Goal: Task Accomplishment & Management: Manage account settings

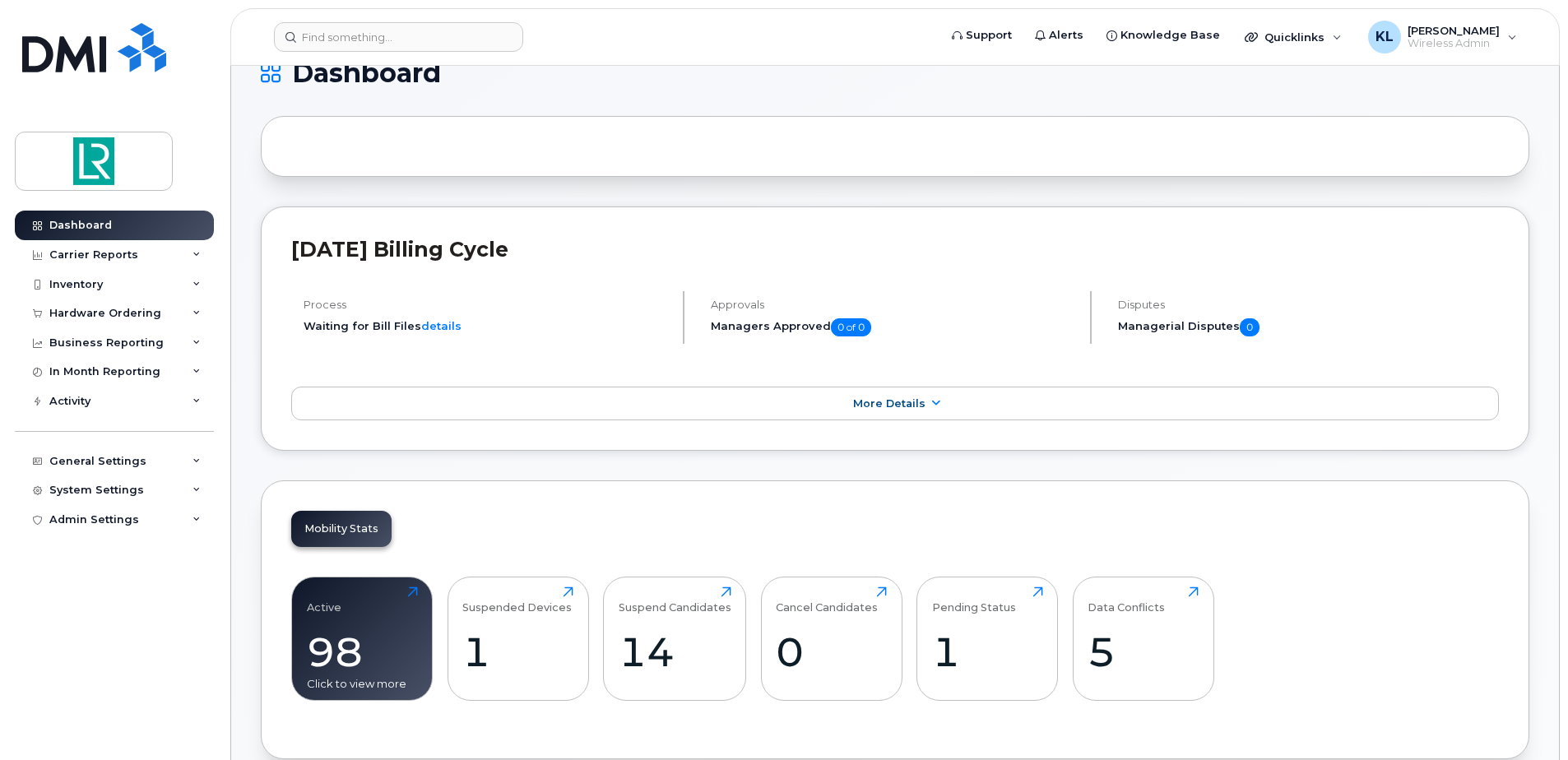
scroll to position [329, 0]
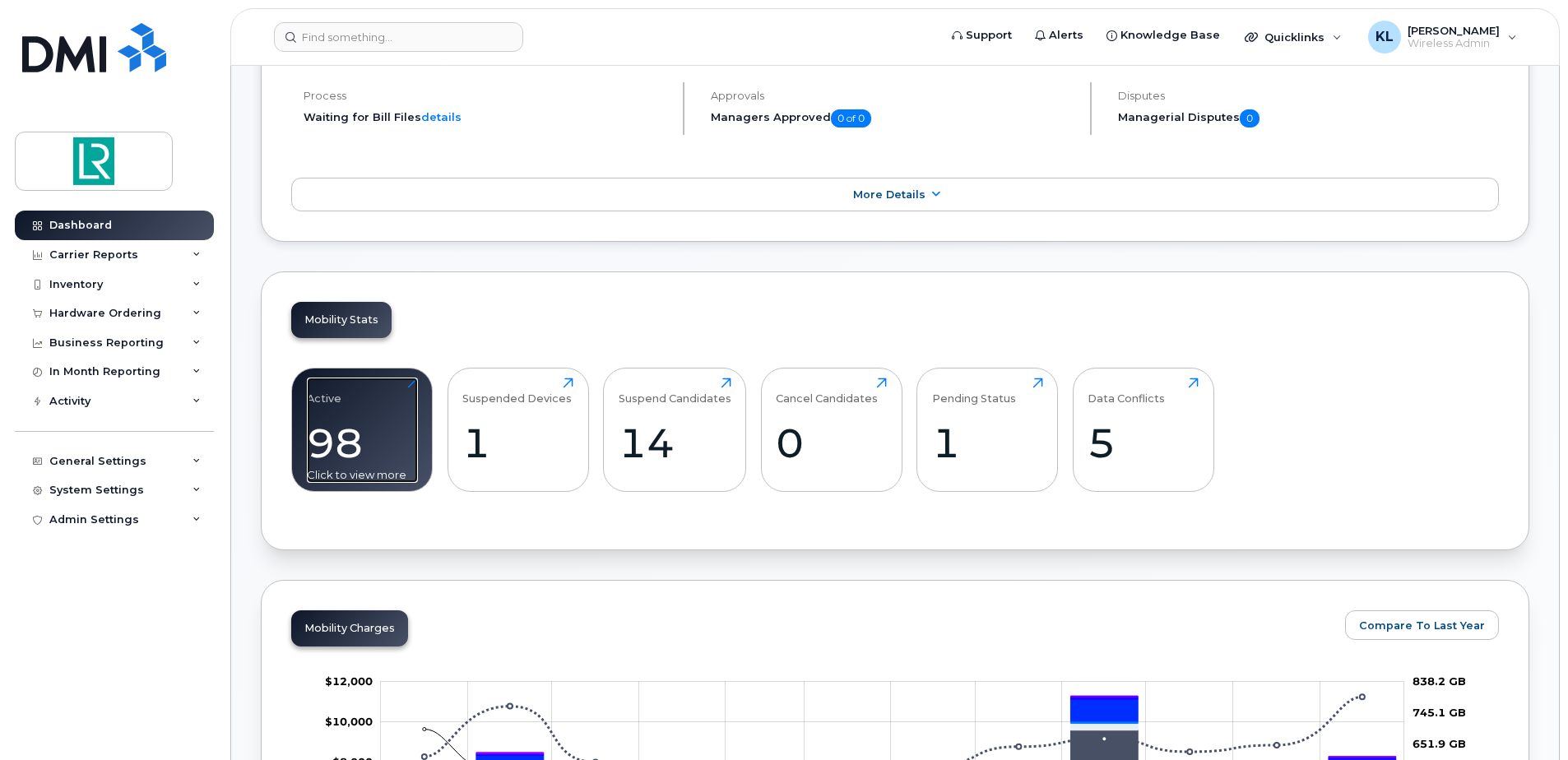
click at [404, 444] on div "98" at bounding box center [362, 442] width 111 height 48
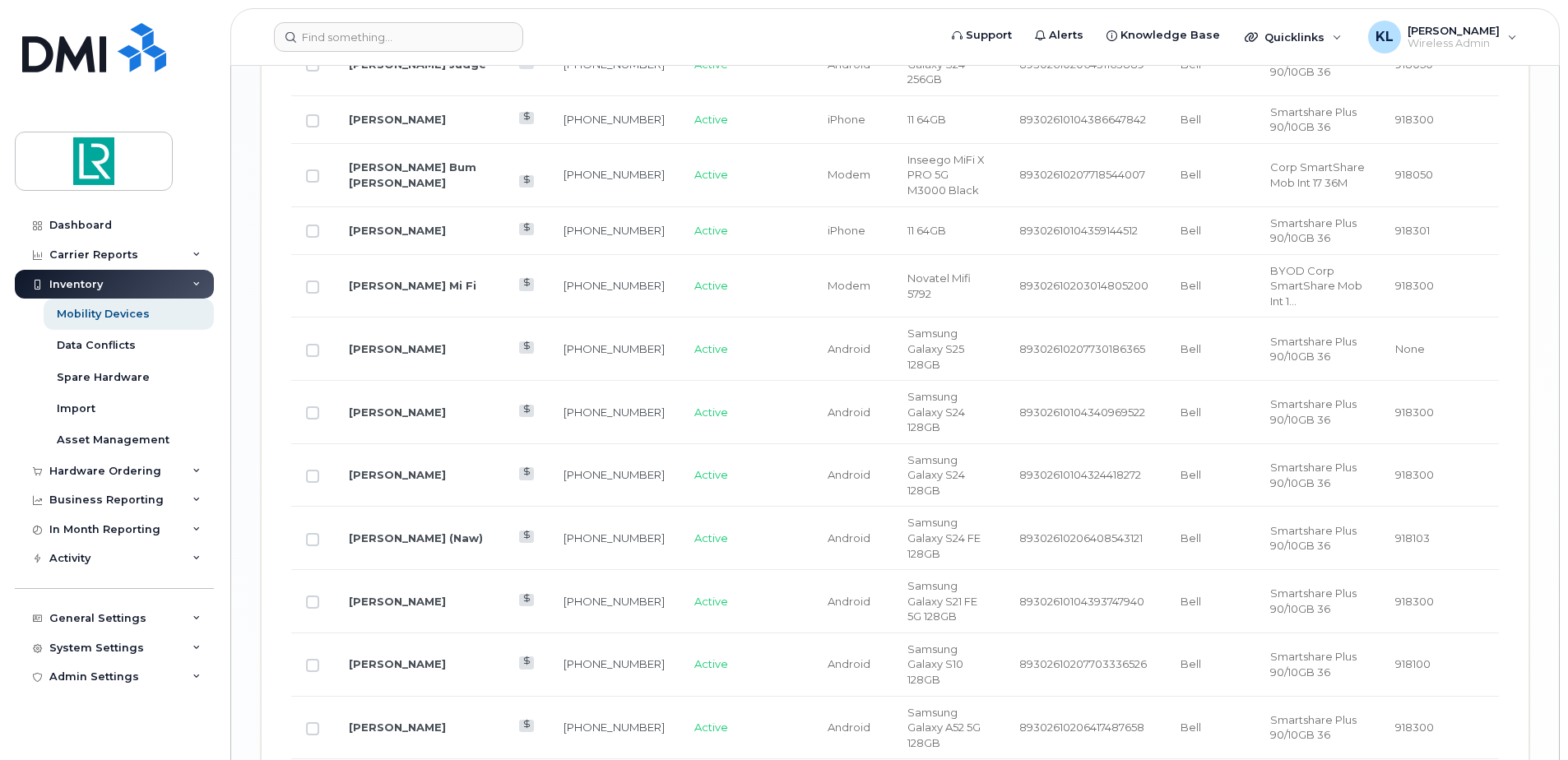
scroll to position [2718, 0]
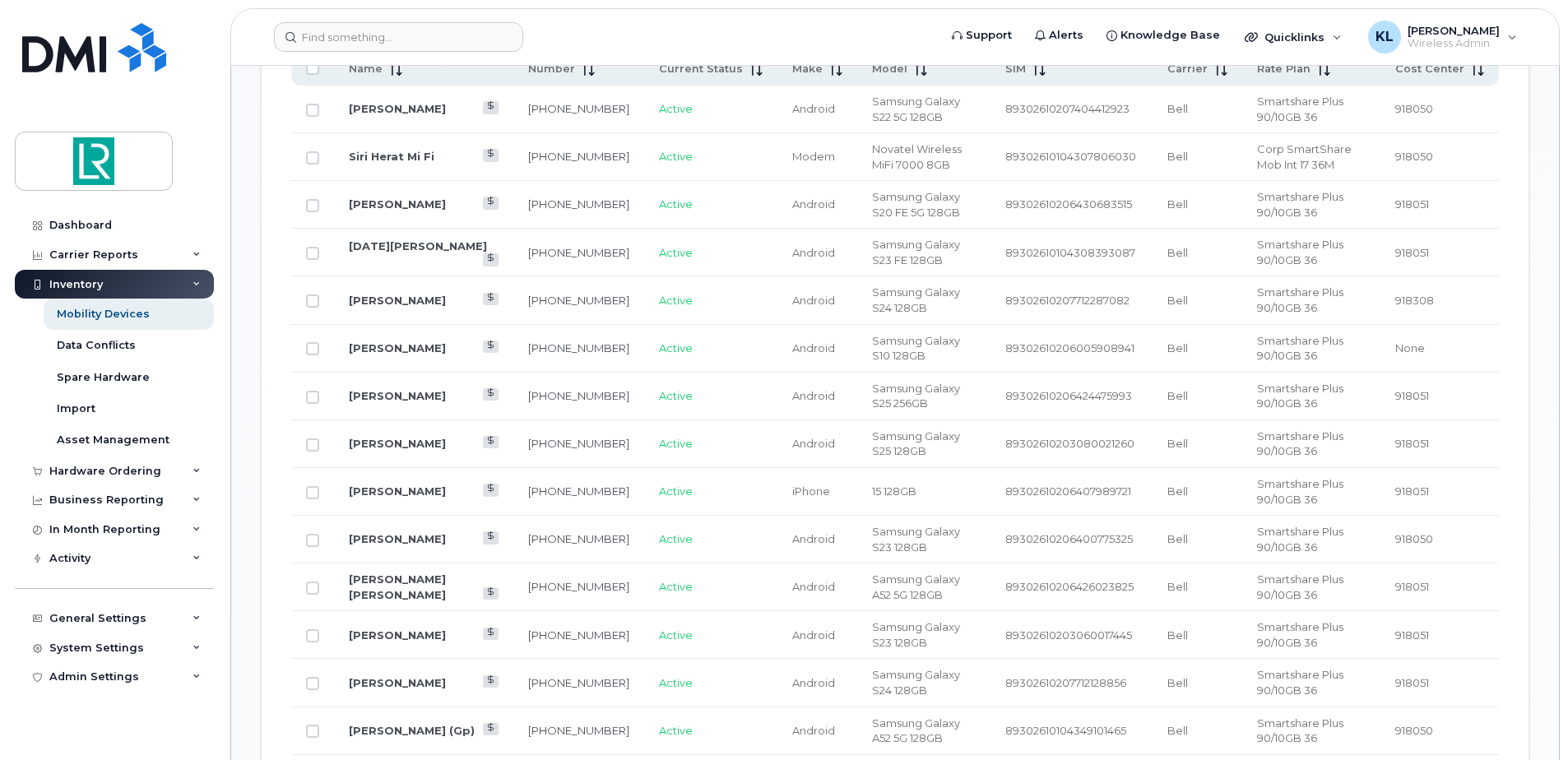
scroll to position [745, 0]
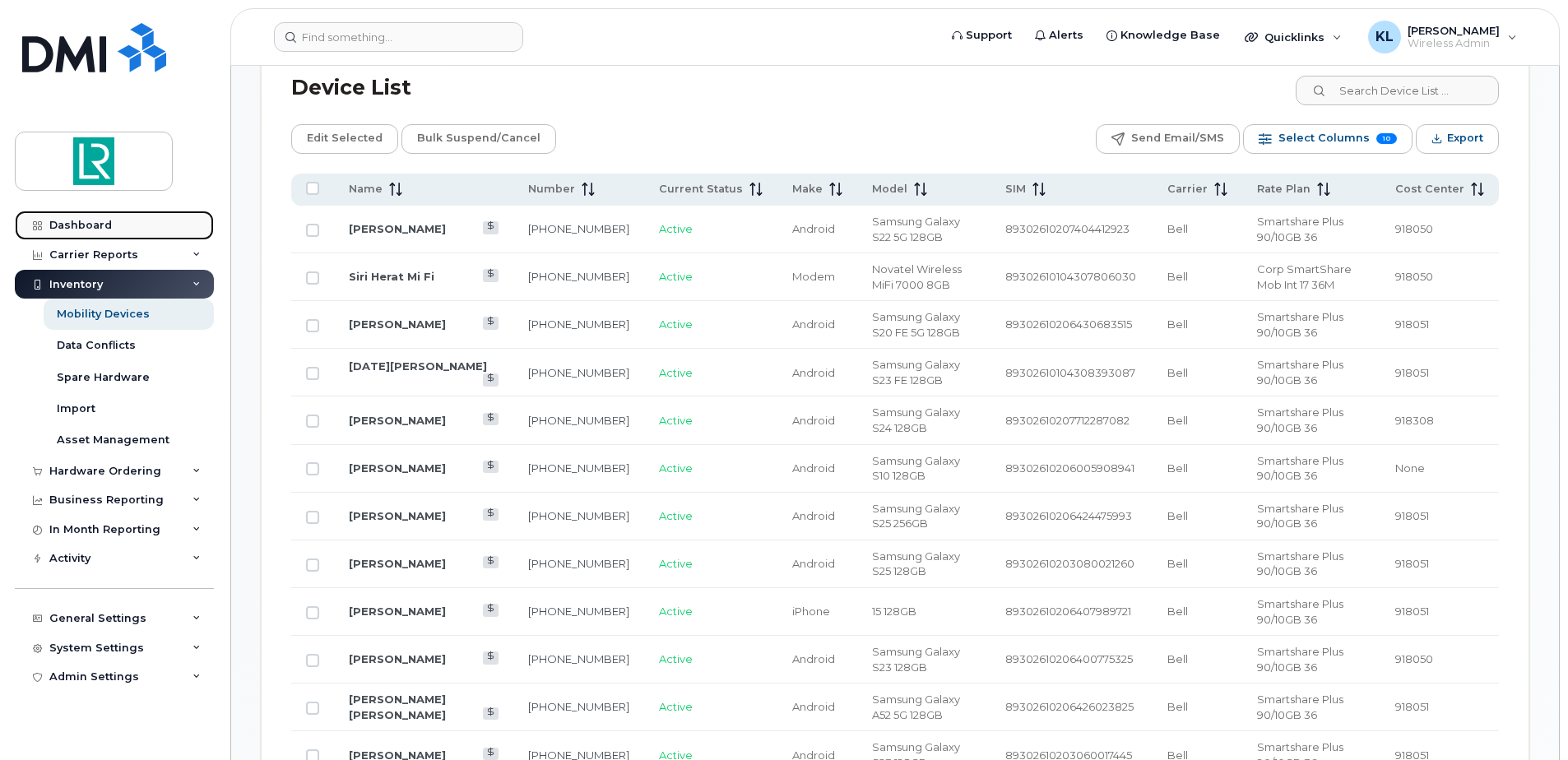
click at [89, 229] on div "Dashboard" at bounding box center [81, 224] width 63 height 13
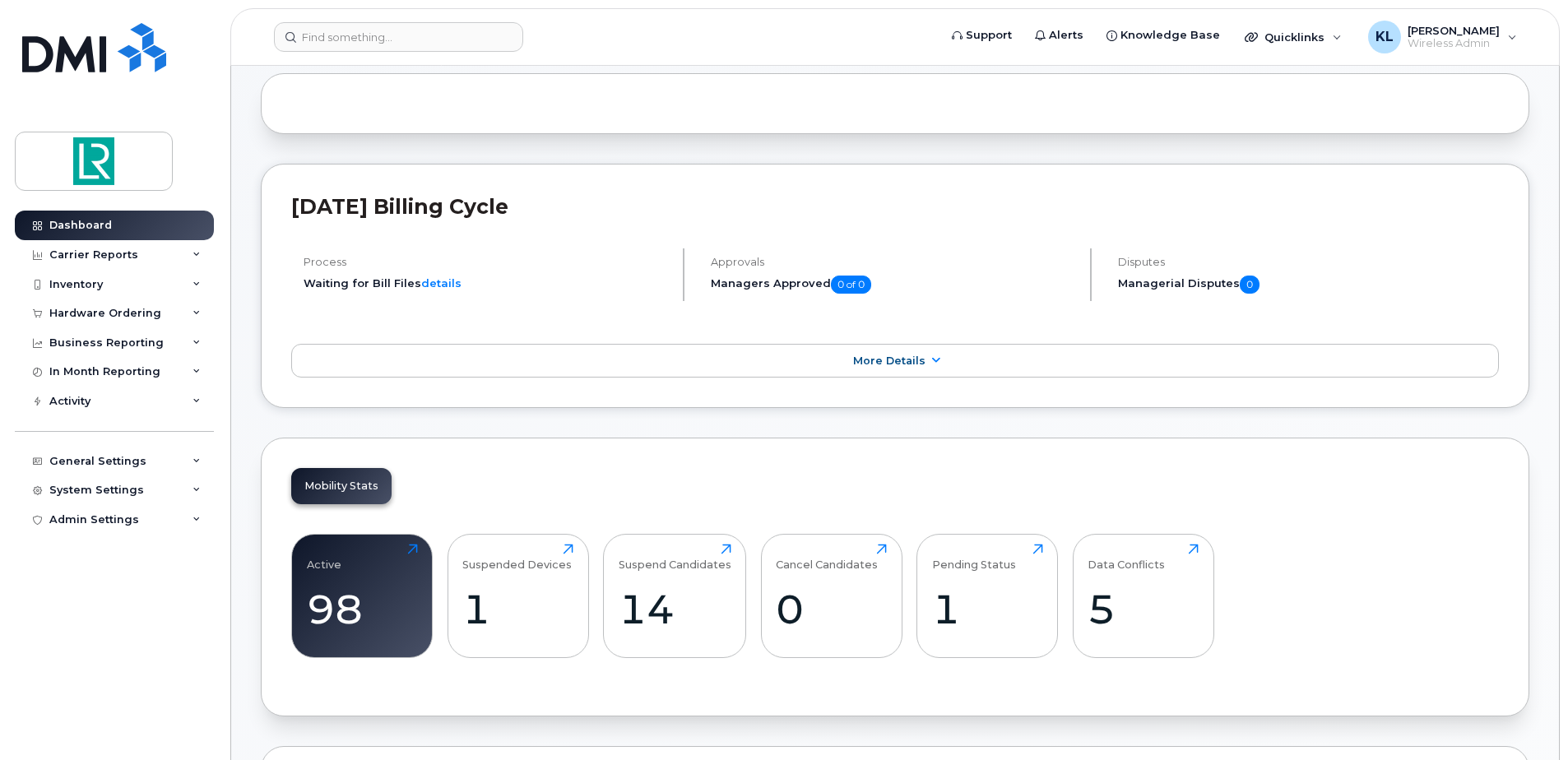
scroll to position [164, 0]
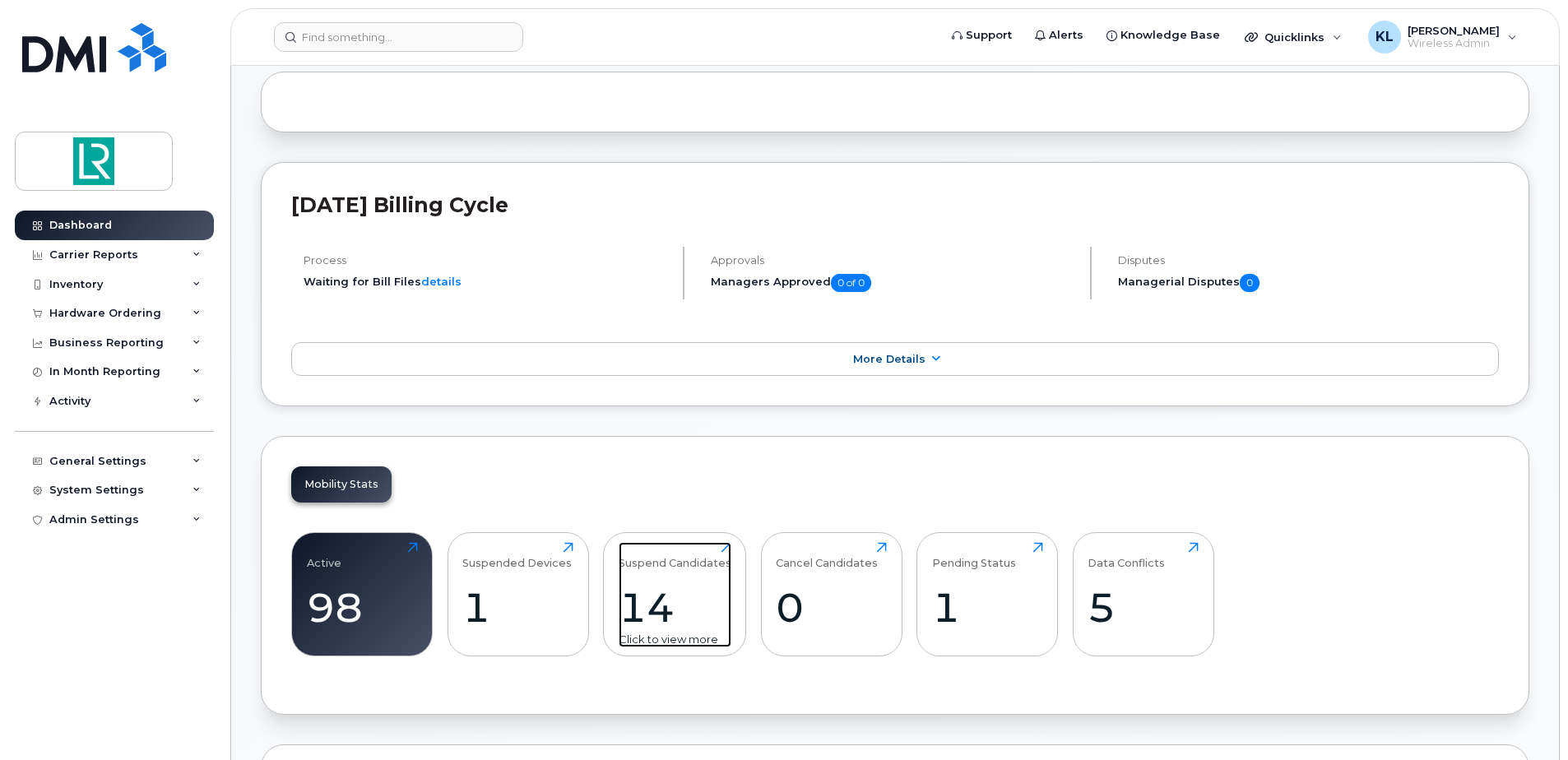
click at [698, 595] on div "14" at bounding box center [675, 607] width 113 height 48
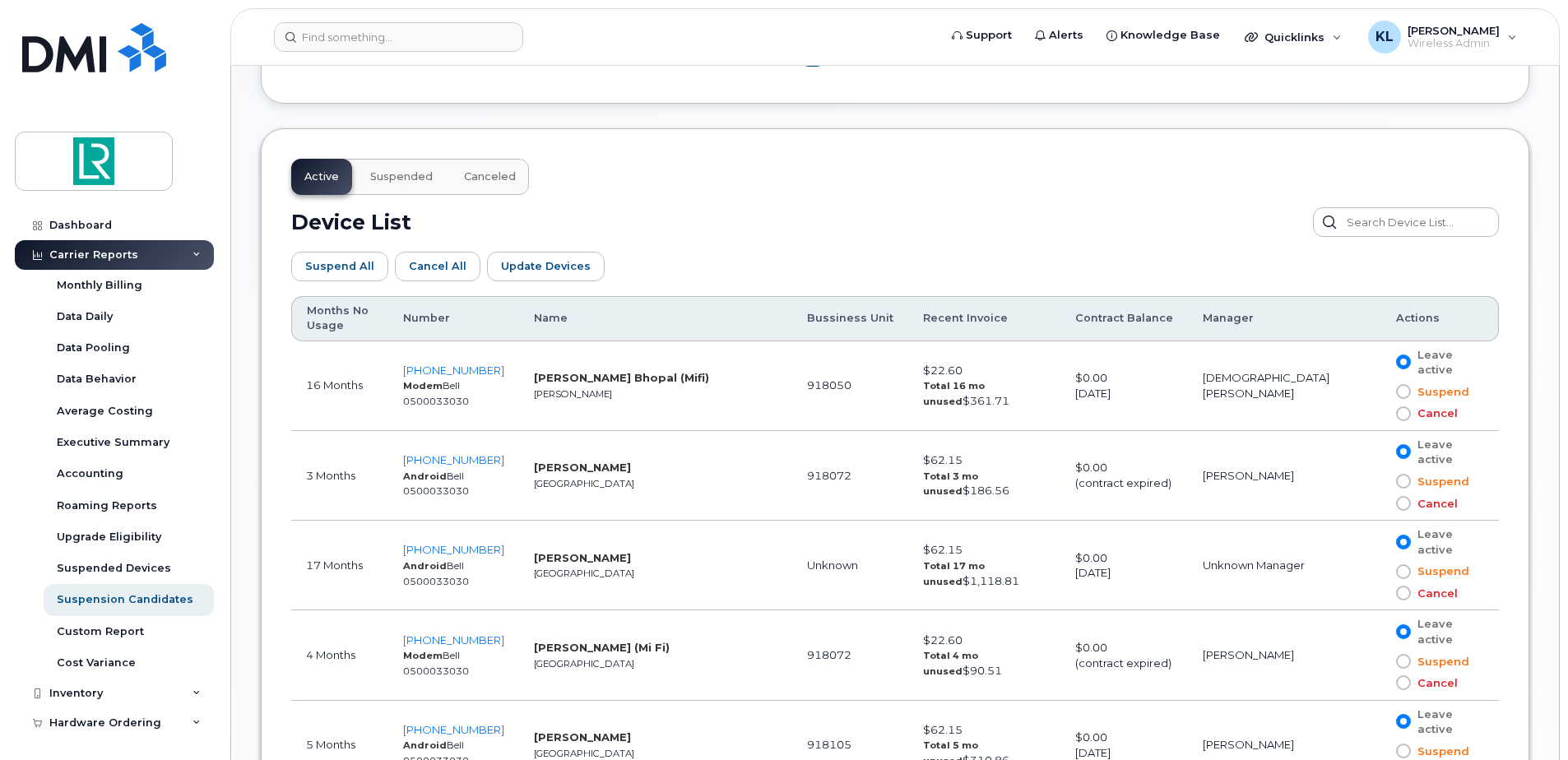
scroll to position [823, 0]
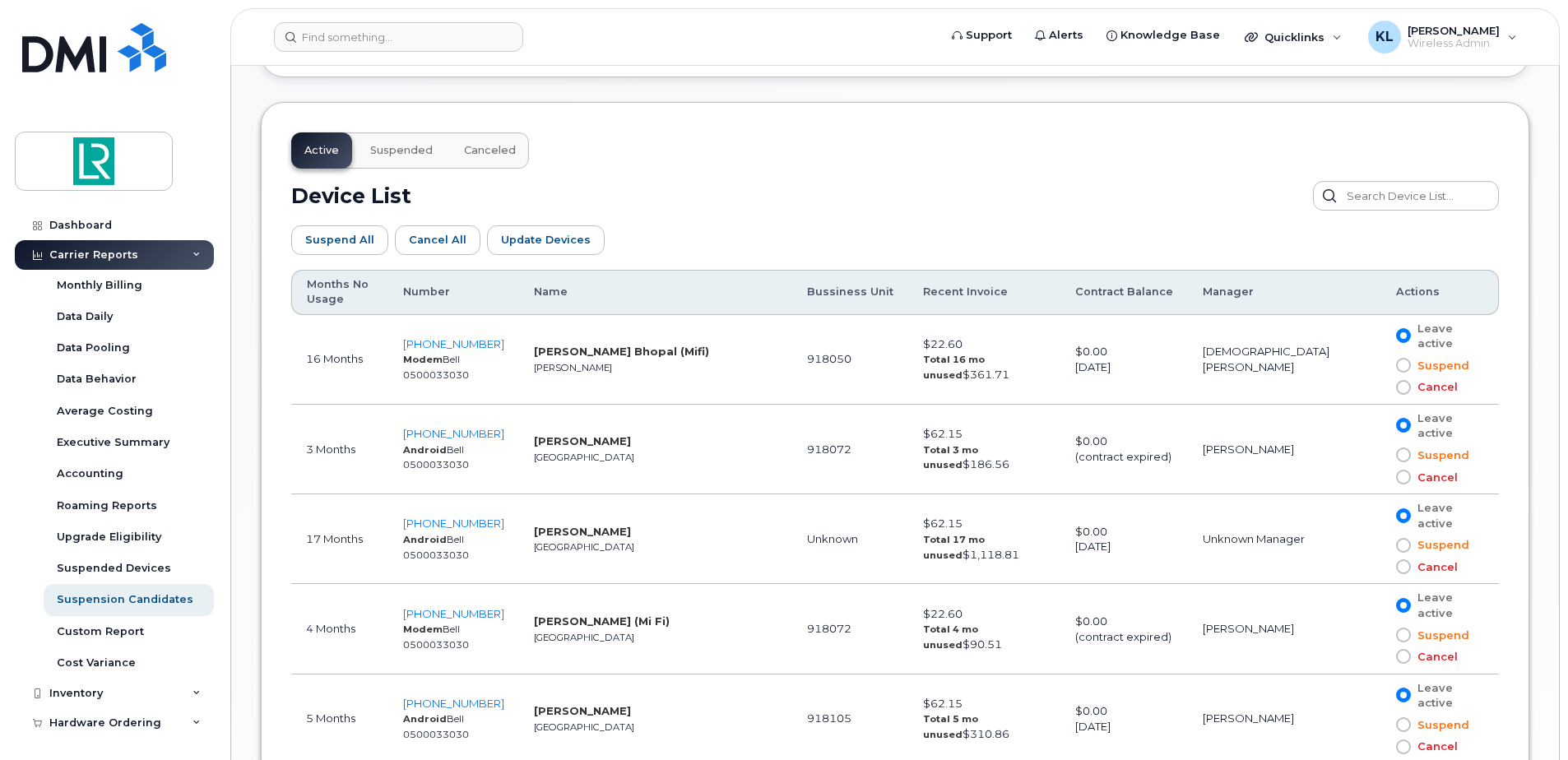
click at [1397, 358] on label "Suspend" at bounding box center [1433, 366] width 73 height 16
click at [1380, 365] on input "Suspend" at bounding box center [1380, 365] width 0 height 0
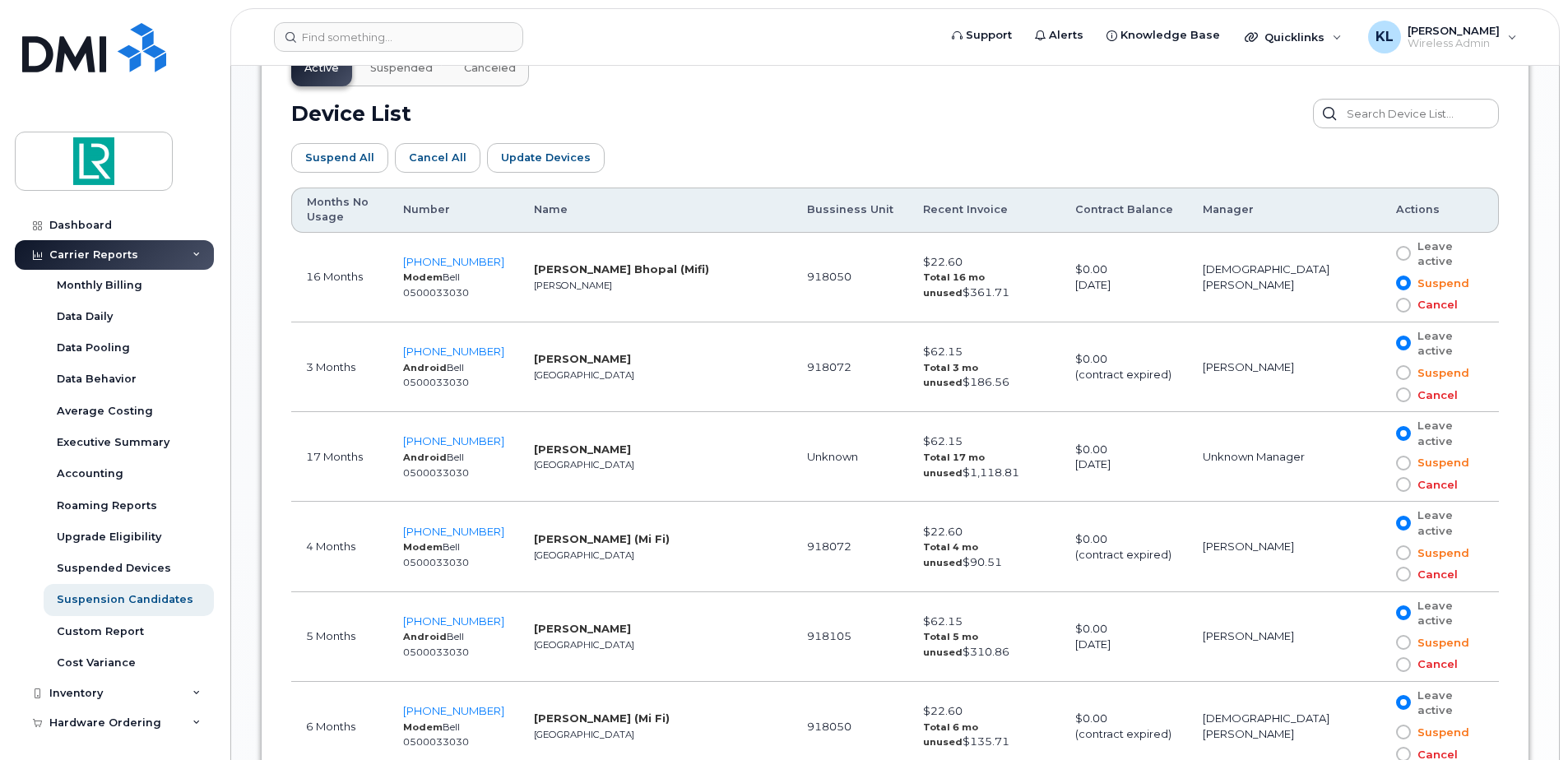
scroll to position [987, 0]
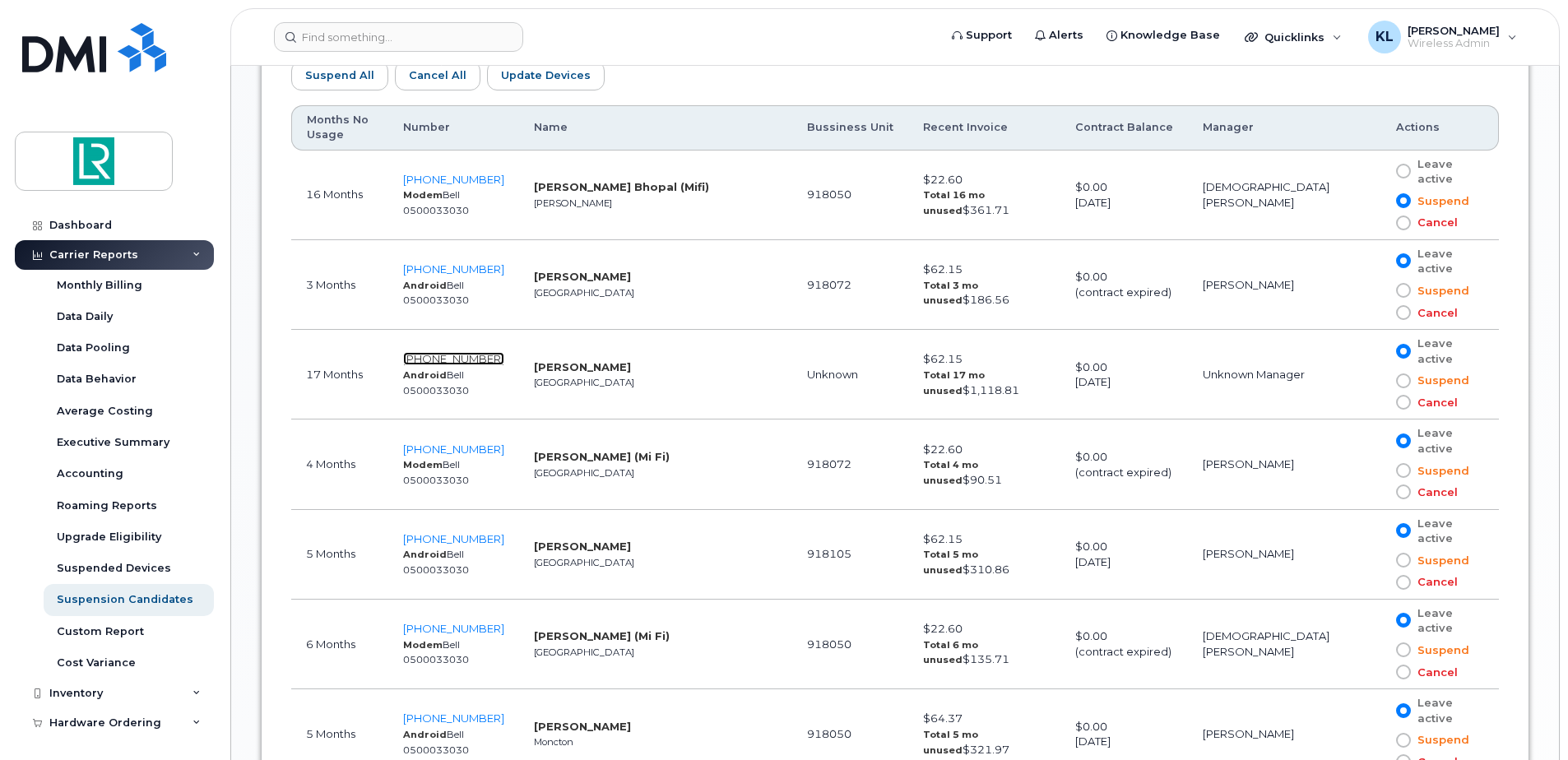
click at [472, 352] on span "343-597-2583" at bounding box center [454, 358] width 101 height 13
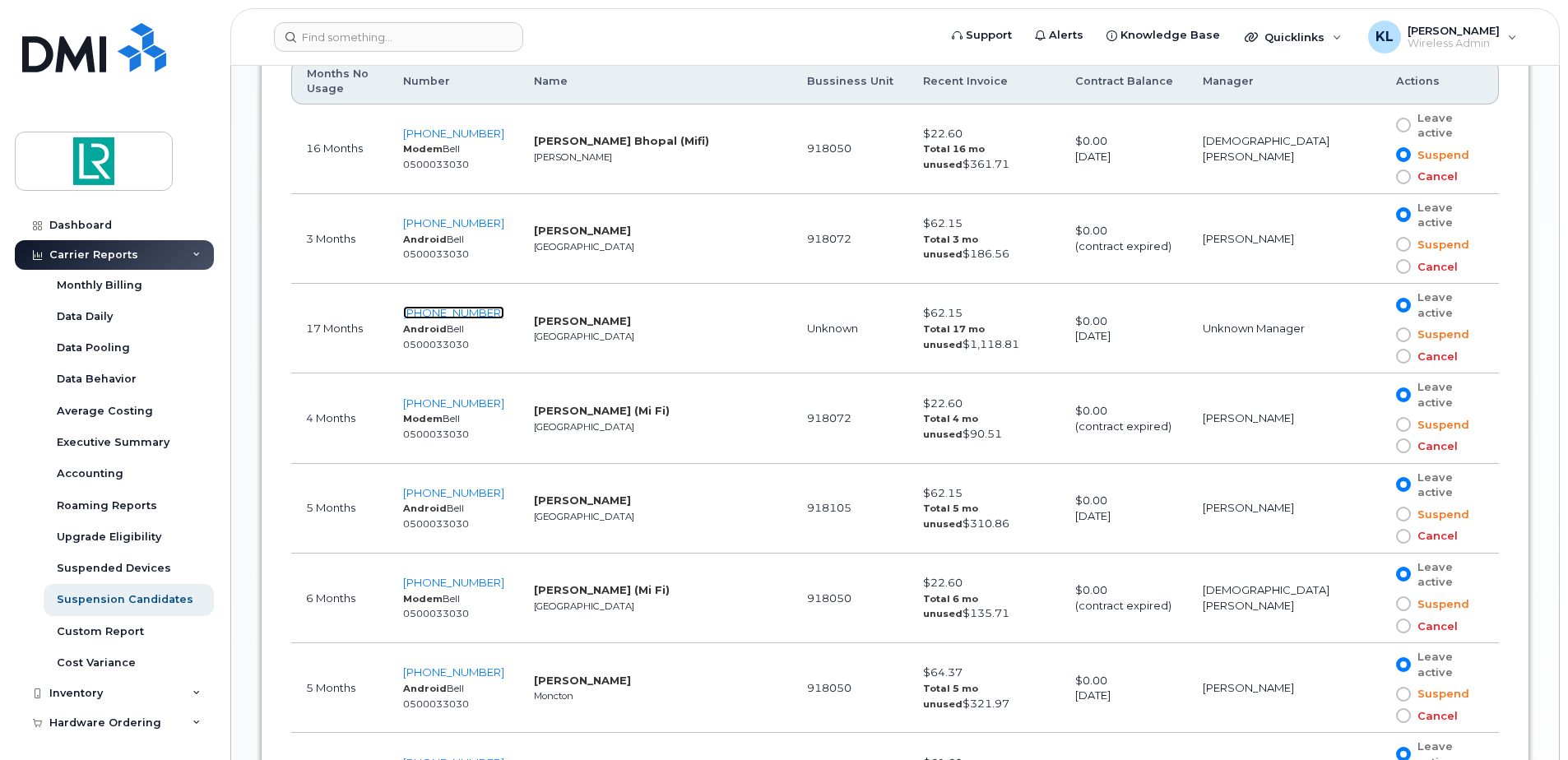
scroll to position [1070, 0]
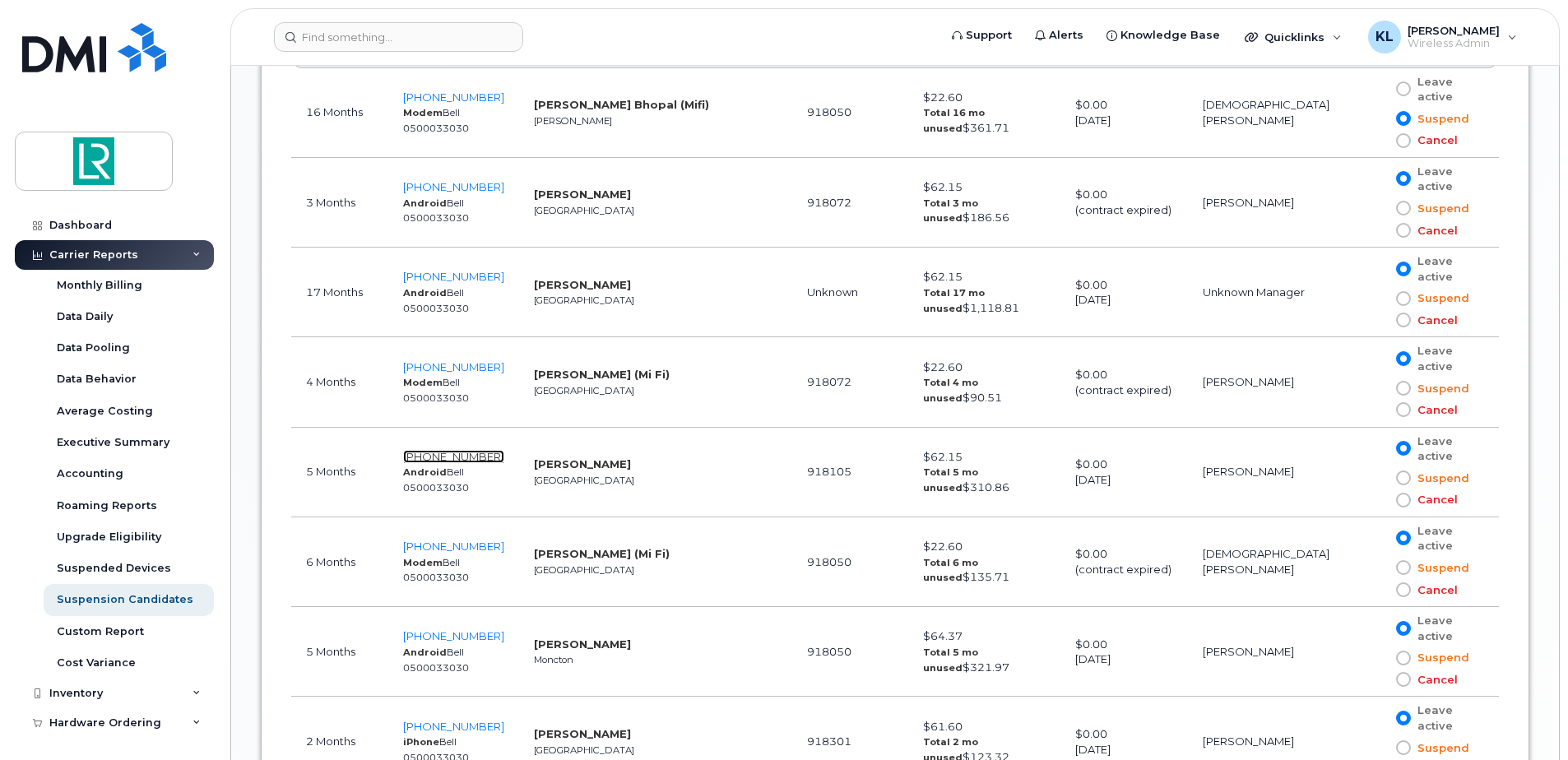
click at [504, 450] on span "416-476-7016" at bounding box center [454, 456] width 101 height 13
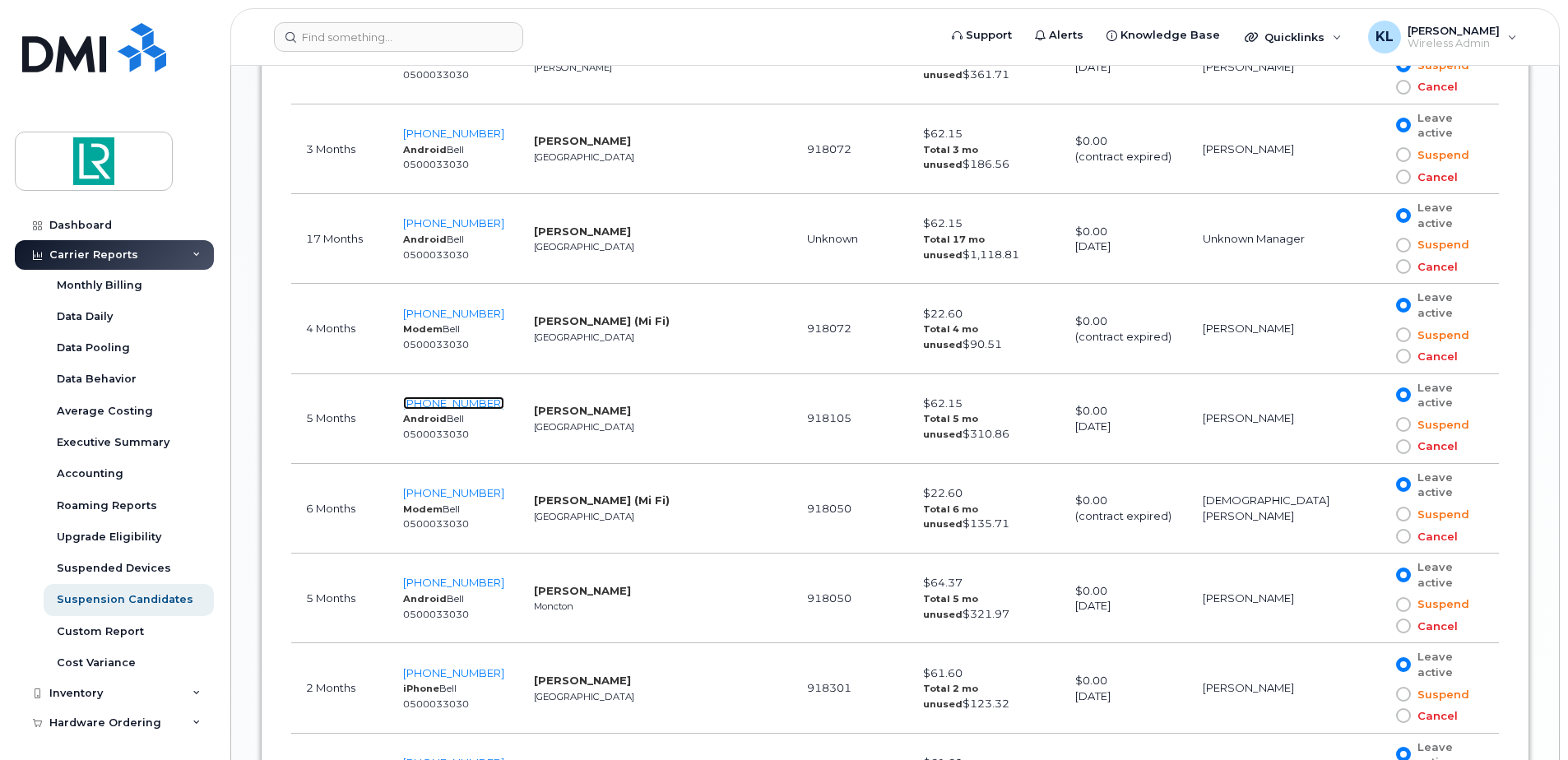
scroll to position [1152, 0]
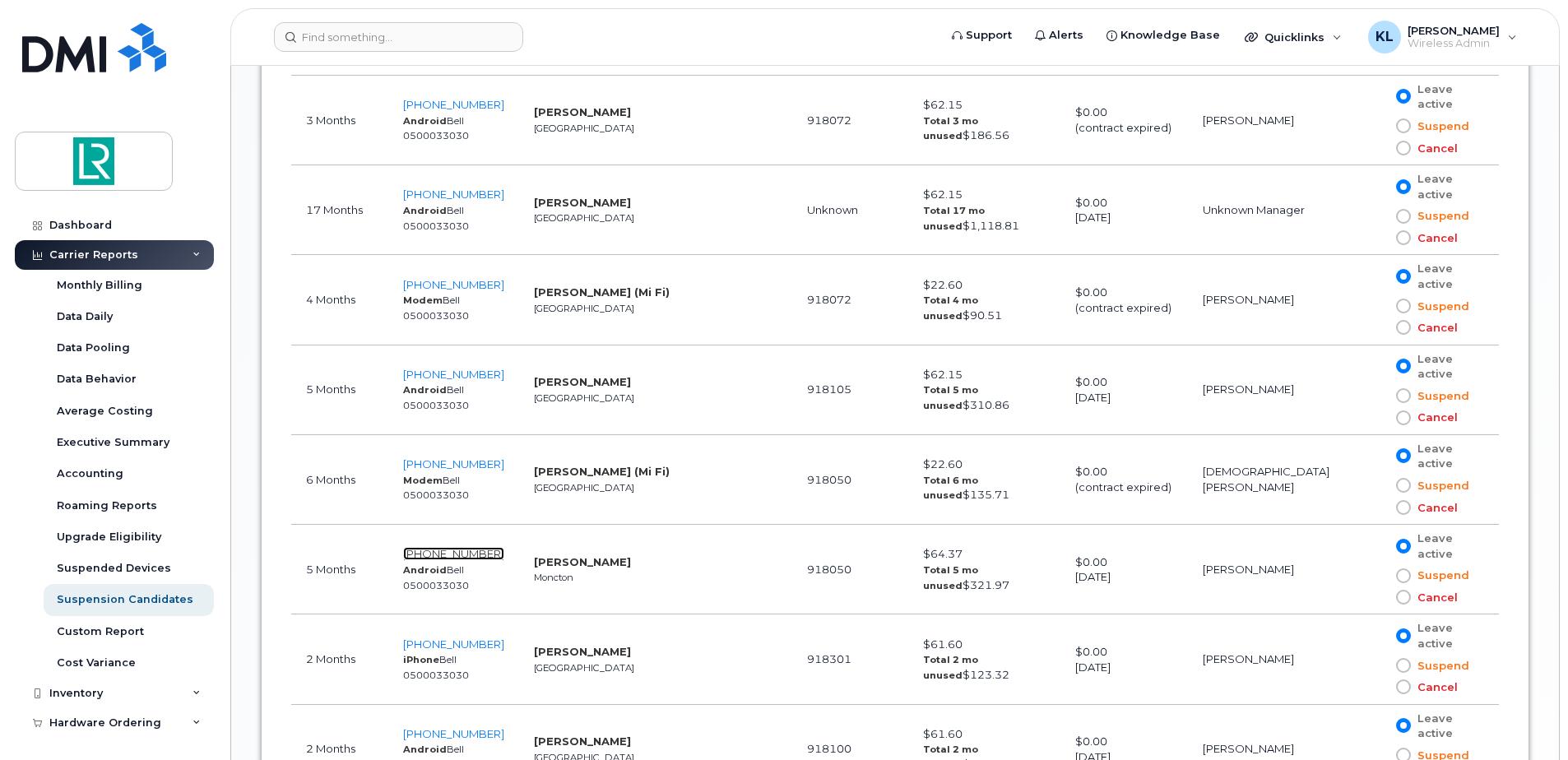
click at [458, 547] on span "506-863-7569" at bounding box center [454, 553] width 101 height 13
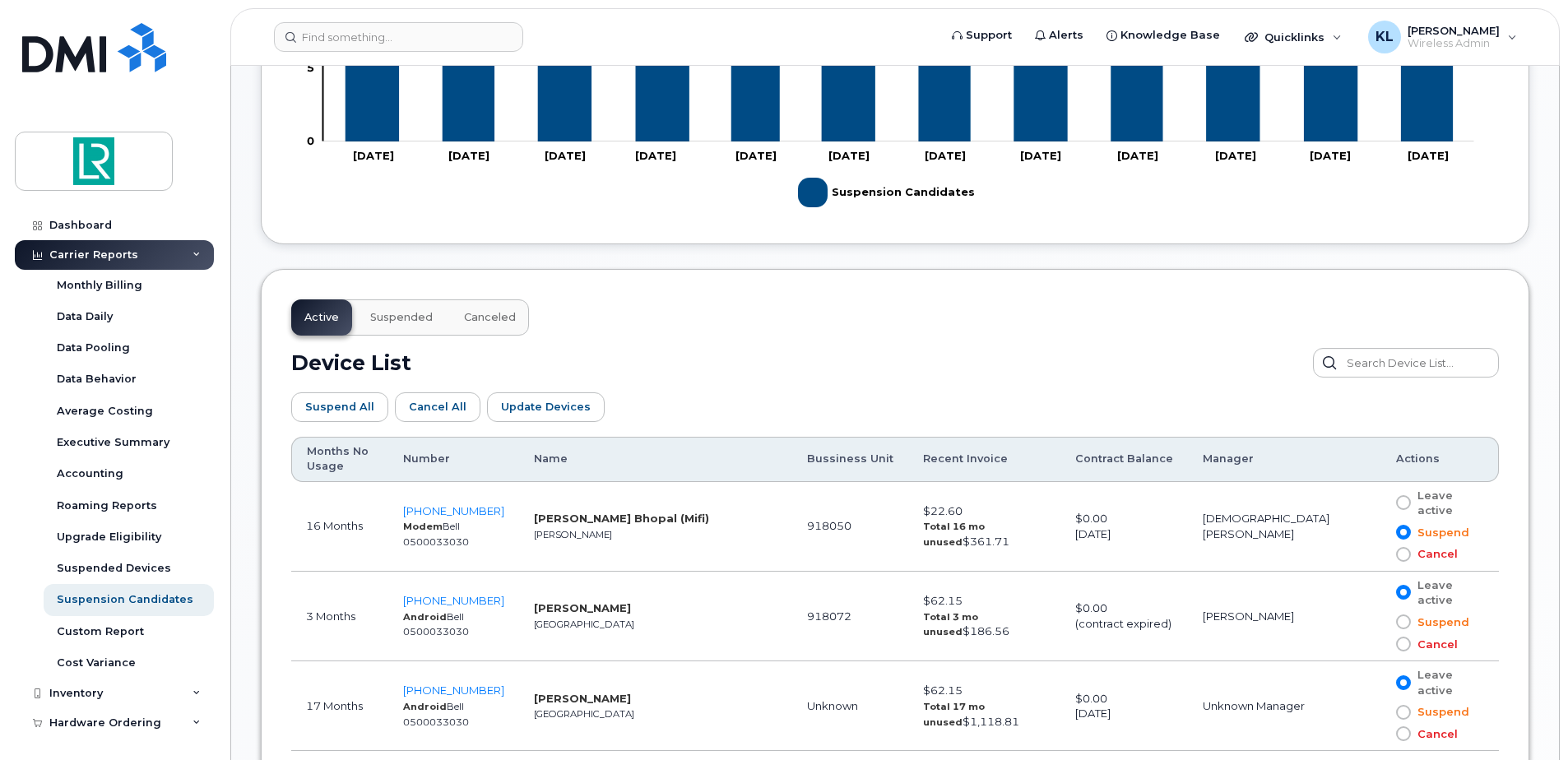
scroll to position [684, 0]
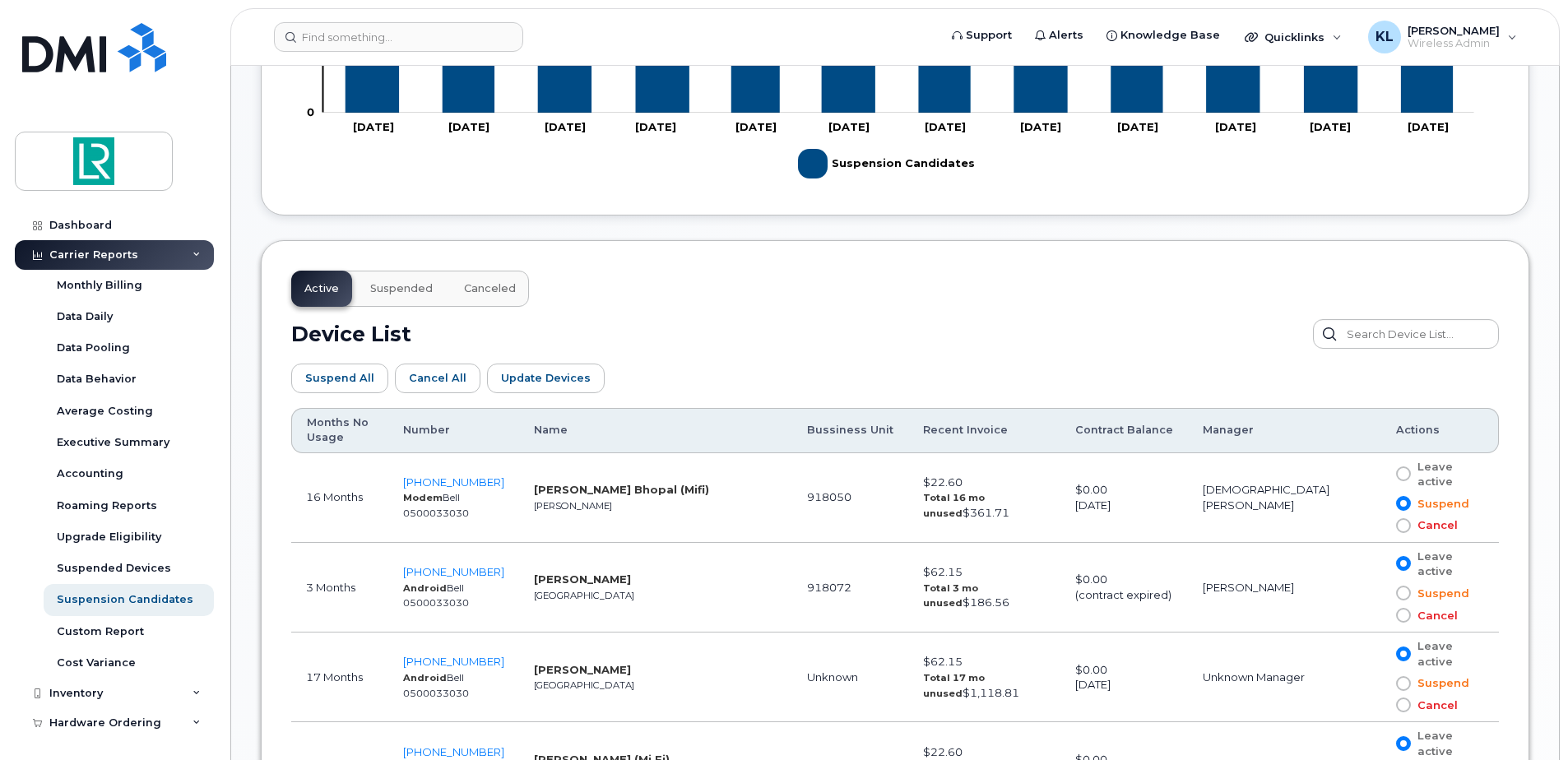
click at [1397, 496] on span at bounding box center [1404, 503] width 15 height 15
click at [1380, 504] on input "Suspend" at bounding box center [1380, 504] width 0 height 0
click at [542, 384] on span "Update Devices" at bounding box center [545, 378] width 90 height 16
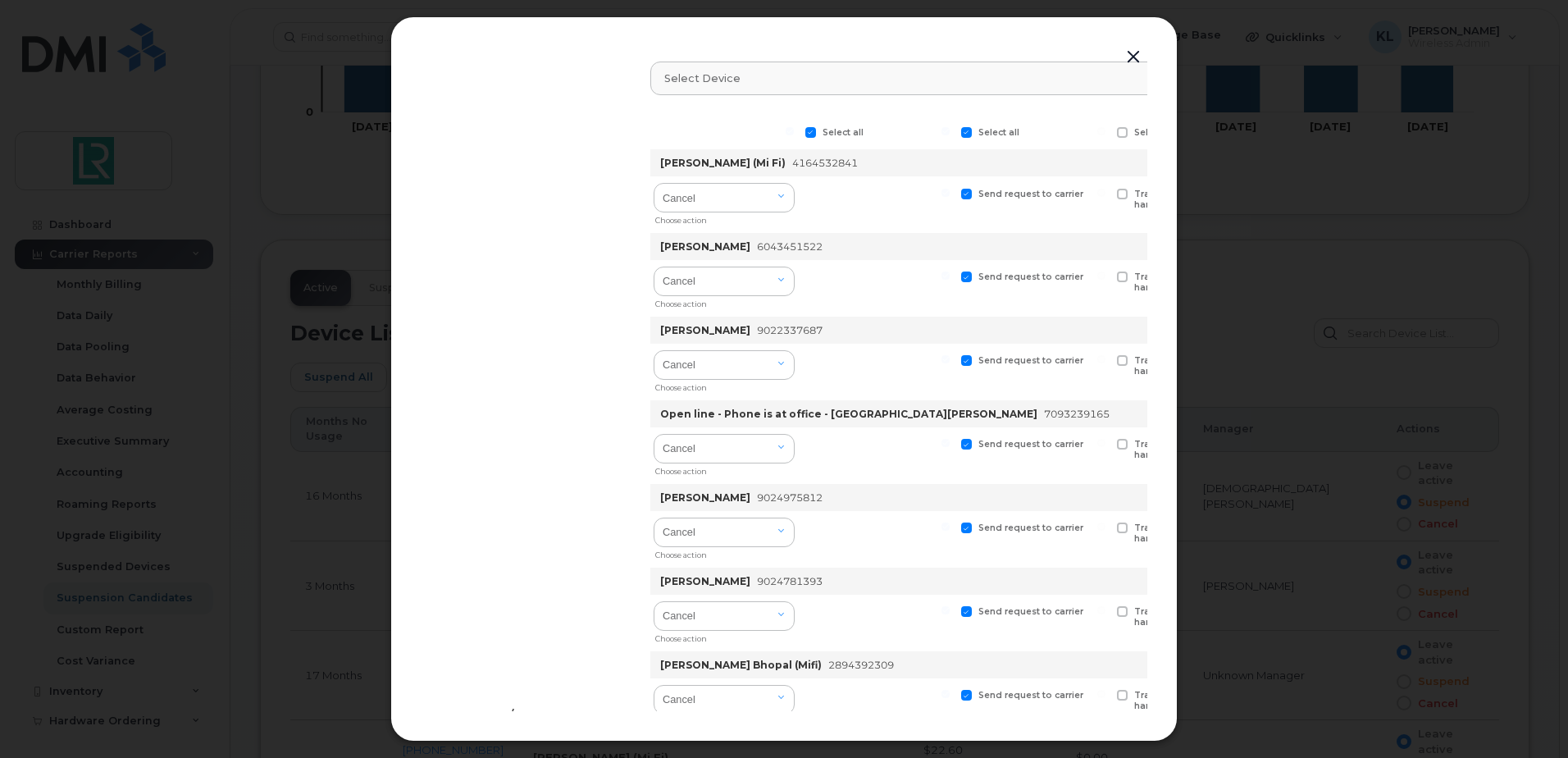
click at [810, 136] on span at bounding box center [810, 133] width 11 height 11
click at [794, 135] on input "Select all" at bounding box center [790, 132] width 8 height 8
checkbox input "false"
click at [970, 133] on span at bounding box center [967, 133] width 11 height 11
click at [950, 133] on input "Select all" at bounding box center [946, 132] width 8 height 8
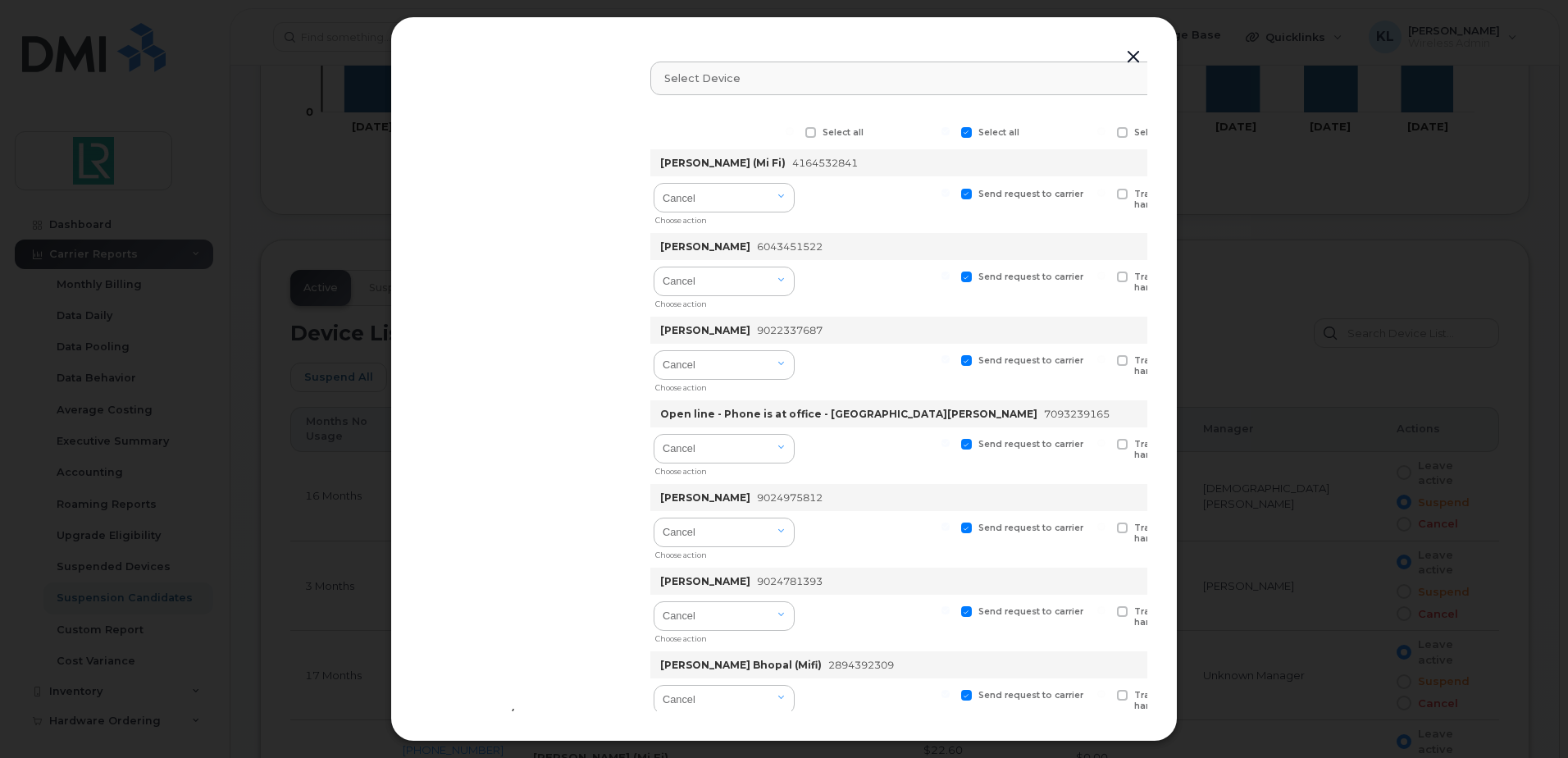
checkbox input "false"
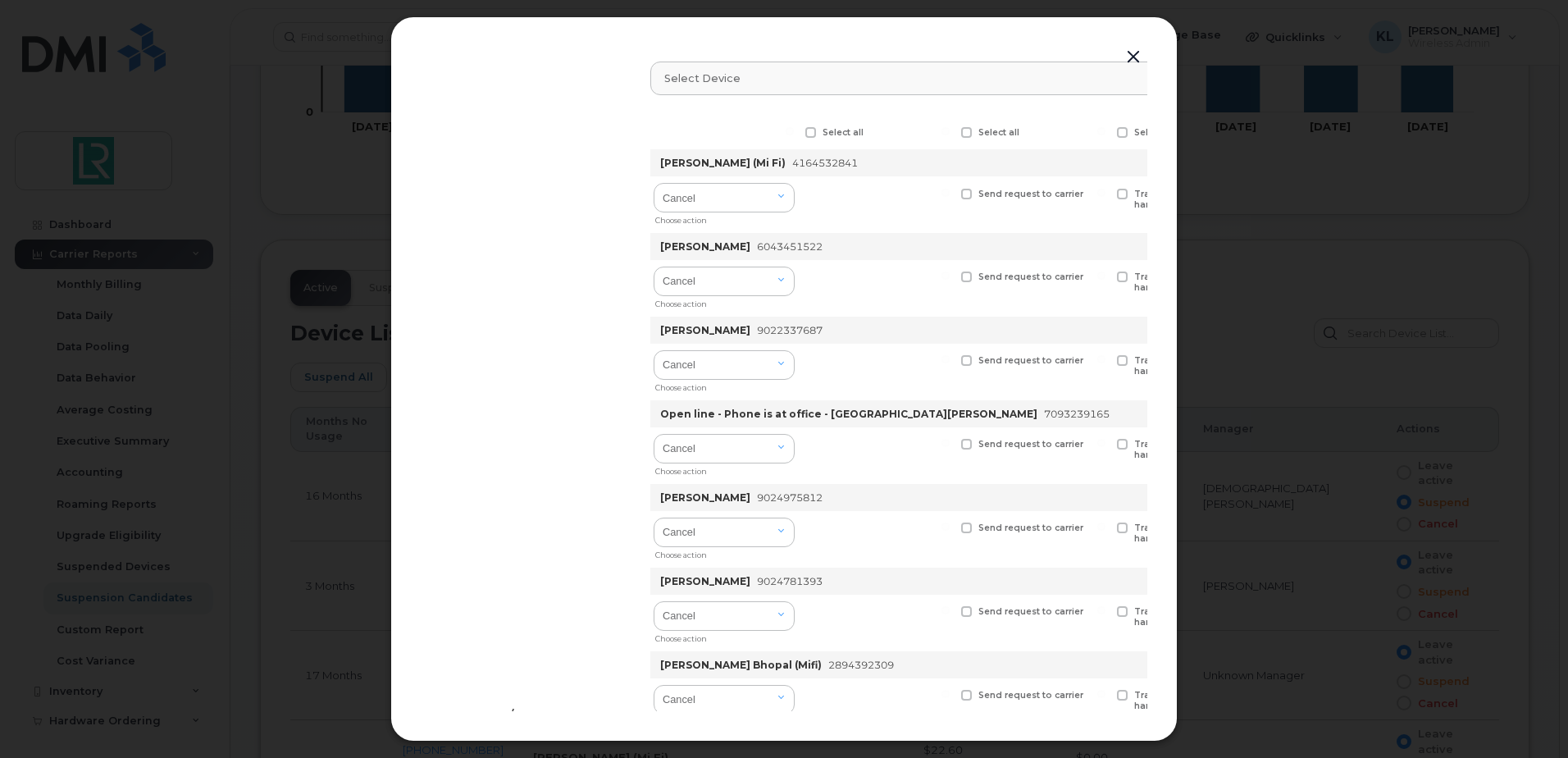
checkbox input "false"
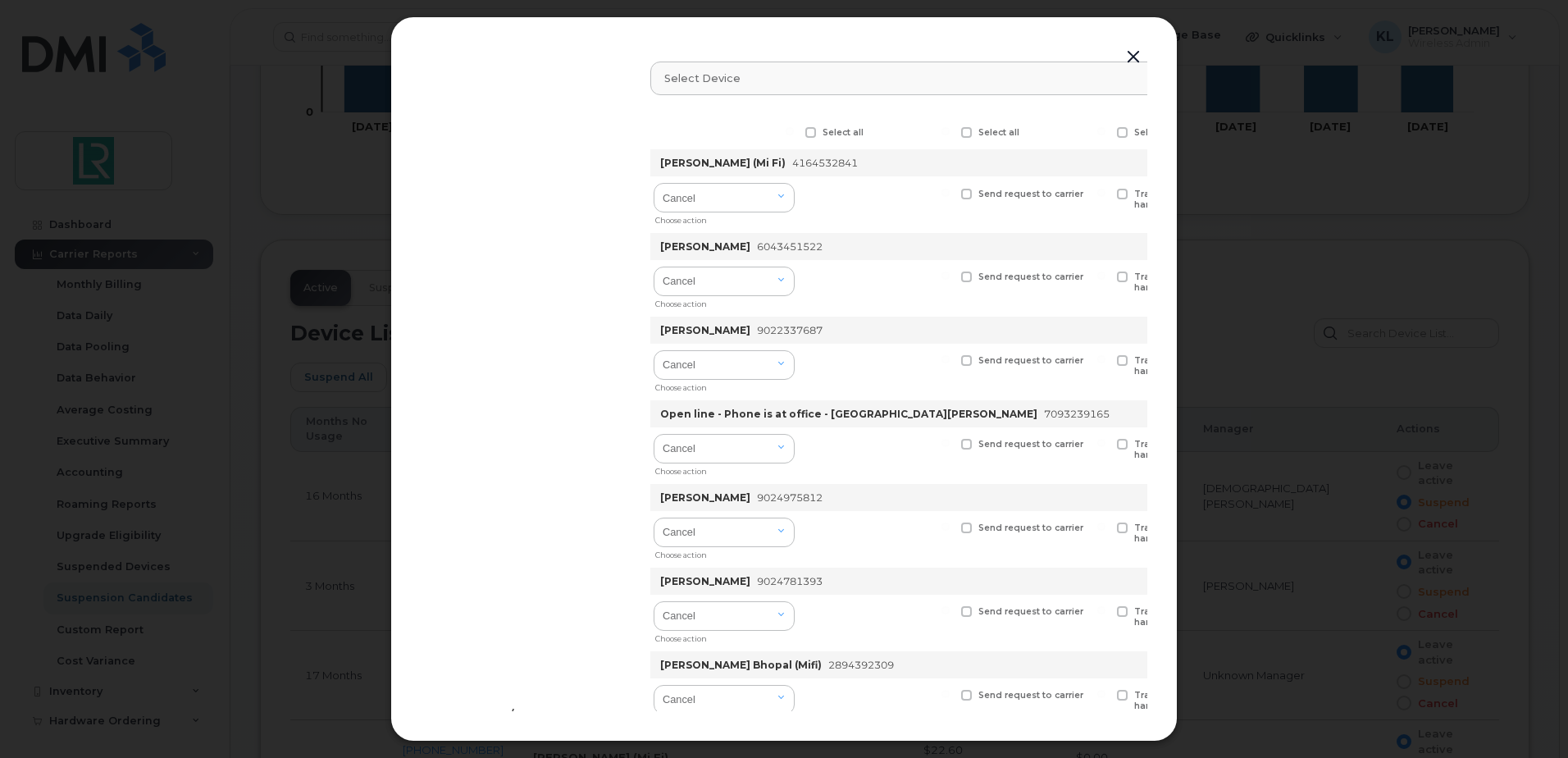
checkbox input "false"
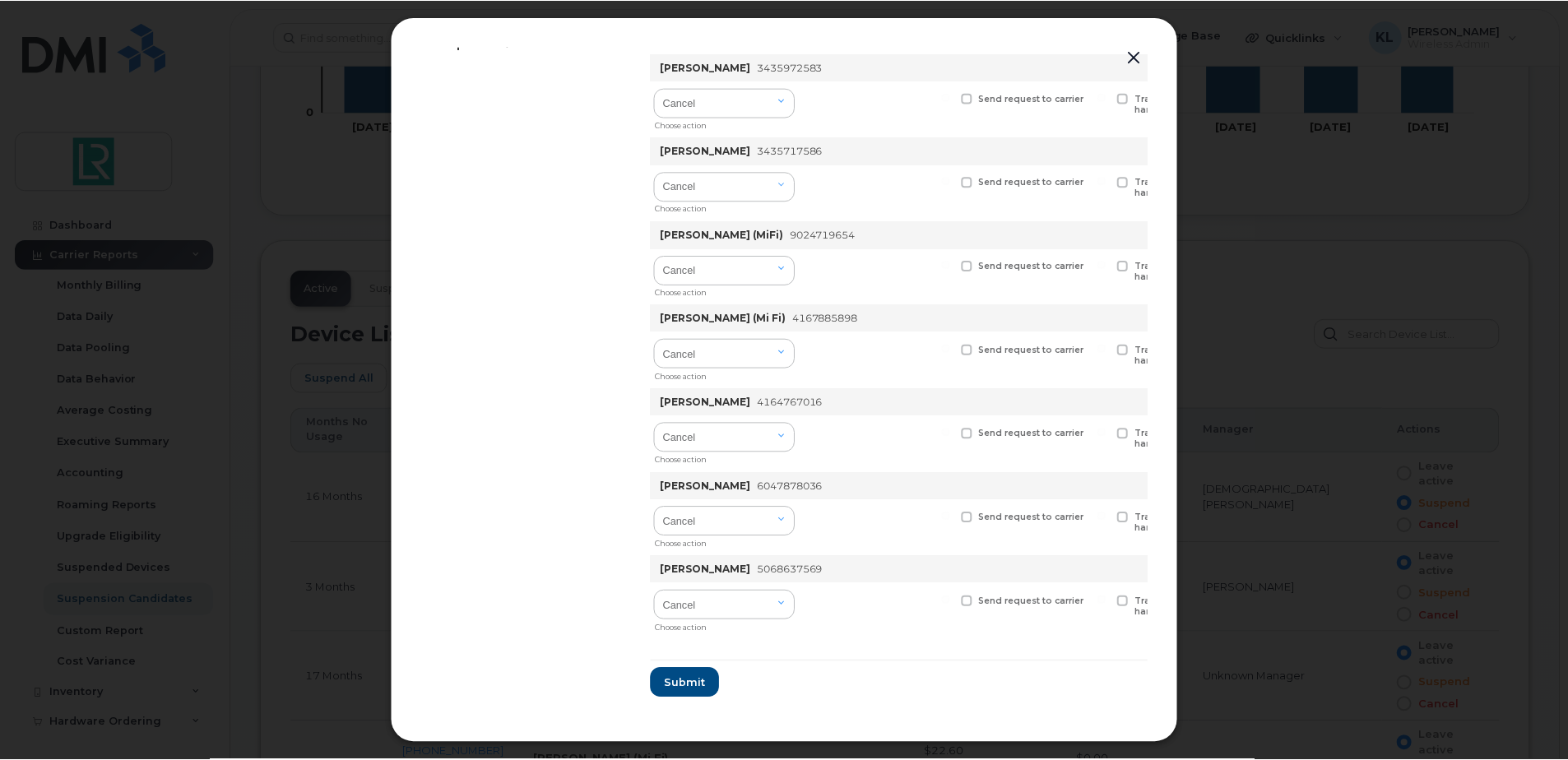
scroll to position [688, 0]
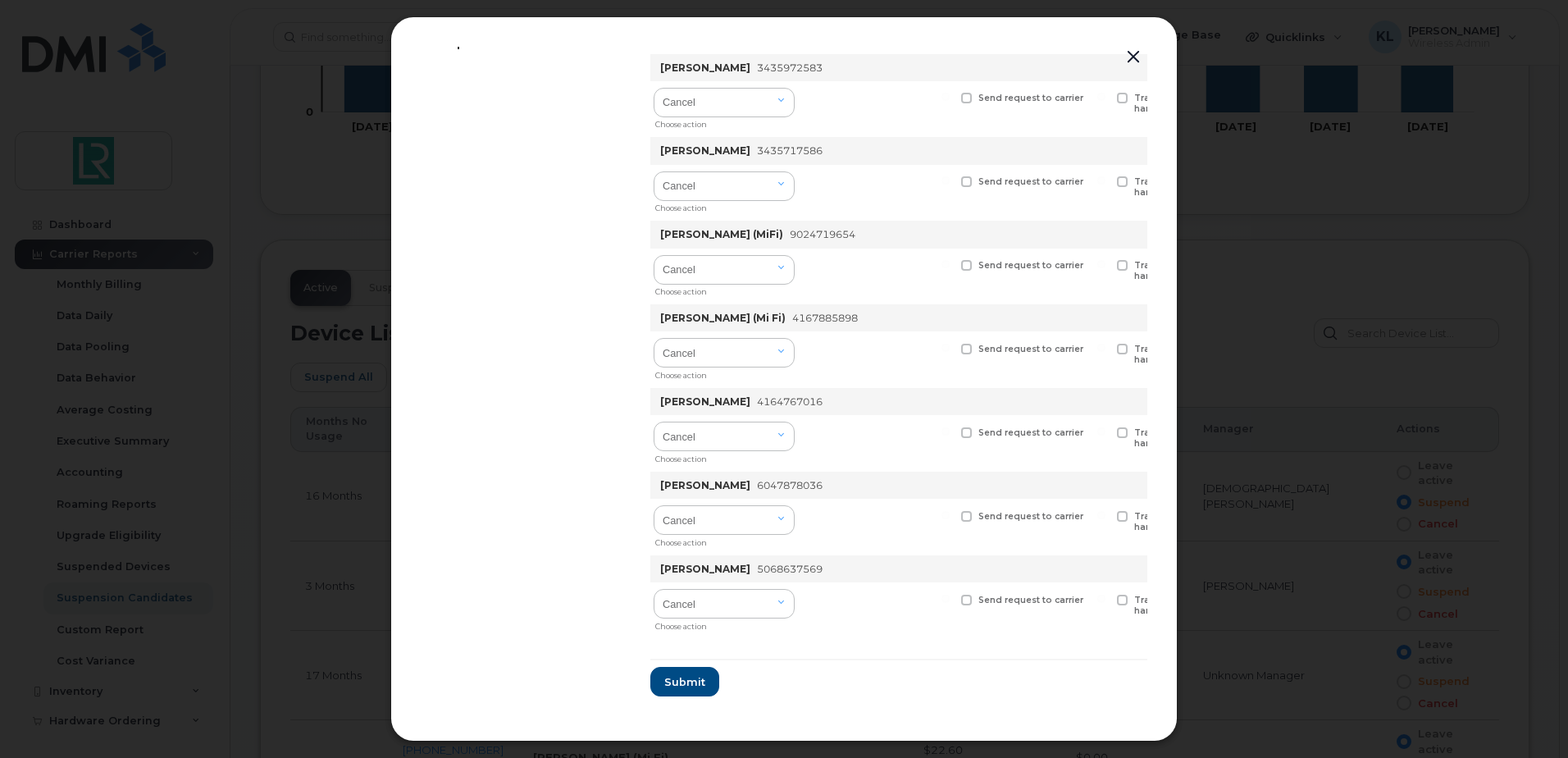
click at [1136, 54] on button "button" at bounding box center [1133, 57] width 25 height 23
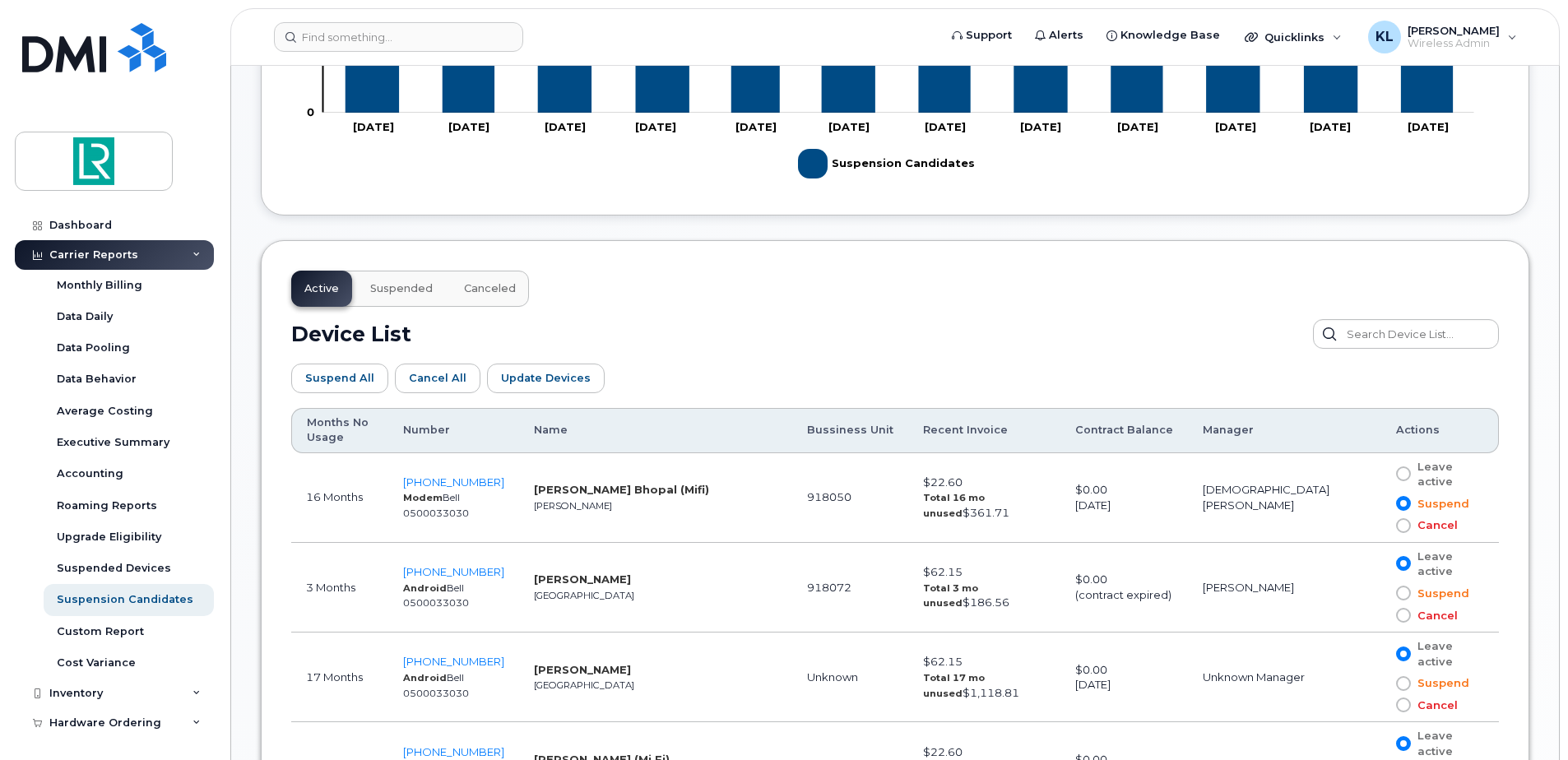
click at [409, 294] on span "Suspended" at bounding box center [402, 288] width 63 height 13
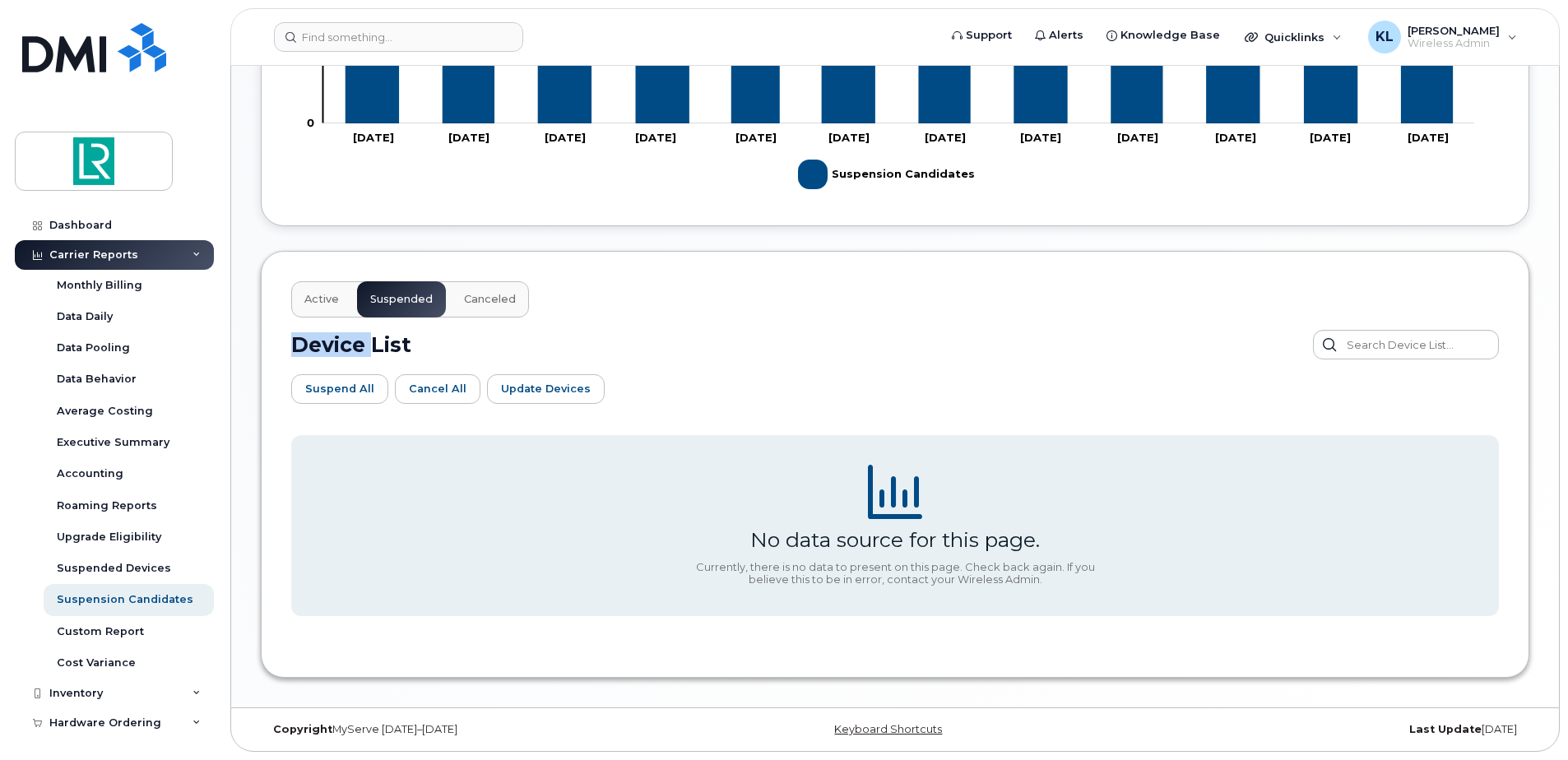
click at [409, 294] on div "Active Suspended Canceled" at bounding box center [410, 299] width 238 height 36
drag, startPoint x: 409, startPoint y: 294, endPoint x: 521, endPoint y: 307, distance: 112.8
click at [521, 307] on button "Canceled" at bounding box center [489, 299] width 78 height 36
click at [341, 305] on button "Active" at bounding box center [322, 299] width 61 height 36
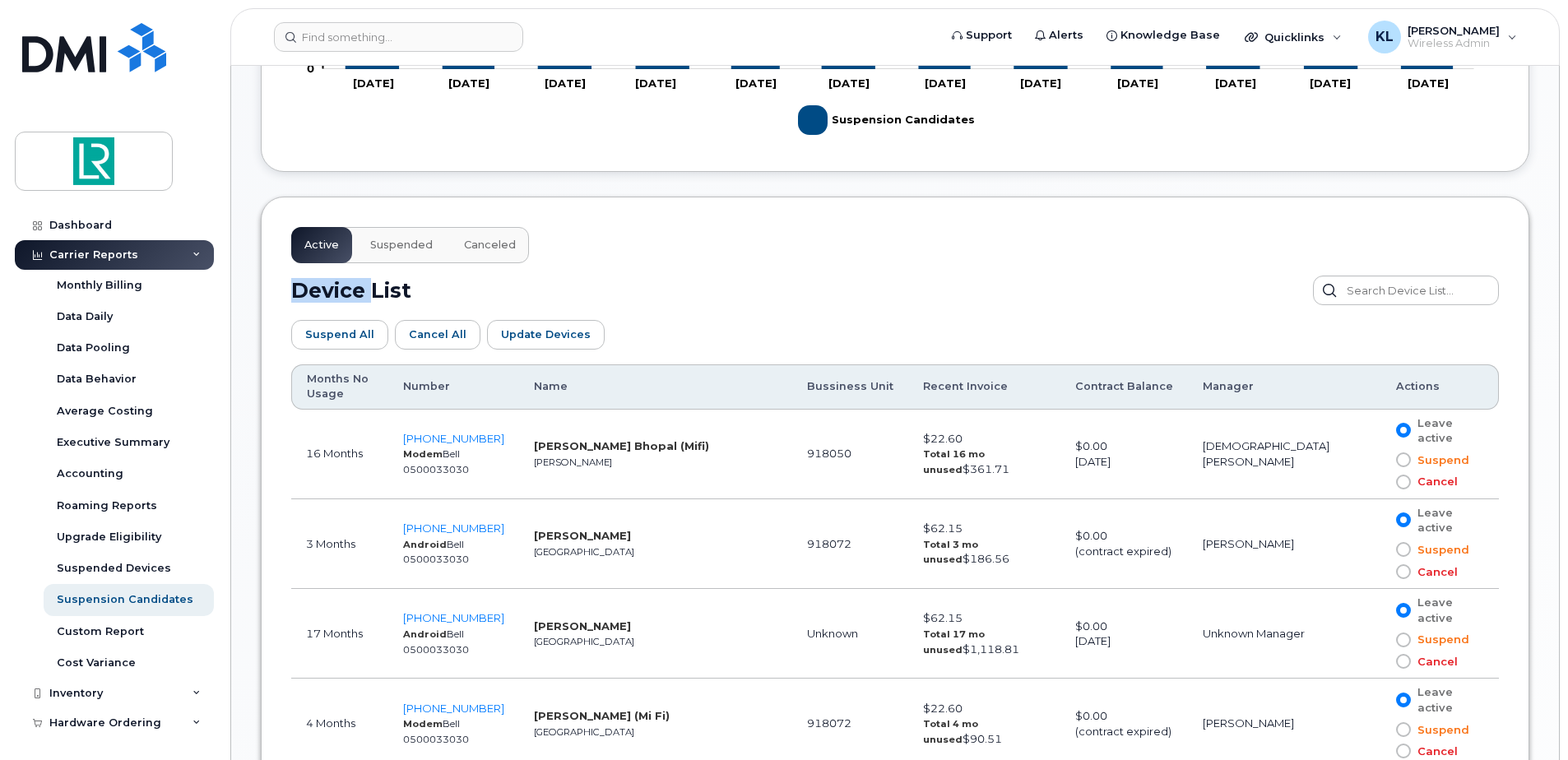
scroll to position [756, 0]
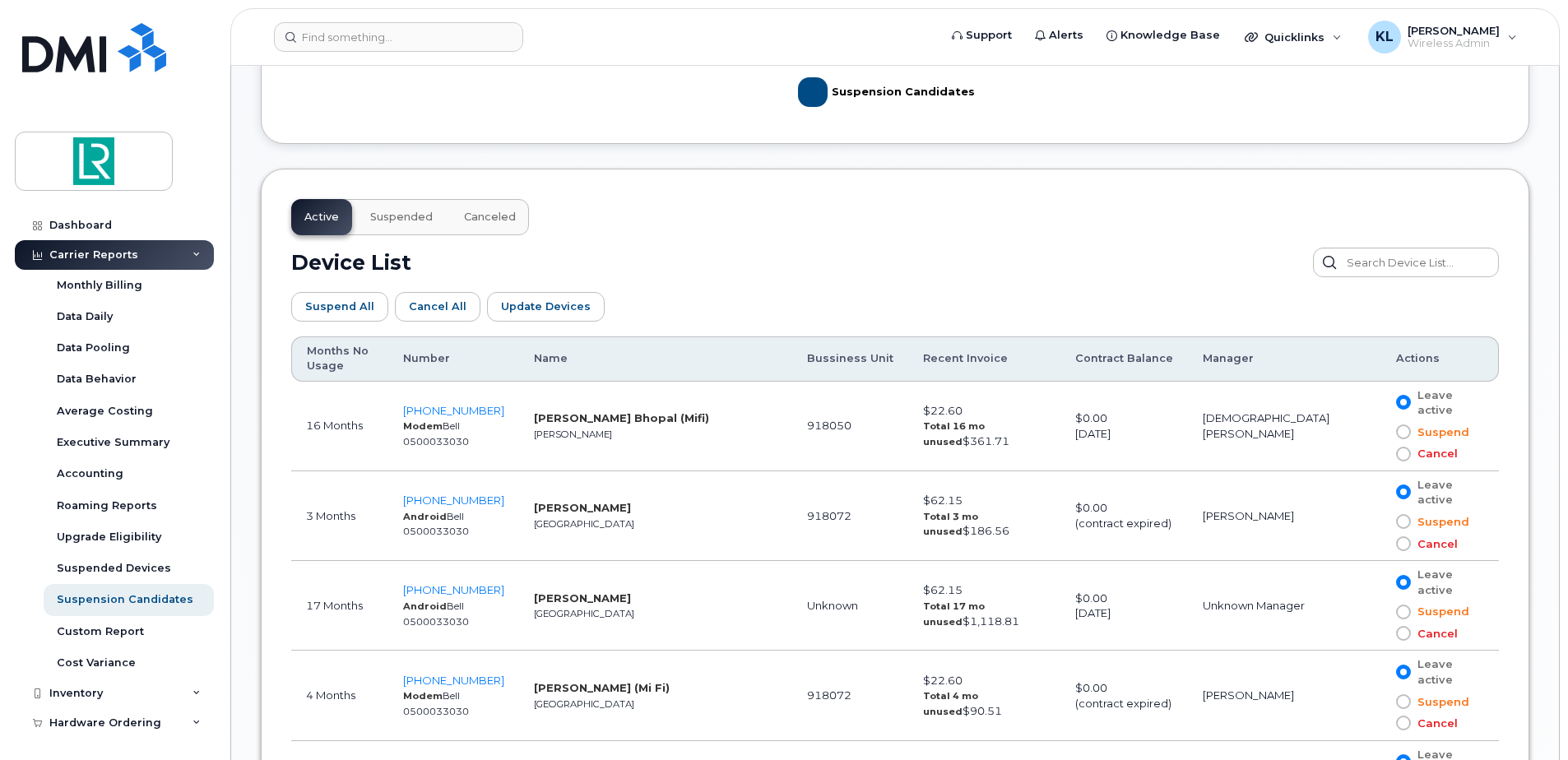
click at [1399, 424] on span at bounding box center [1404, 431] width 15 height 15
click at [1380, 432] on input "Suspend" at bounding box center [1380, 432] width 0 height 0
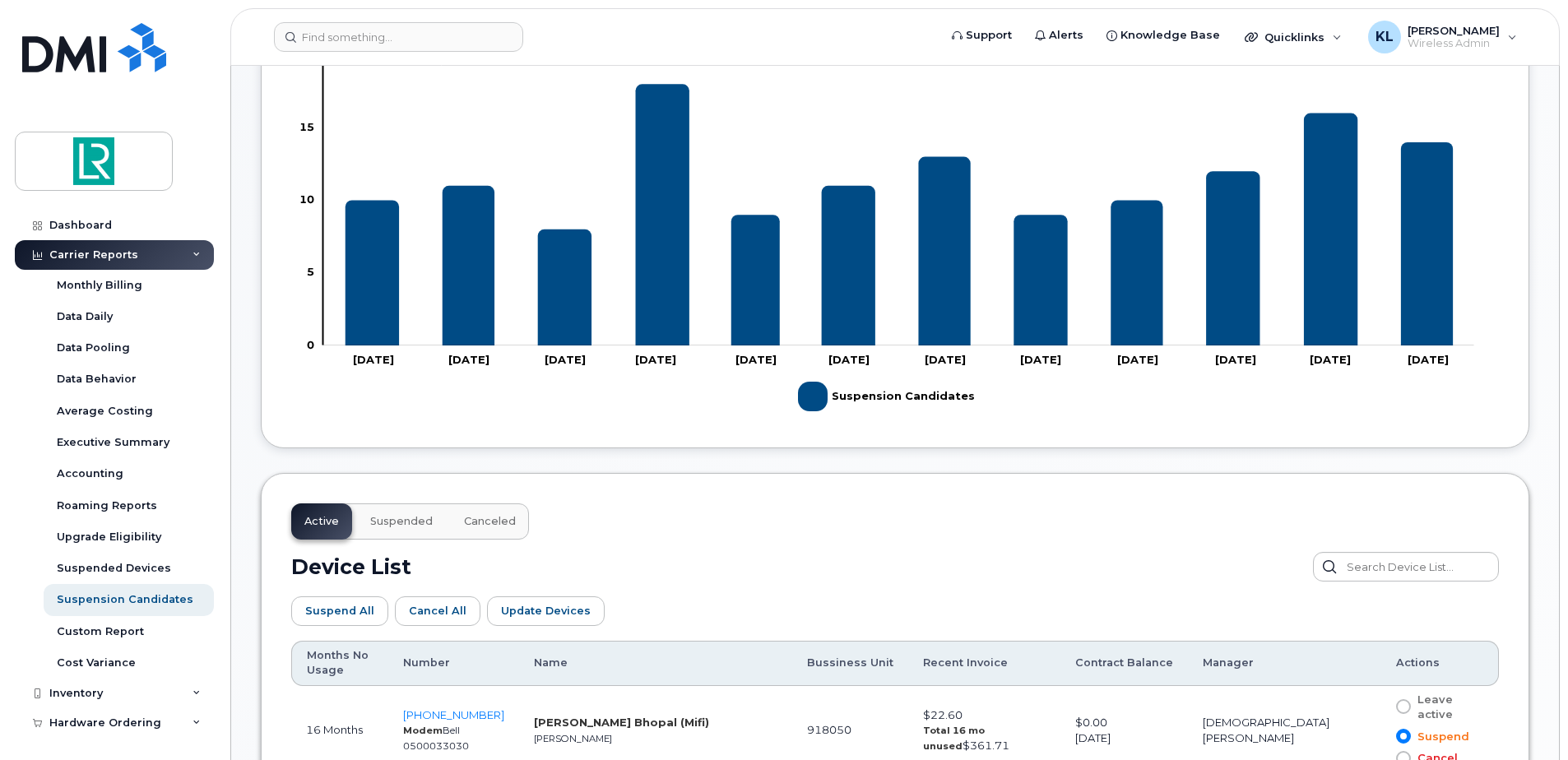
scroll to position [345, 0]
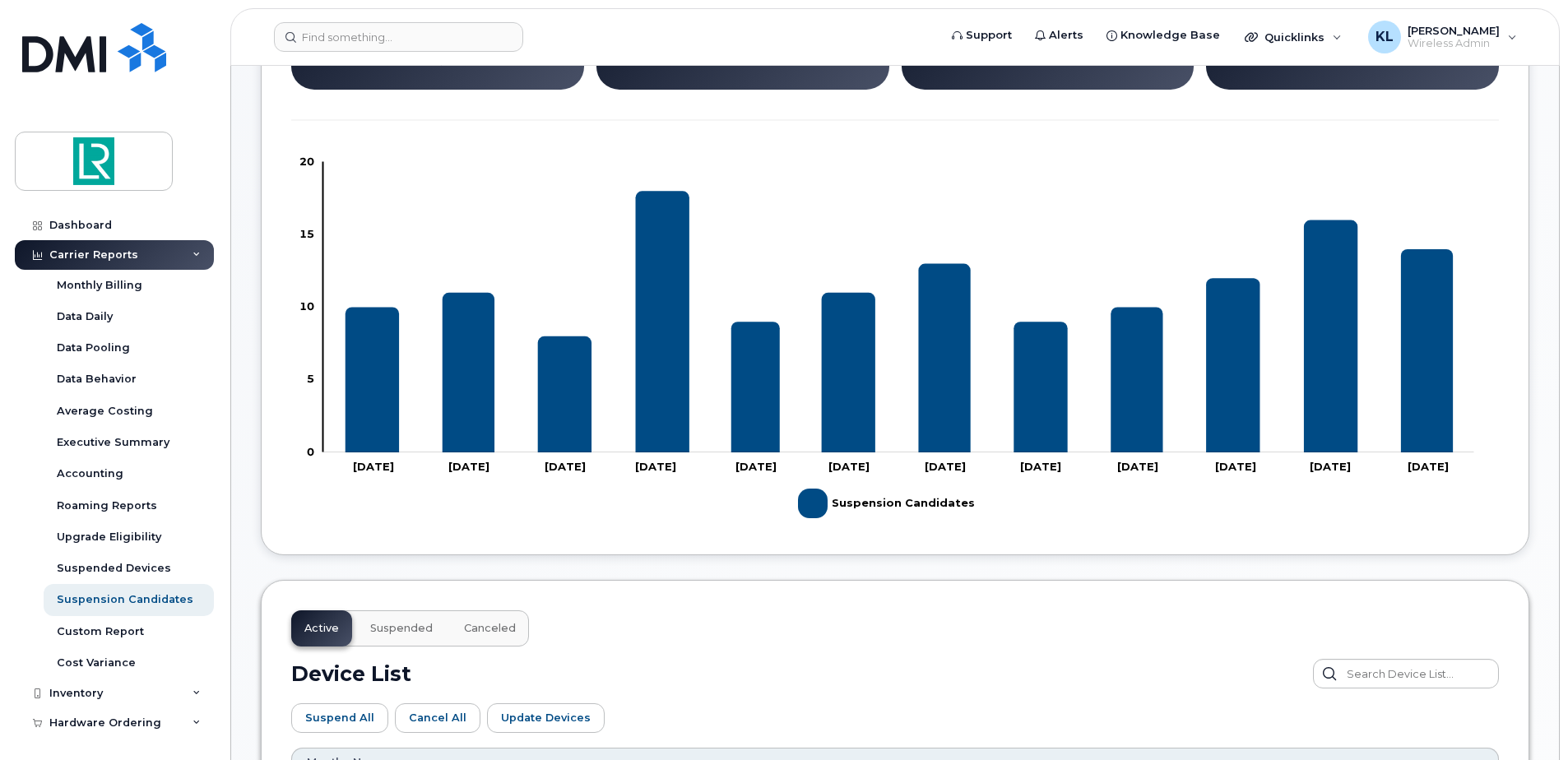
click at [934, 503] on rect "Legend" at bounding box center [883, 503] width 169 height 42
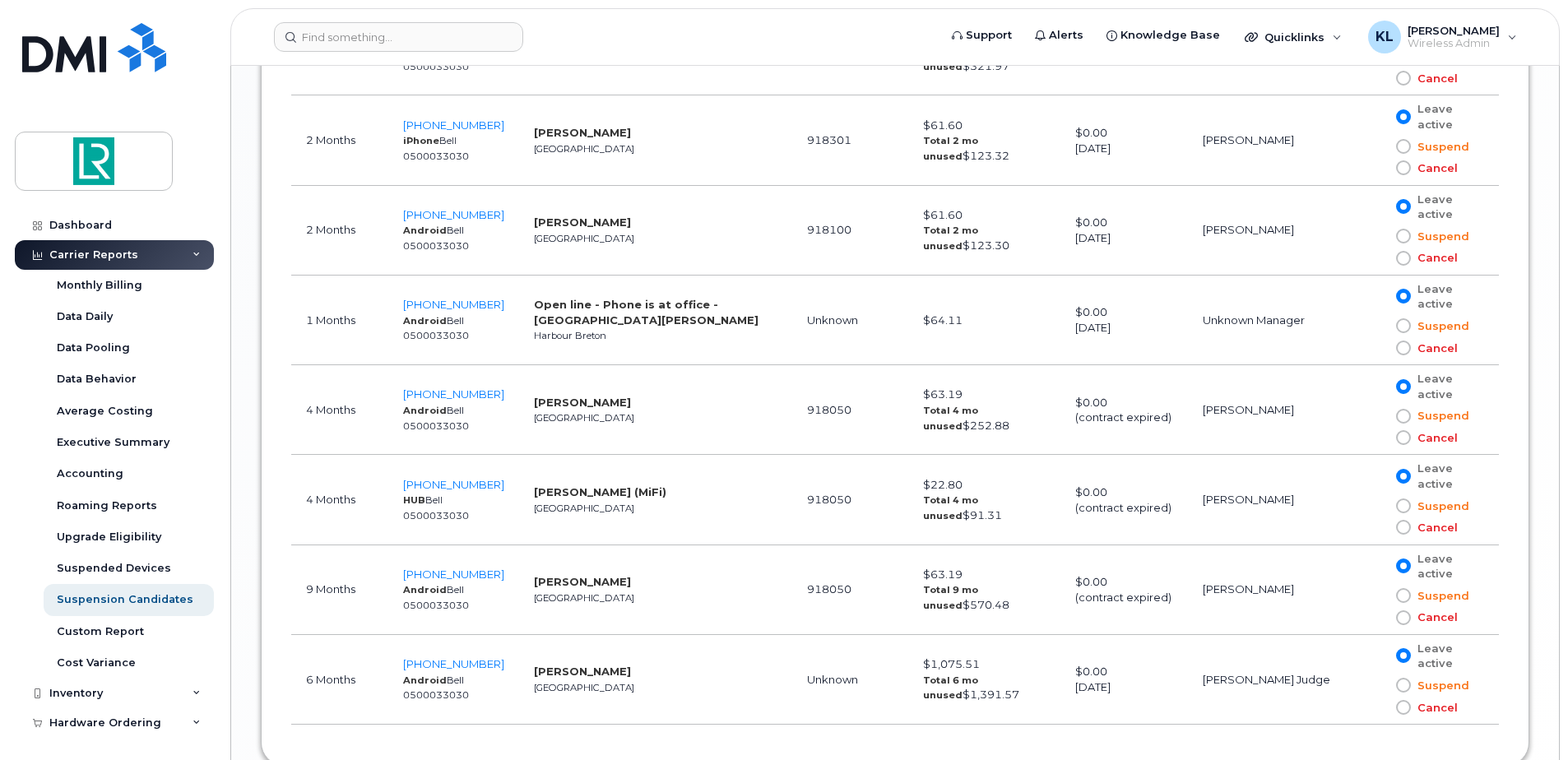
scroll to position [1673, 0]
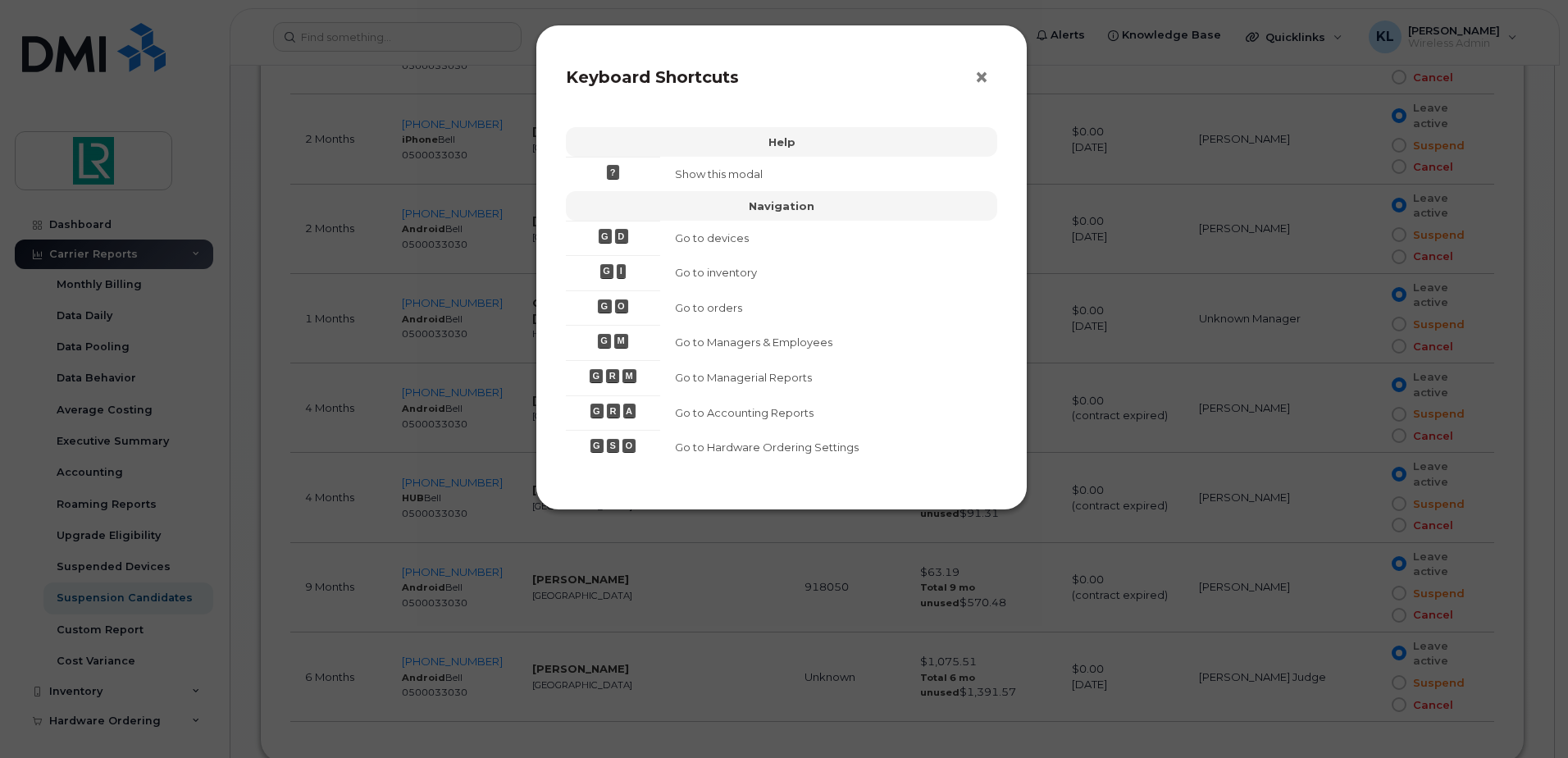
click at [982, 82] on span "×" at bounding box center [981, 78] width 15 height 30
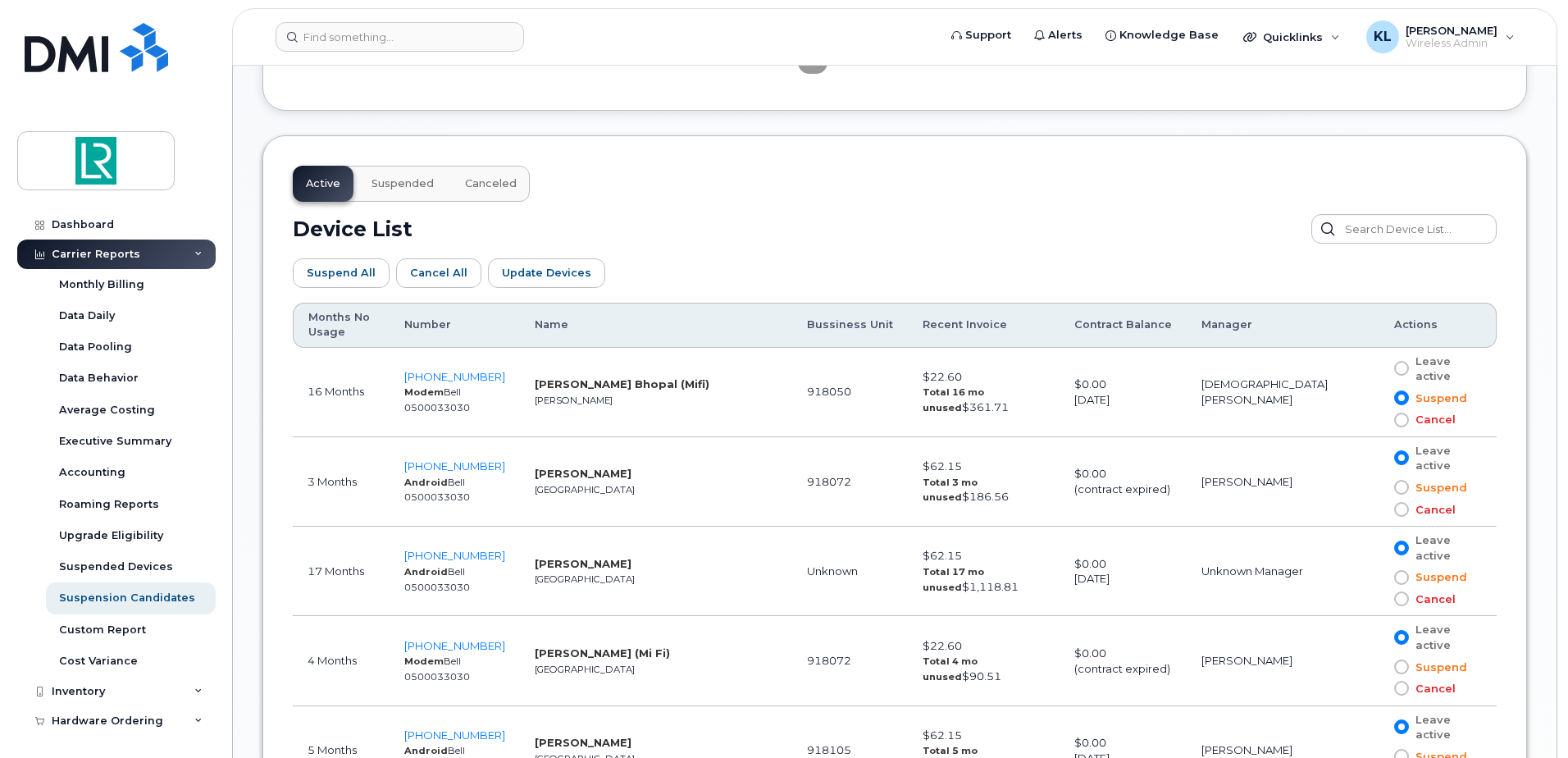
scroll to position [765, 0]
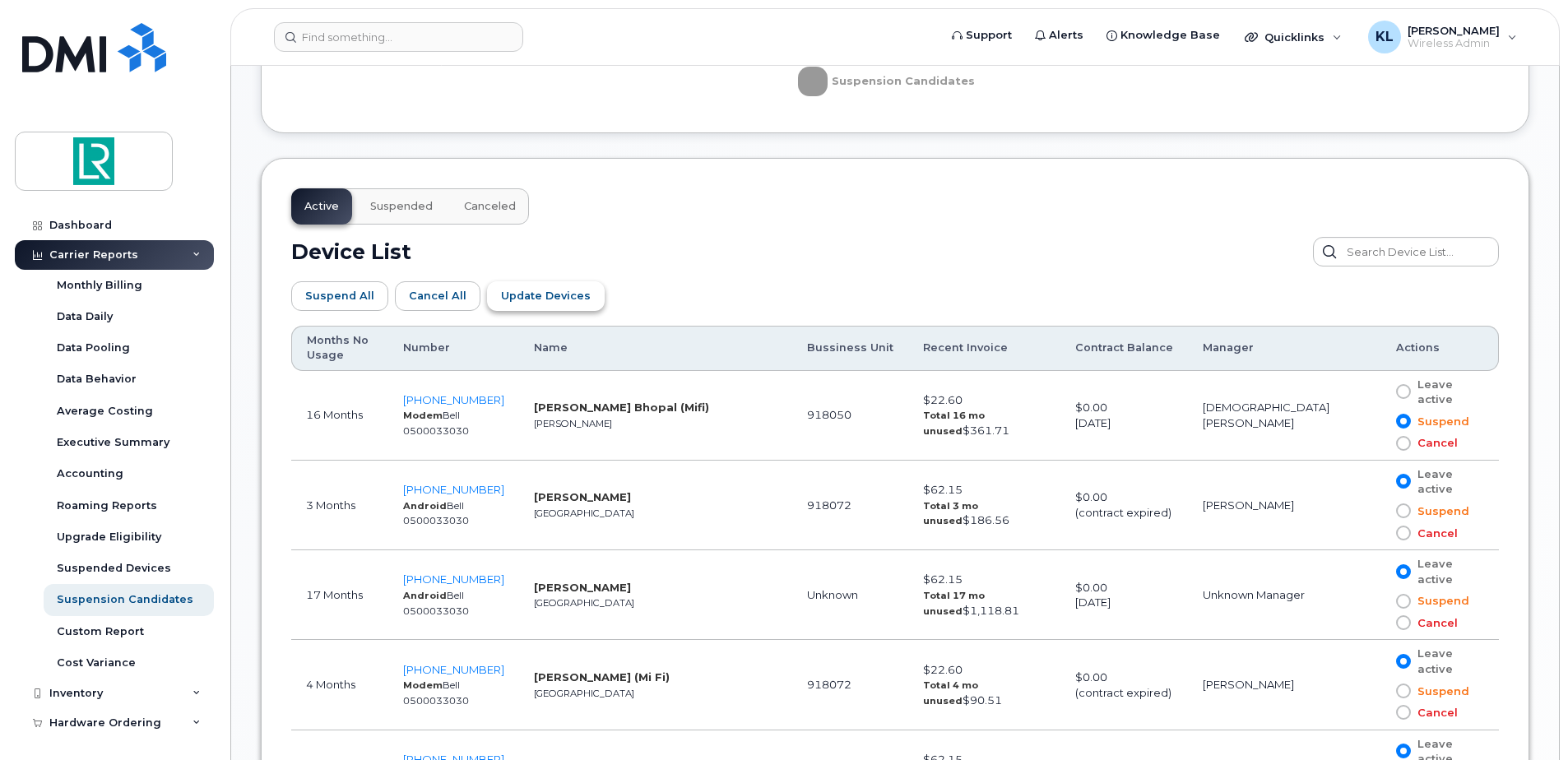
click at [562, 302] on span "Update Devices" at bounding box center [545, 296] width 90 height 16
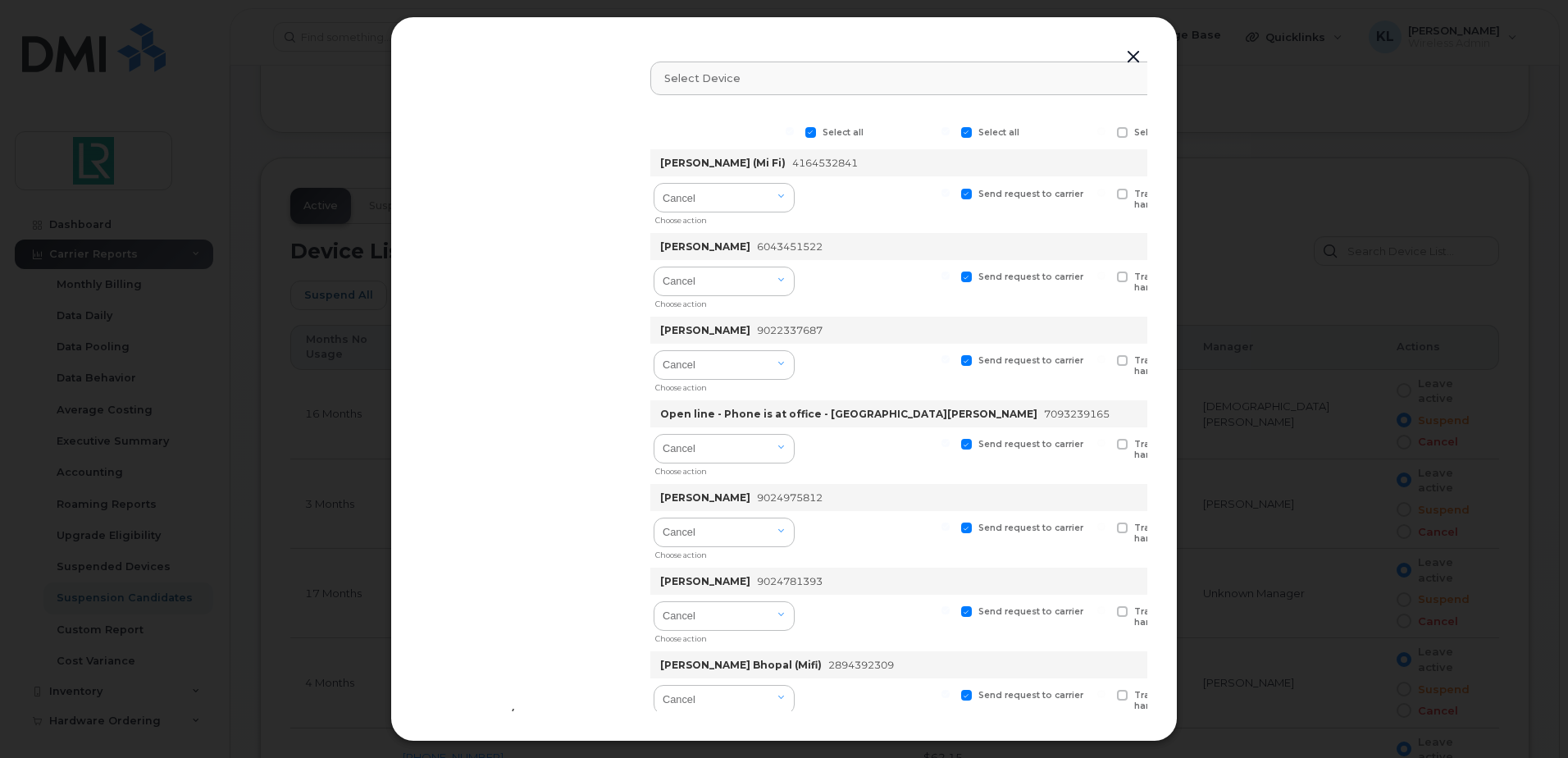
click at [971, 128] on span at bounding box center [967, 133] width 11 height 11
click at [950, 128] on input "Select all" at bounding box center [946, 132] width 8 height 8
checkbox input "false"
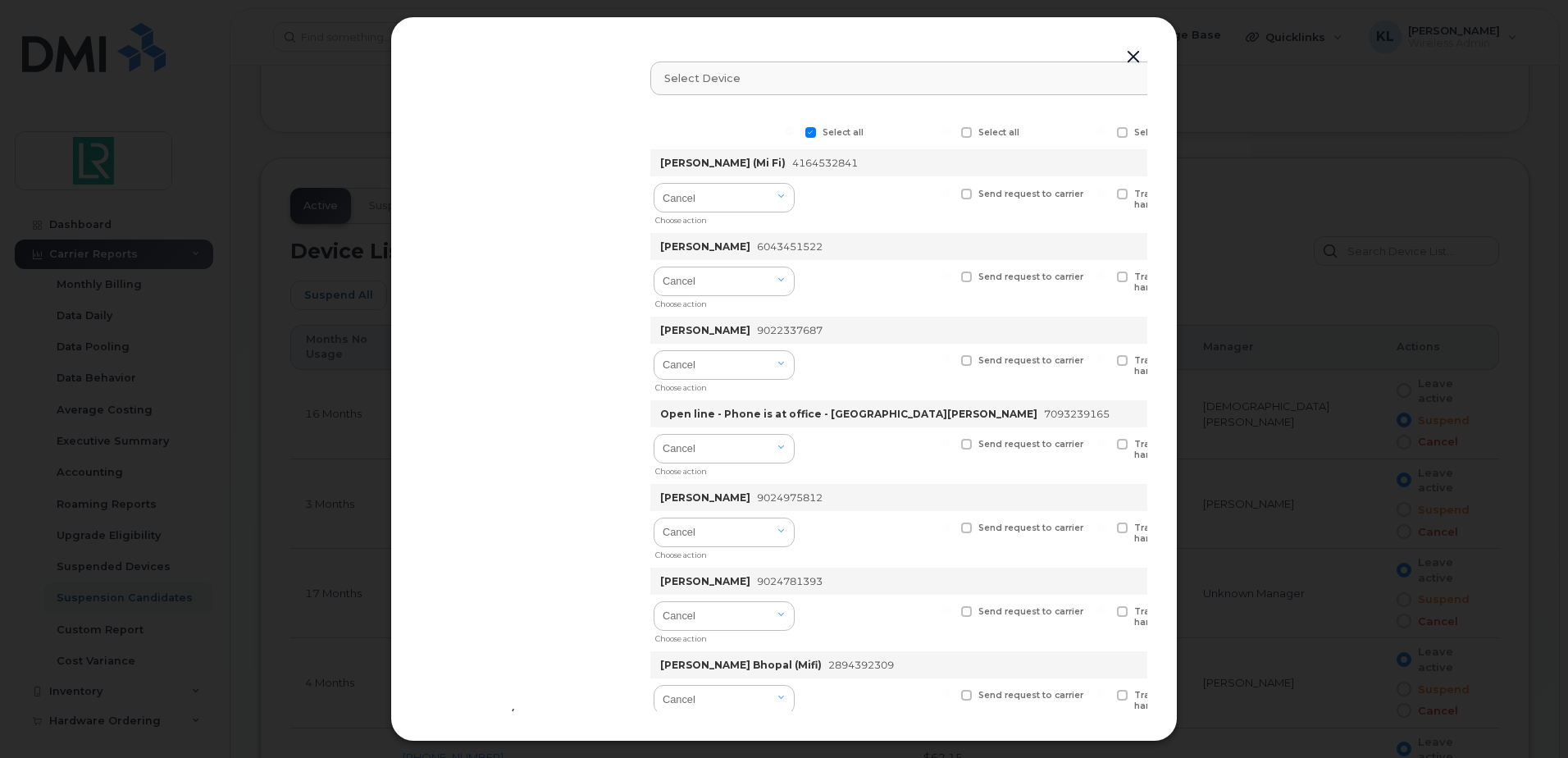
checkbox input "false"
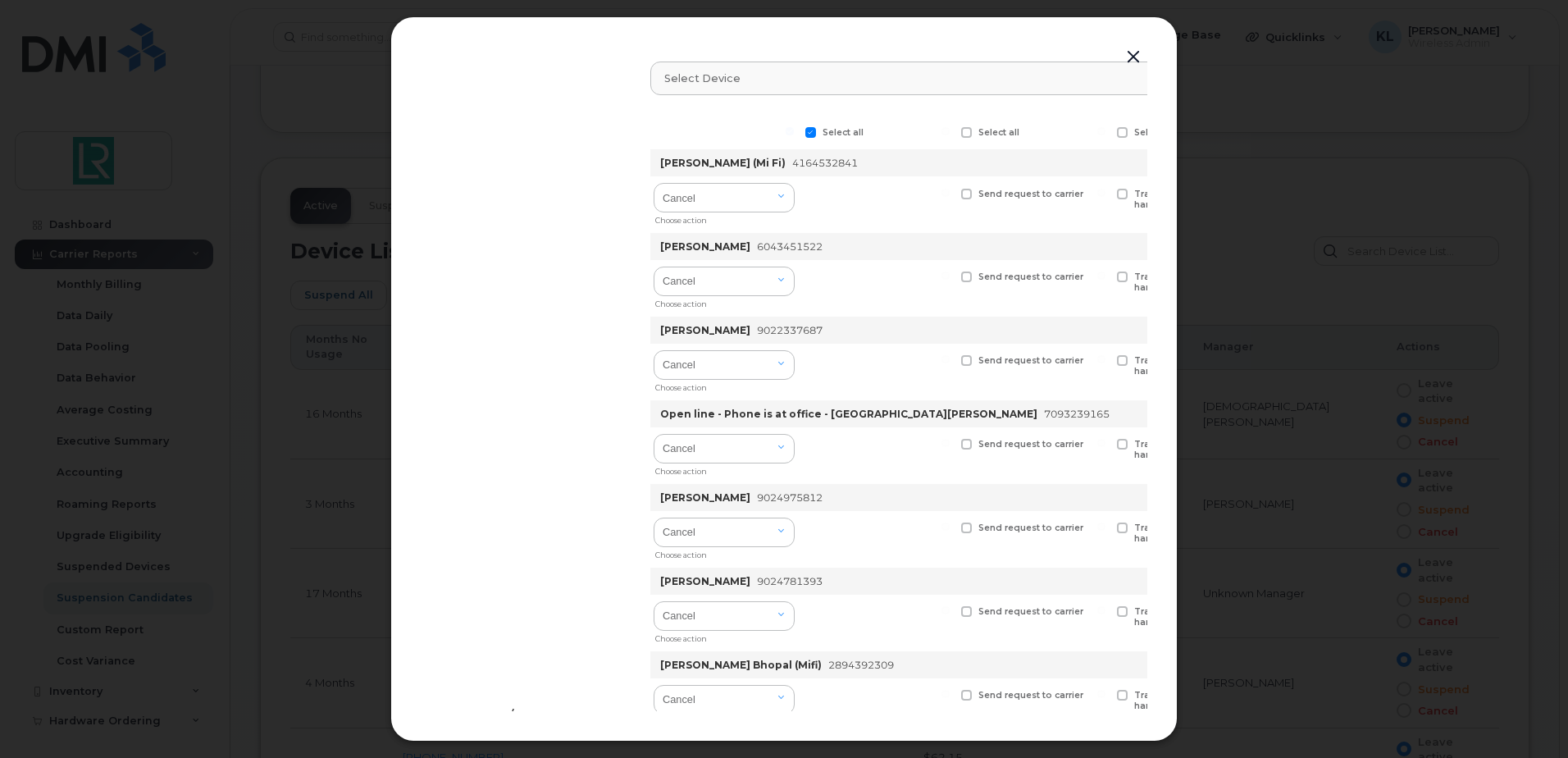
checkbox input "false"
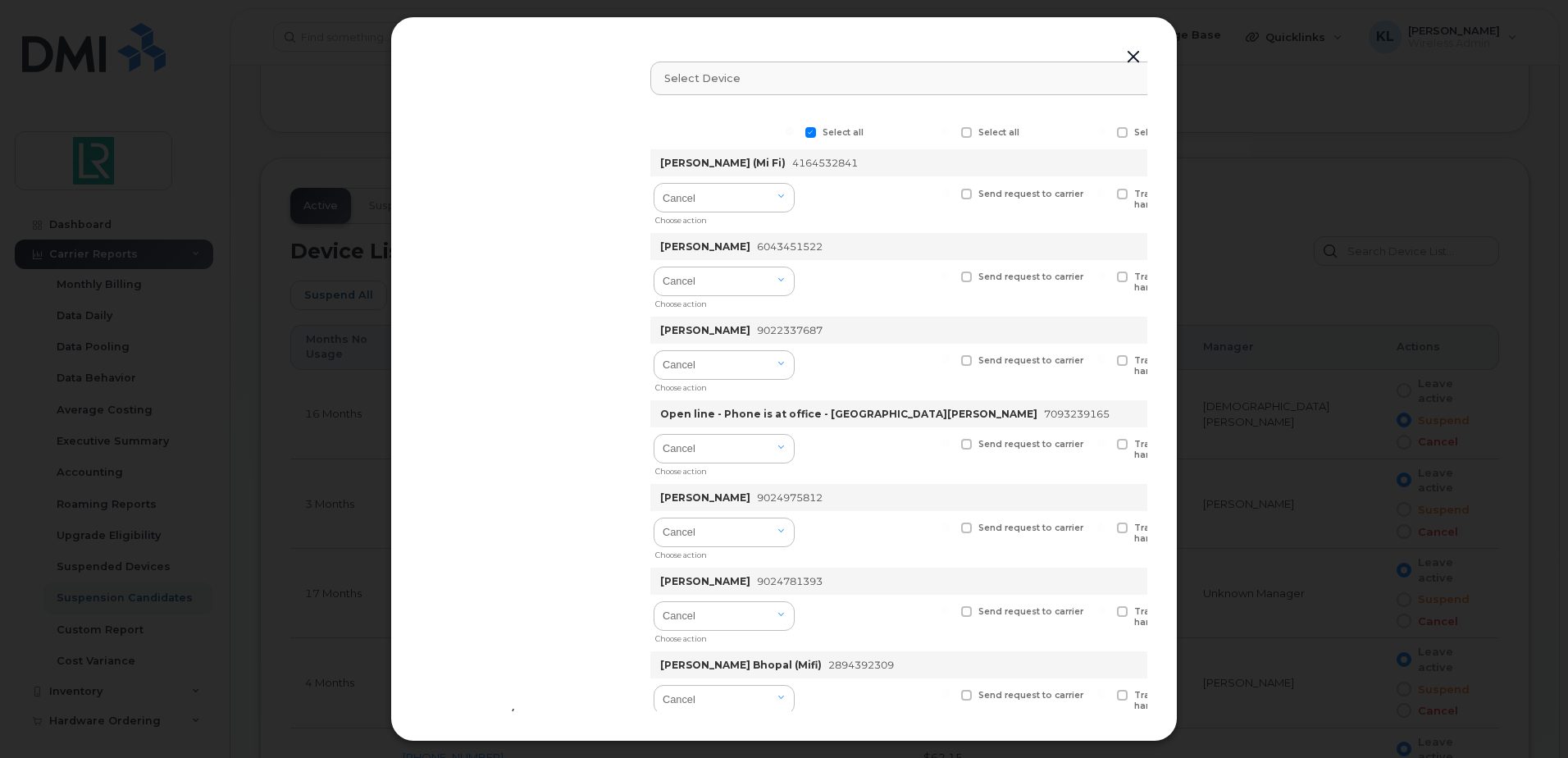
checkbox input "false"
click at [815, 133] on span at bounding box center [810, 133] width 11 height 11
click at [794, 133] on input "Select all" at bounding box center [790, 132] width 8 height 8
checkbox input "false"
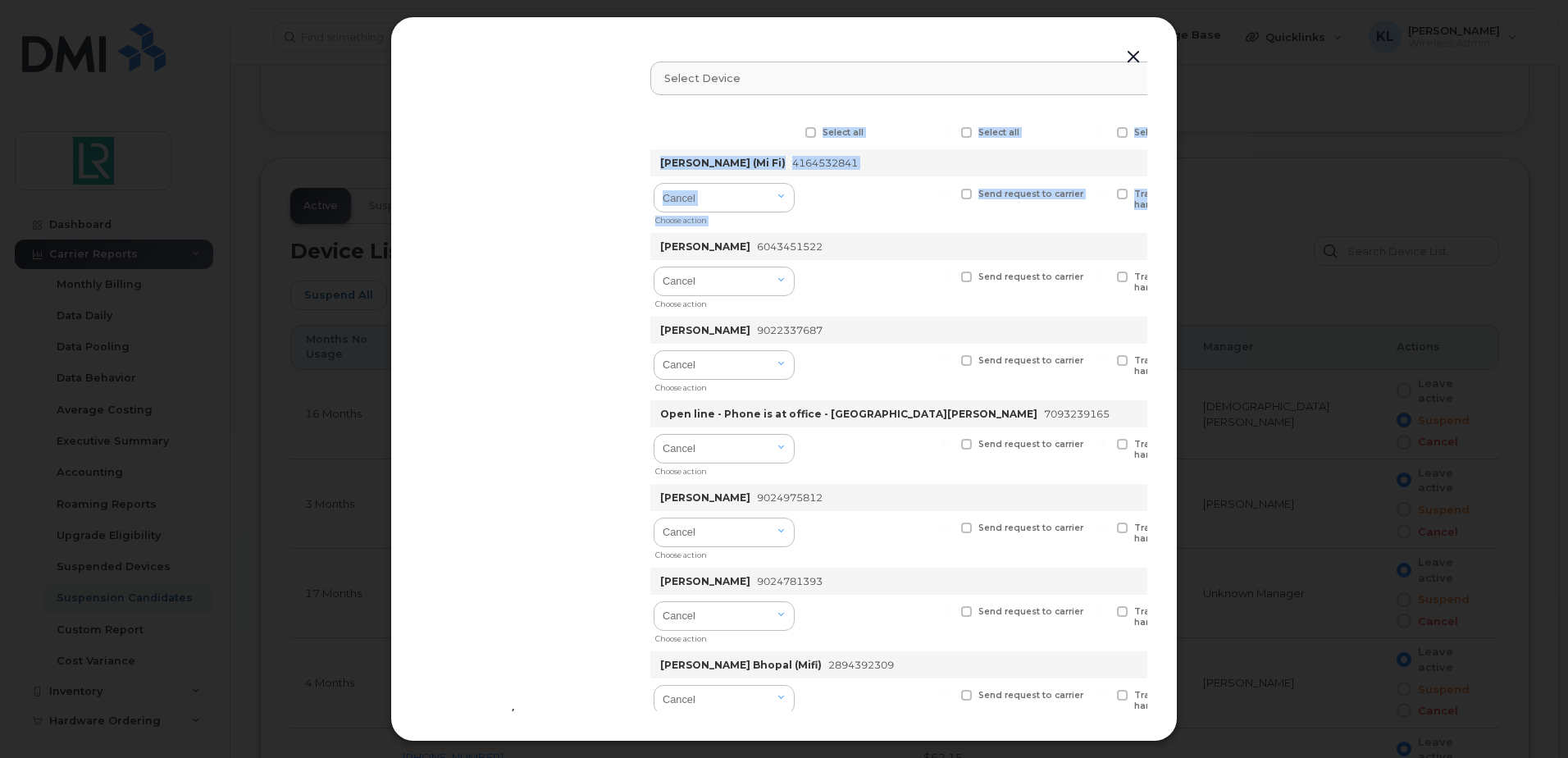
drag, startPoint x: 887, startPoint y: 39, endPoint x: 551, endPoint y: 260, distance: 402.2
click at [551, 260] on div "Suspend/Cancel Device Select device Type first three symbols or more Select all…" at bounding box center [784, 379] width 787 height 726
click at [499, 309] on div "Suspend/Cancel Device Select device Type first three symbols or more Select all…" at bounding box center [784, 720] width 727 height 1346
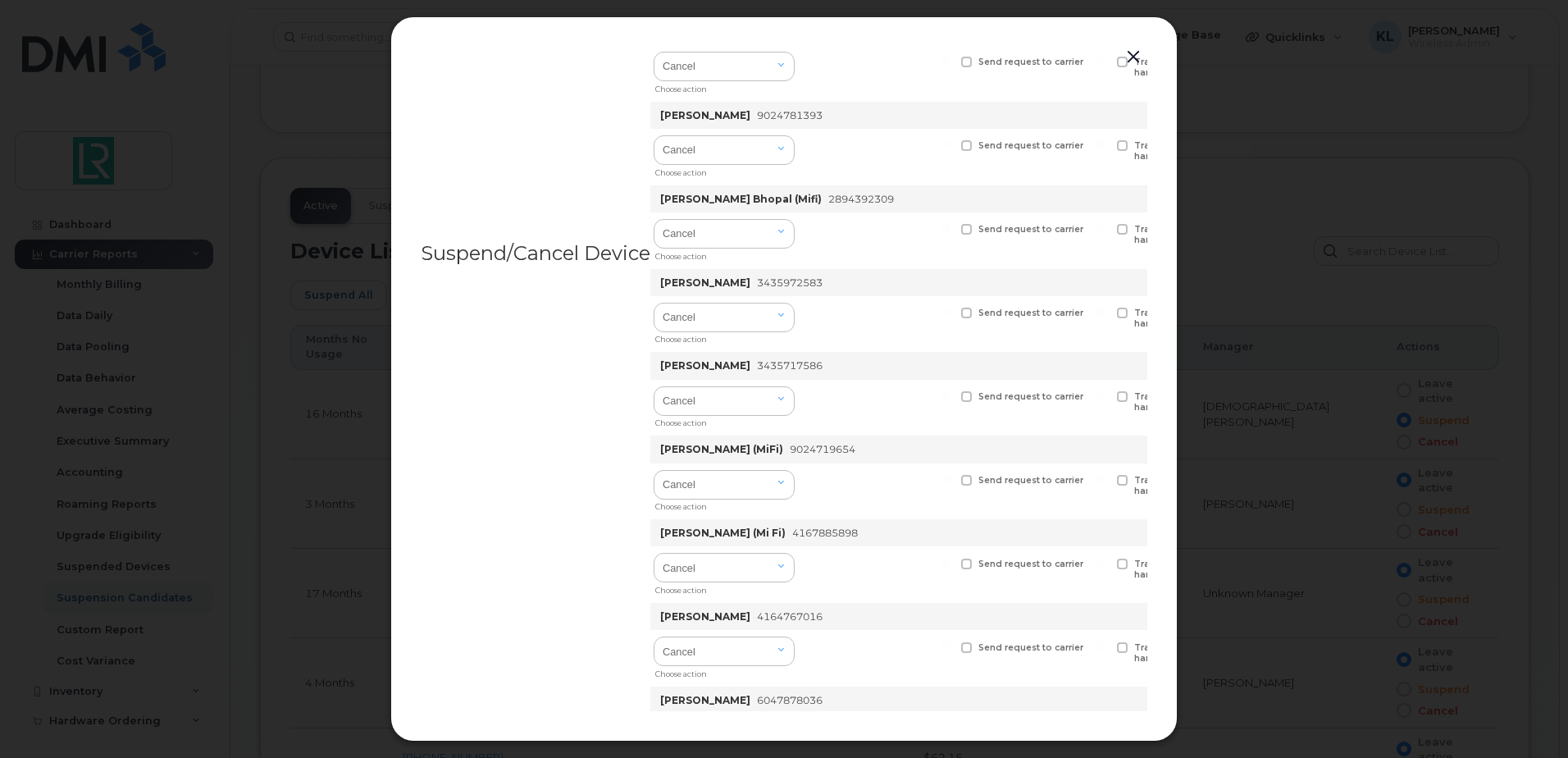
scroll to position [440, 0]
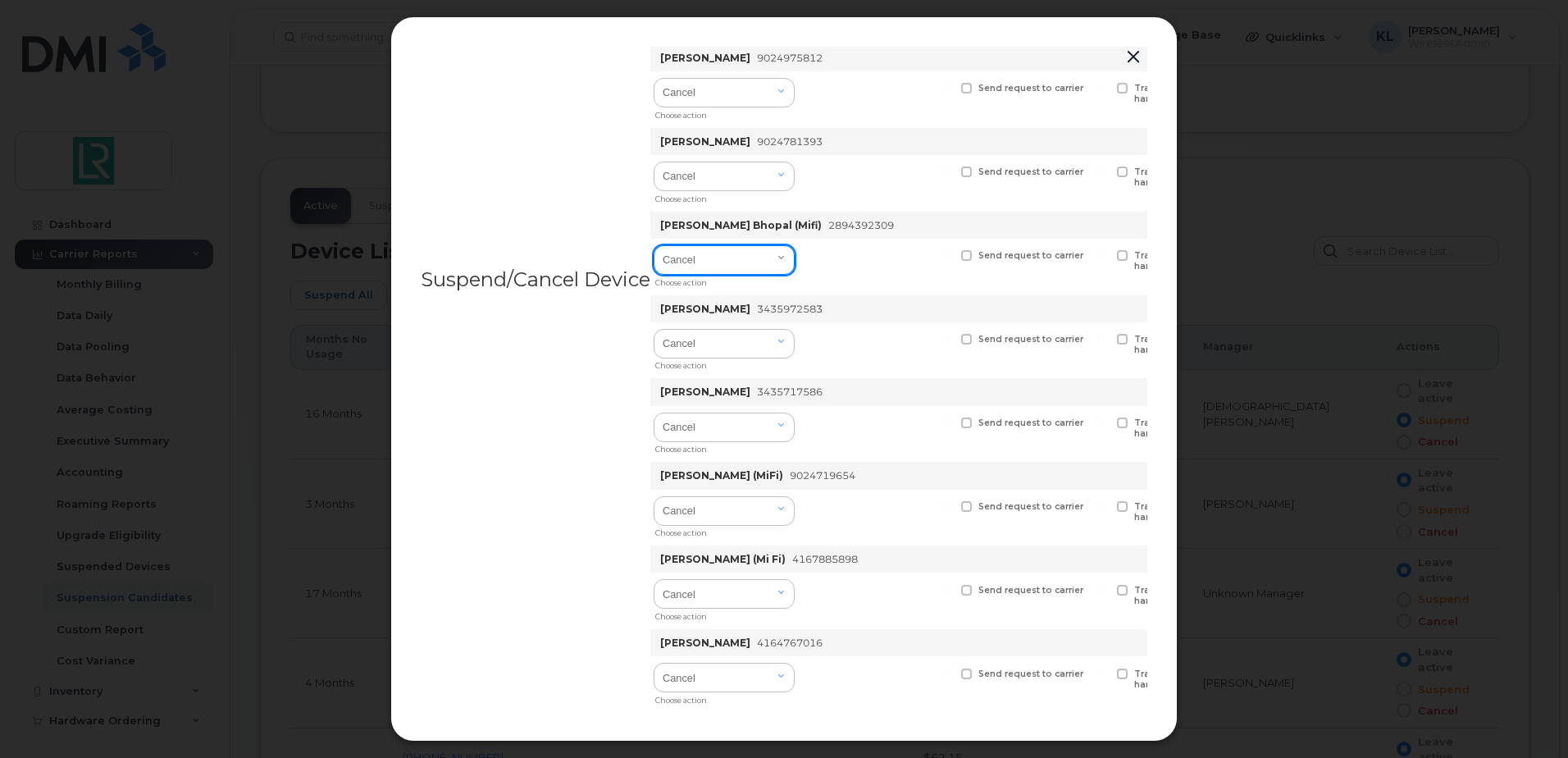
click at [777, 259] on select "Cancel Suspend - Extend Suspension Suspend - Reduced Rate Suspend - Full Rate S…" at bounding box center [724, 260] width 141 height 29
select select "[object Object]"
click at [655, 245] on select "Cancel Suspend - Extend Suspension Suspend - Reduced Rate Suspend - Full Rate S…" at bounding box center [724, 260] width 141 height 29
click at [812, 257] on span at bounding box center [810, 255] width 11 height 11
click at [794, 257] on input "Available for new activations/redeployments" at bounding box center [790, 254] width 8 height 8
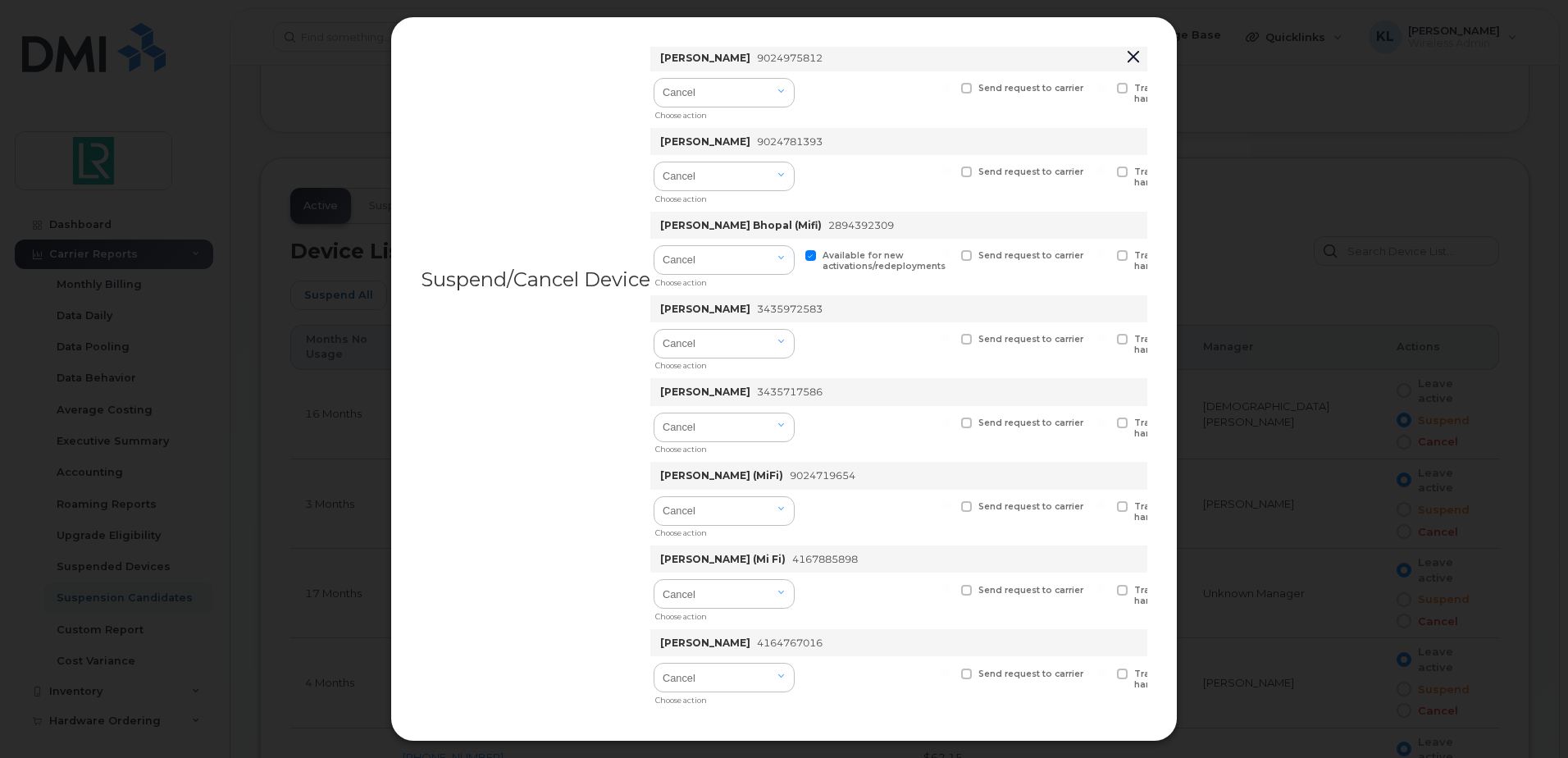
click at [812, 257] on span at bounding box center [810, 255] width 11 height 11
click at [794, 257] on input "Available for new activations/redeployments" at bounding box center [790, 254] width 8 height 8
checkbox input "false"
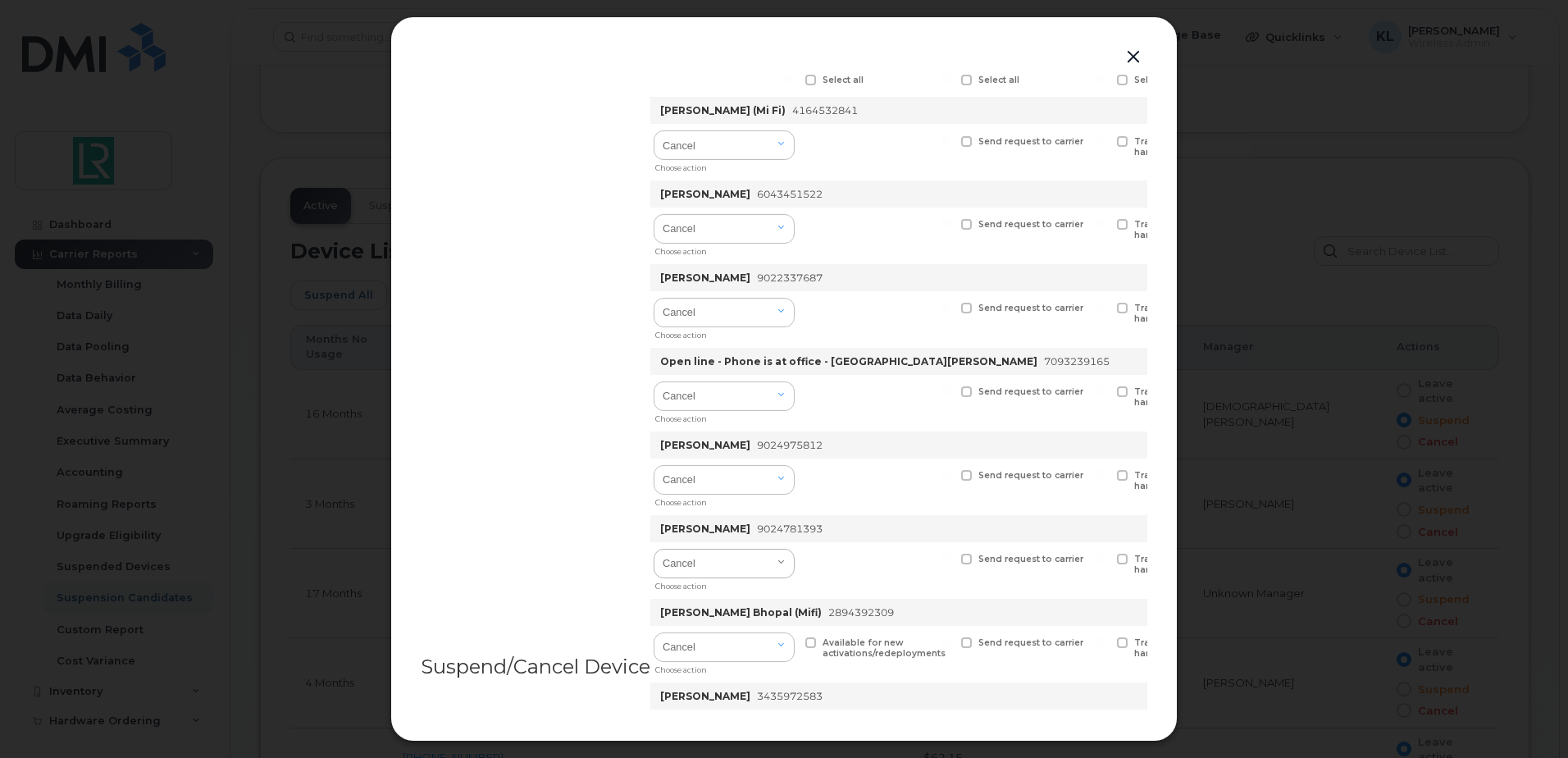
scroll to position [0, 0]
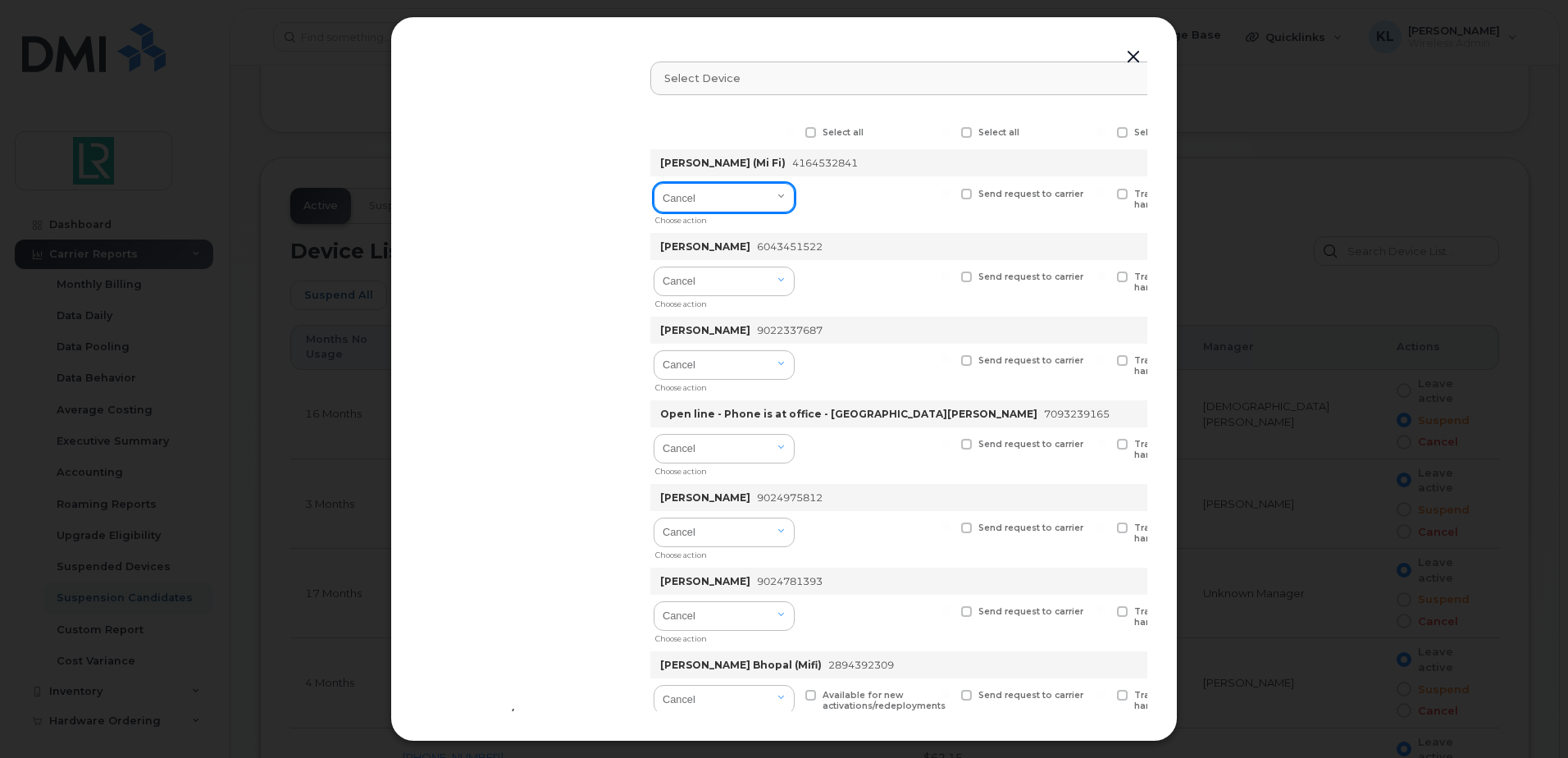
click at [764, 204] on select "Cancel Suspend - Extend Suspension Suspend - Reduced Rate Suspend - Full Rate S…" at bounding box center [724, 197] width 141 height 29
click at [886, 184] on div at bounding box center [878, 205] width 152 height 57
click at [1137, 55] on button "button" at bounding box center [1133, 57] width 25 height 23
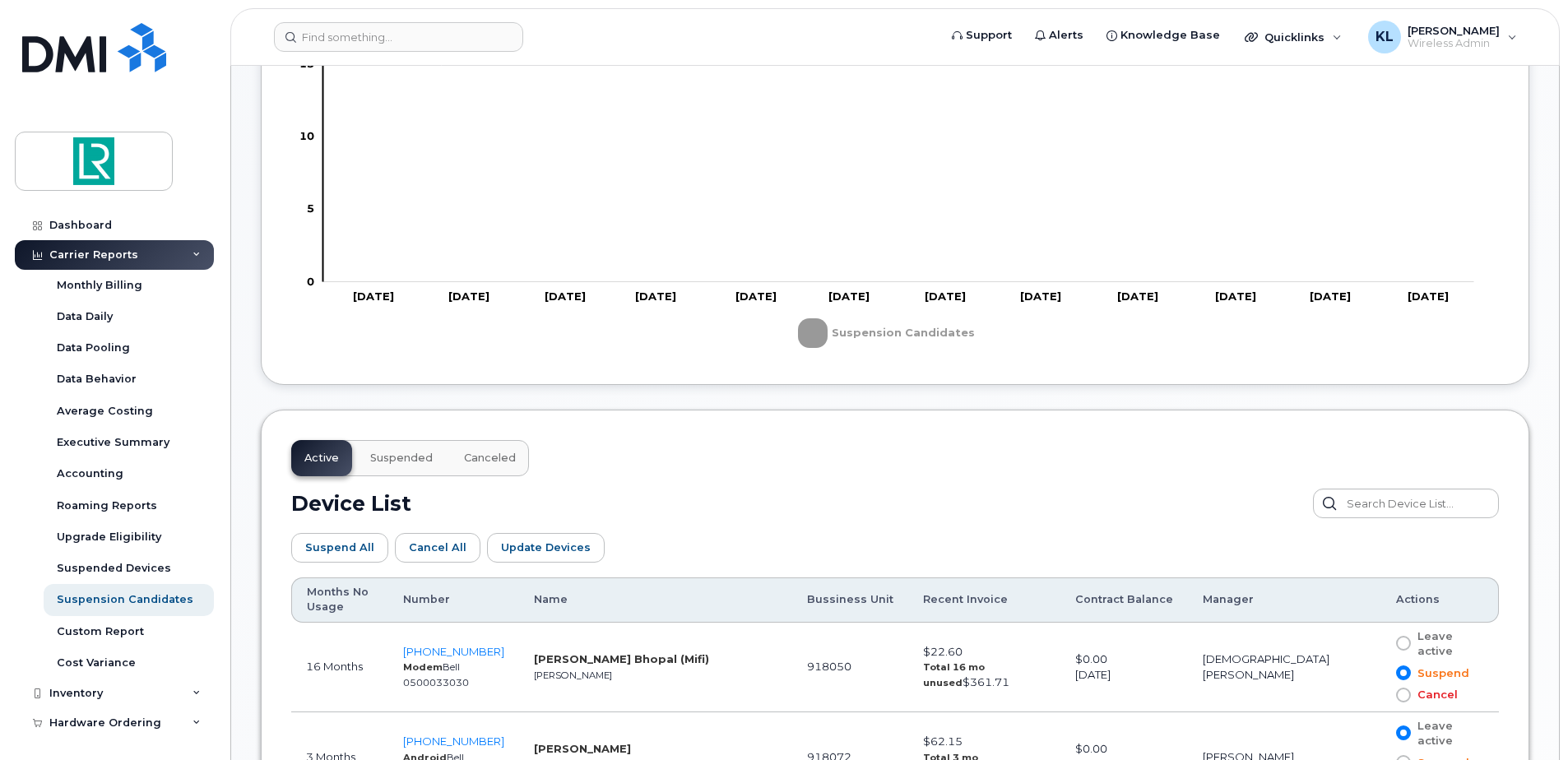
scroll to position [520, 0]
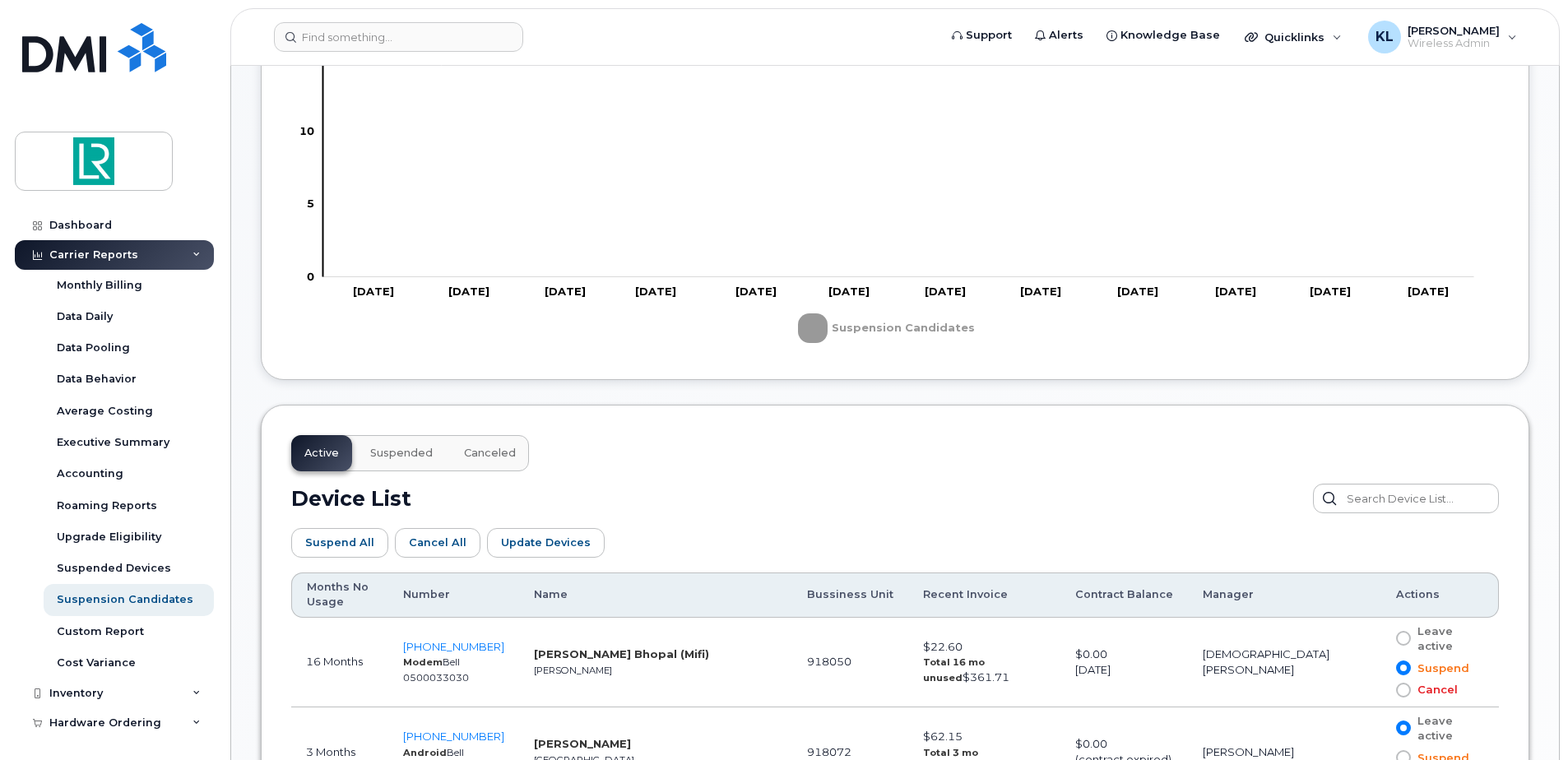
drag, startPoint x: 780, startPoint y: 288, endPoint x: 814, endPoint y: 330, distance: 54.0
click at [809, 320] on g "Zoom Out 10 -4 -2 0 2 4 6 8 10 25 20 15 5 -5 -10 L Oct 24 Nov 24 Dec 24 Jan 202…" at bounding box center [895, 163] width 1208 height 373
click at [816, 331] on rect "Legend" at bounding box center [883, 328] width 169 height 42
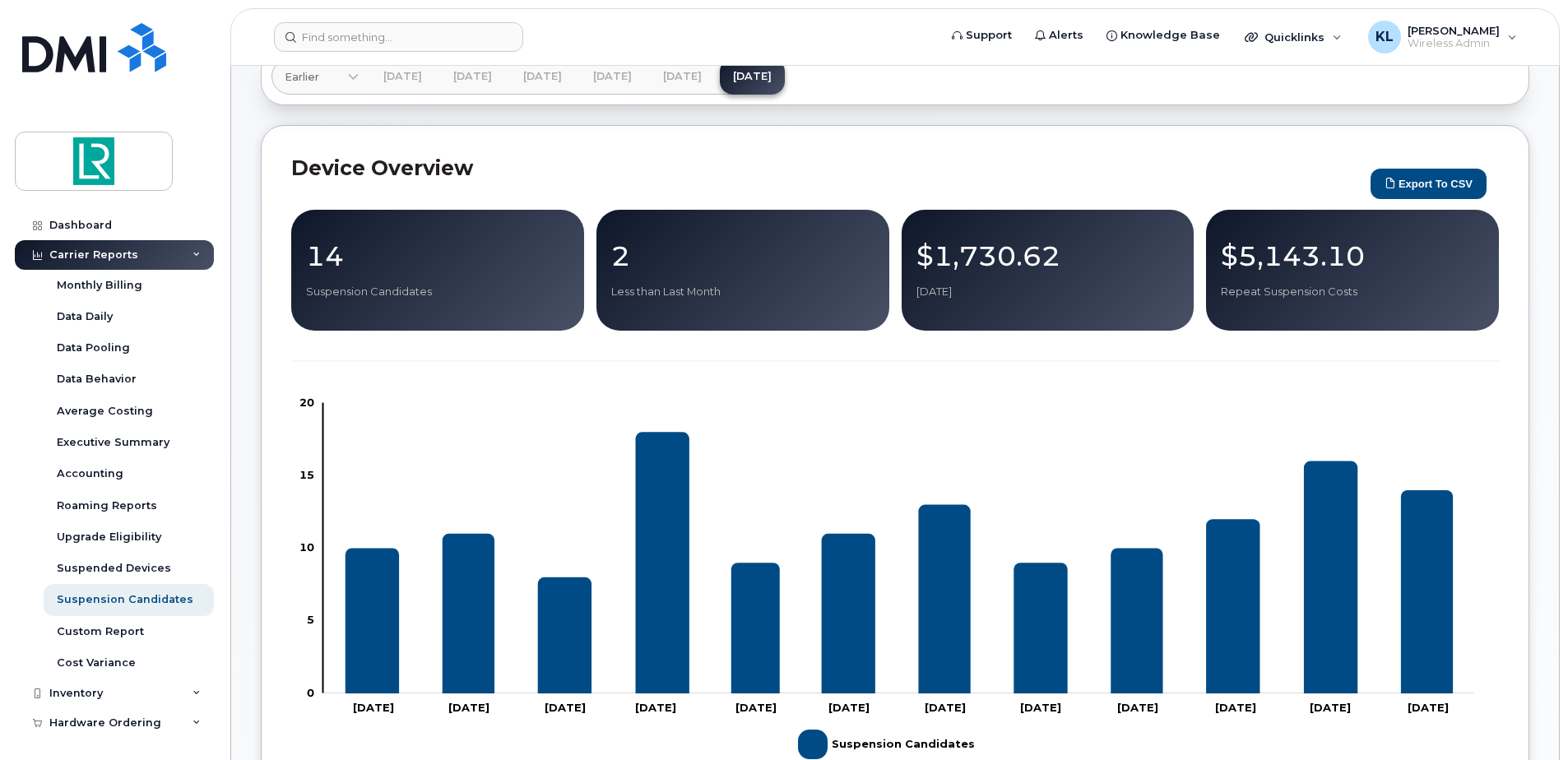
scroll to position [0, 0]
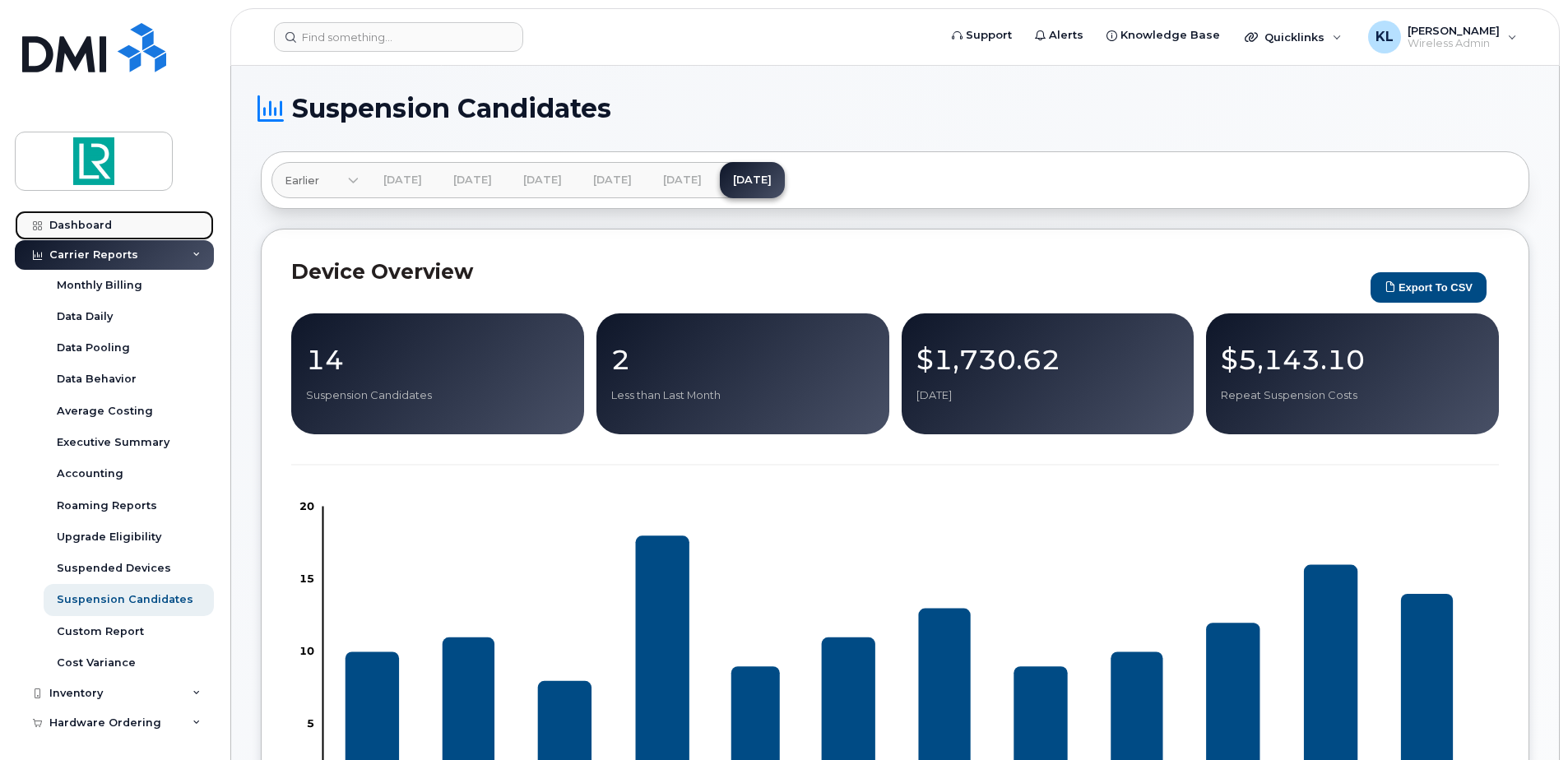
click at [69, 221] on div "Dashboard" at bounding box center [81, 224] width 63 height 13
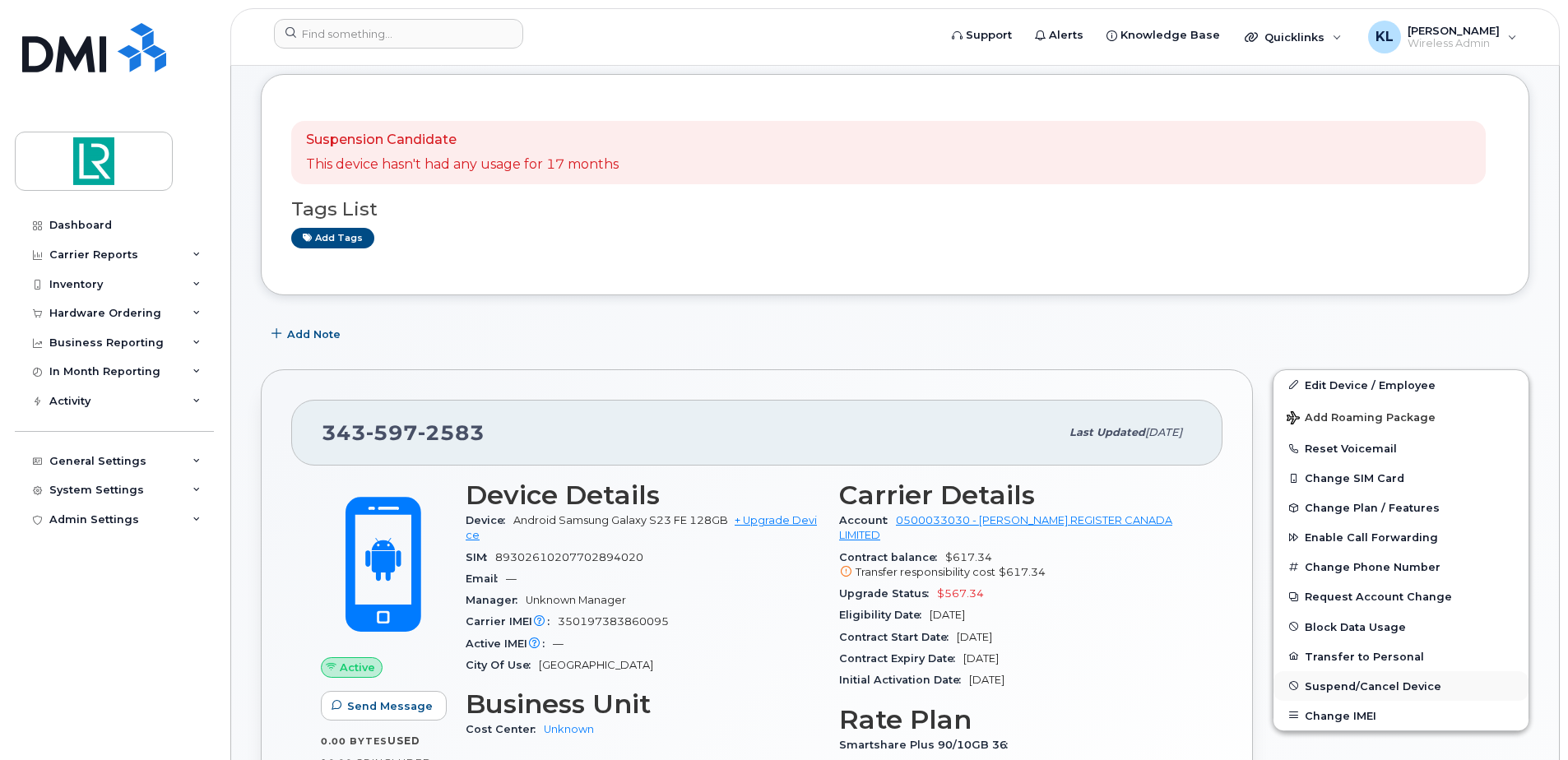
scroll to position [329, 0]
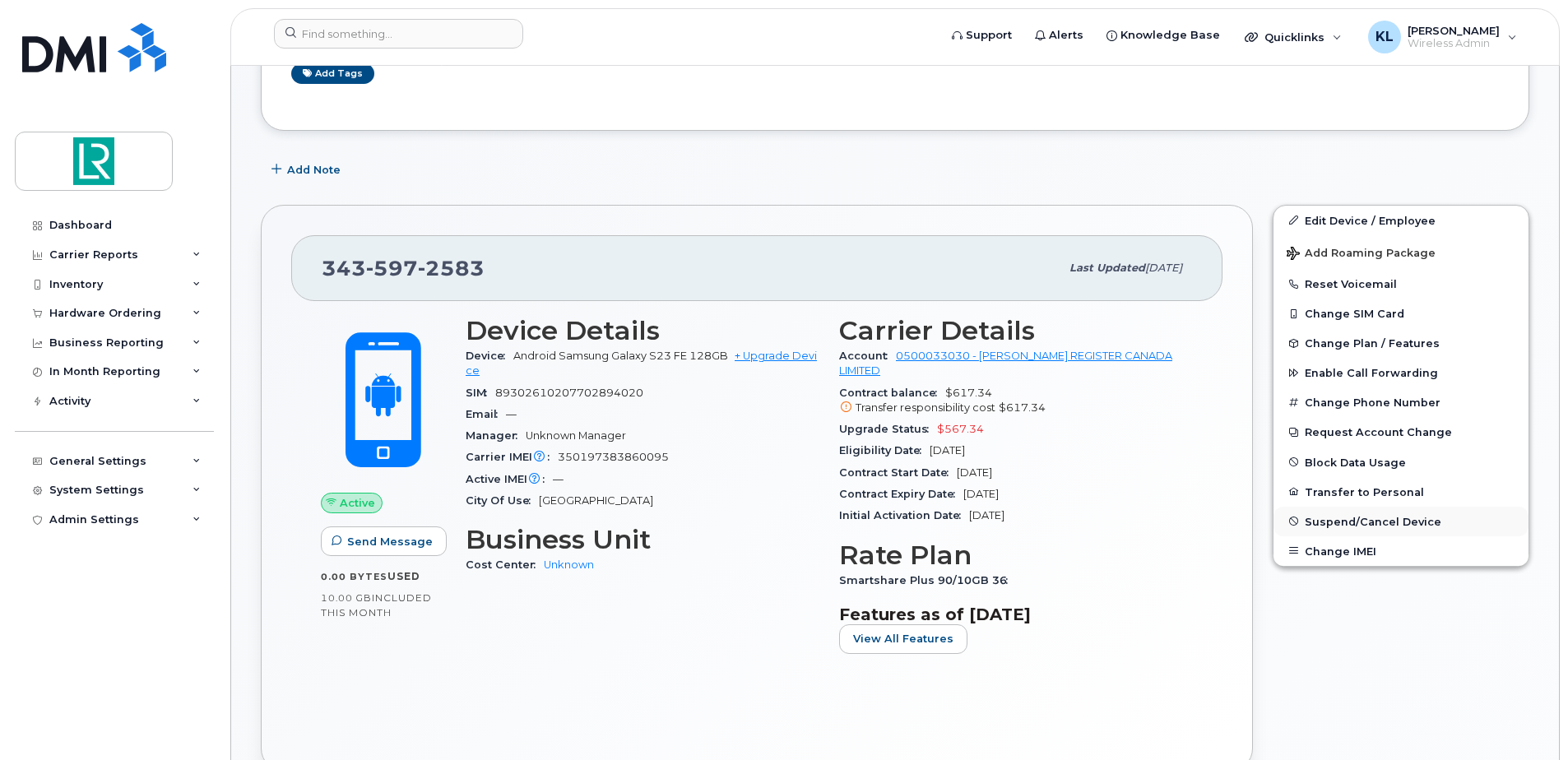
click at [1395, 691] on div "Edit Device / Employee Add Roaming Package Reset Voicemail Change SIM Card Chan…" at bounding box center [1401, 488] width 277 height 587
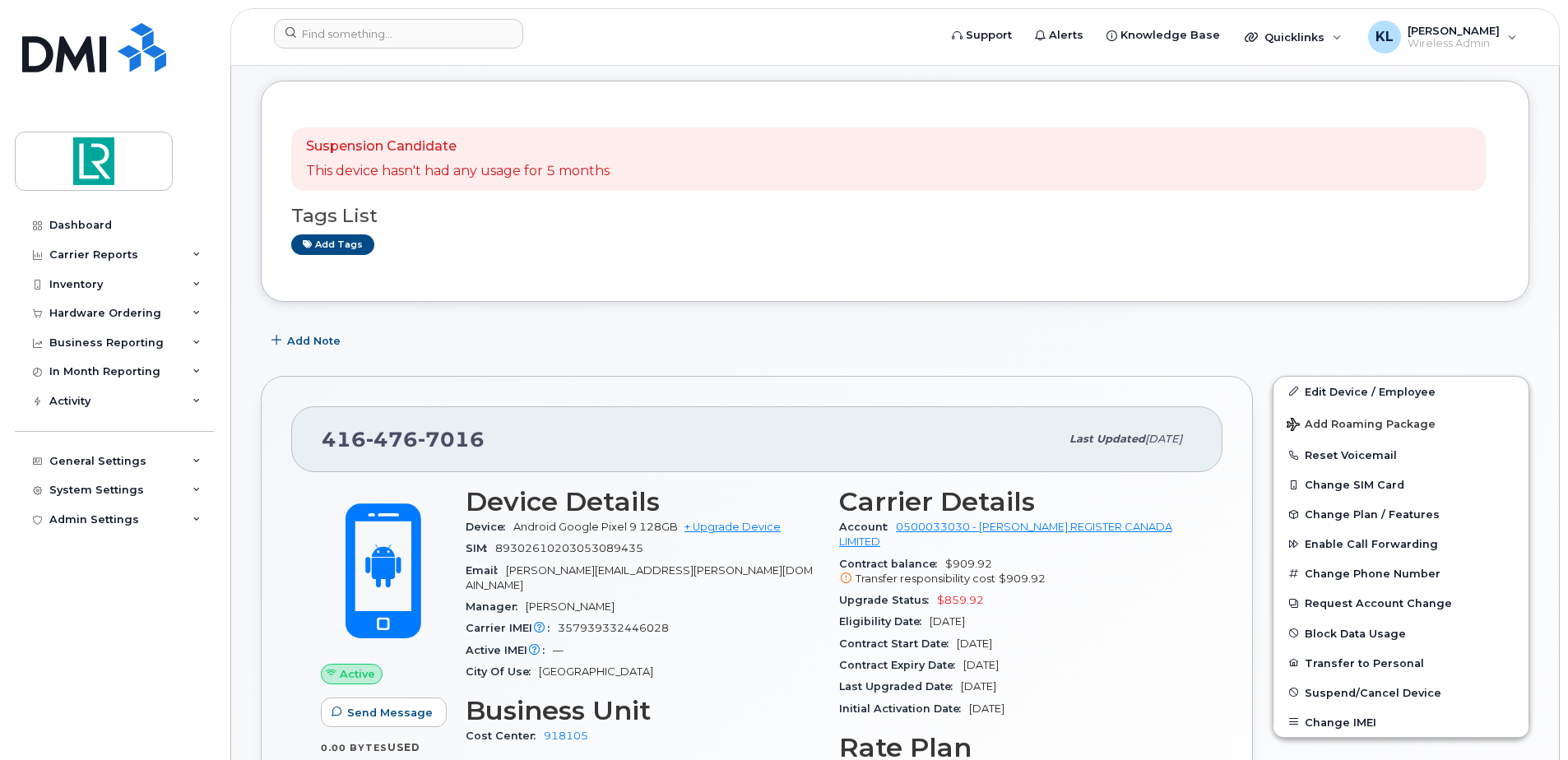
scroll to position [164, 0]
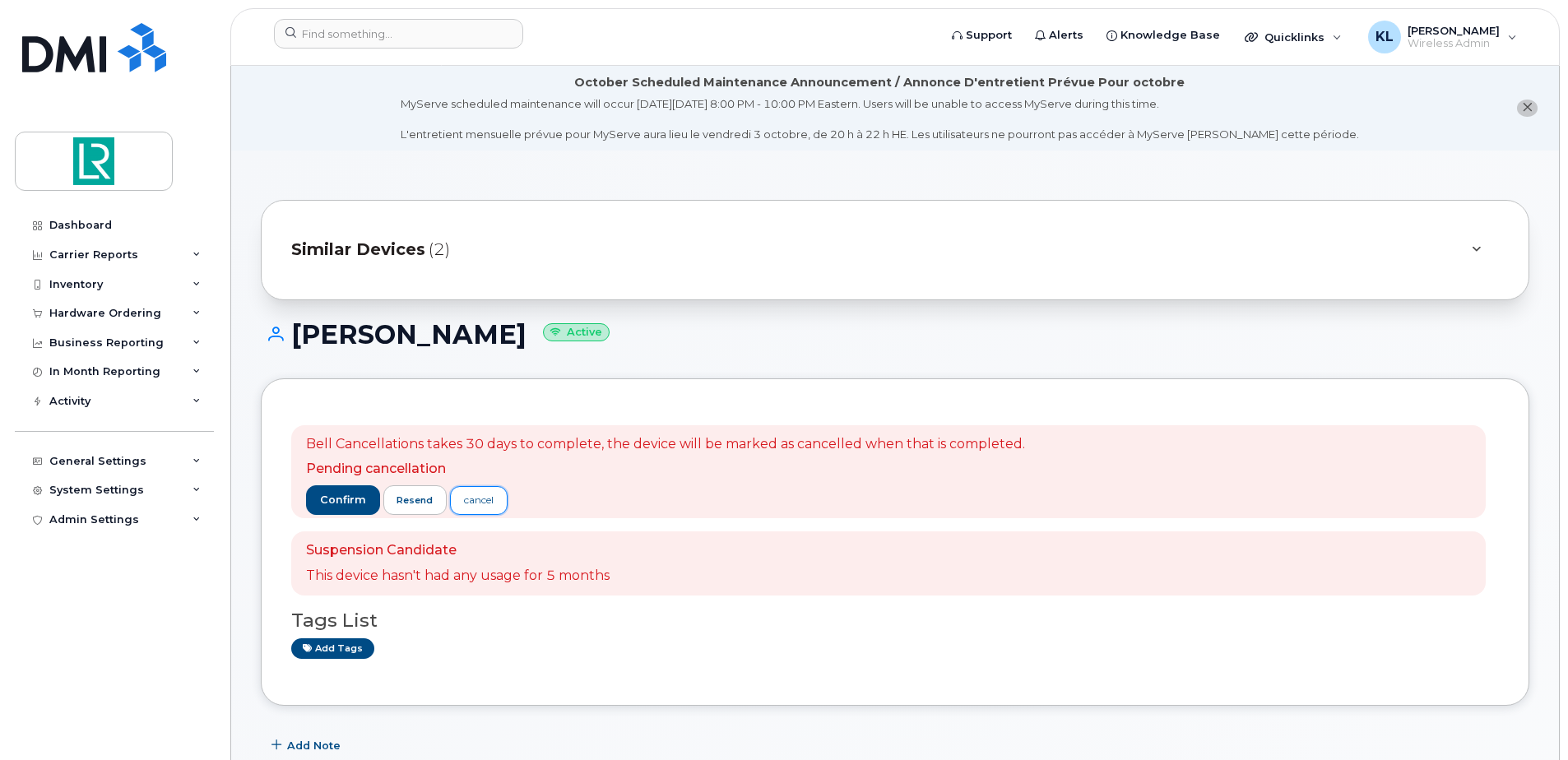
click at [490, 514] on link "cancel" at bounding box center [478, 500] width 58 height 29
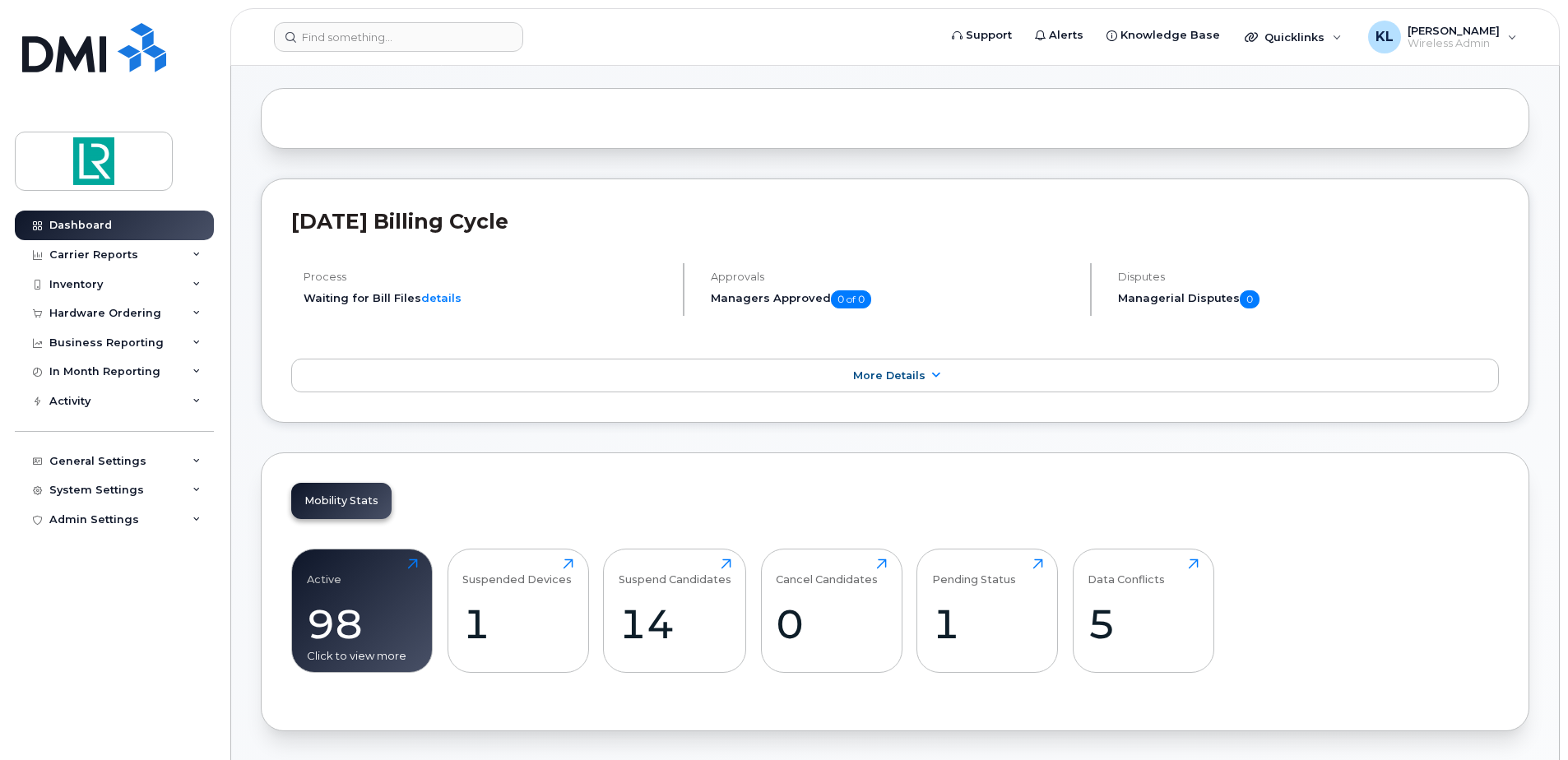
scroll to position [329, 0]
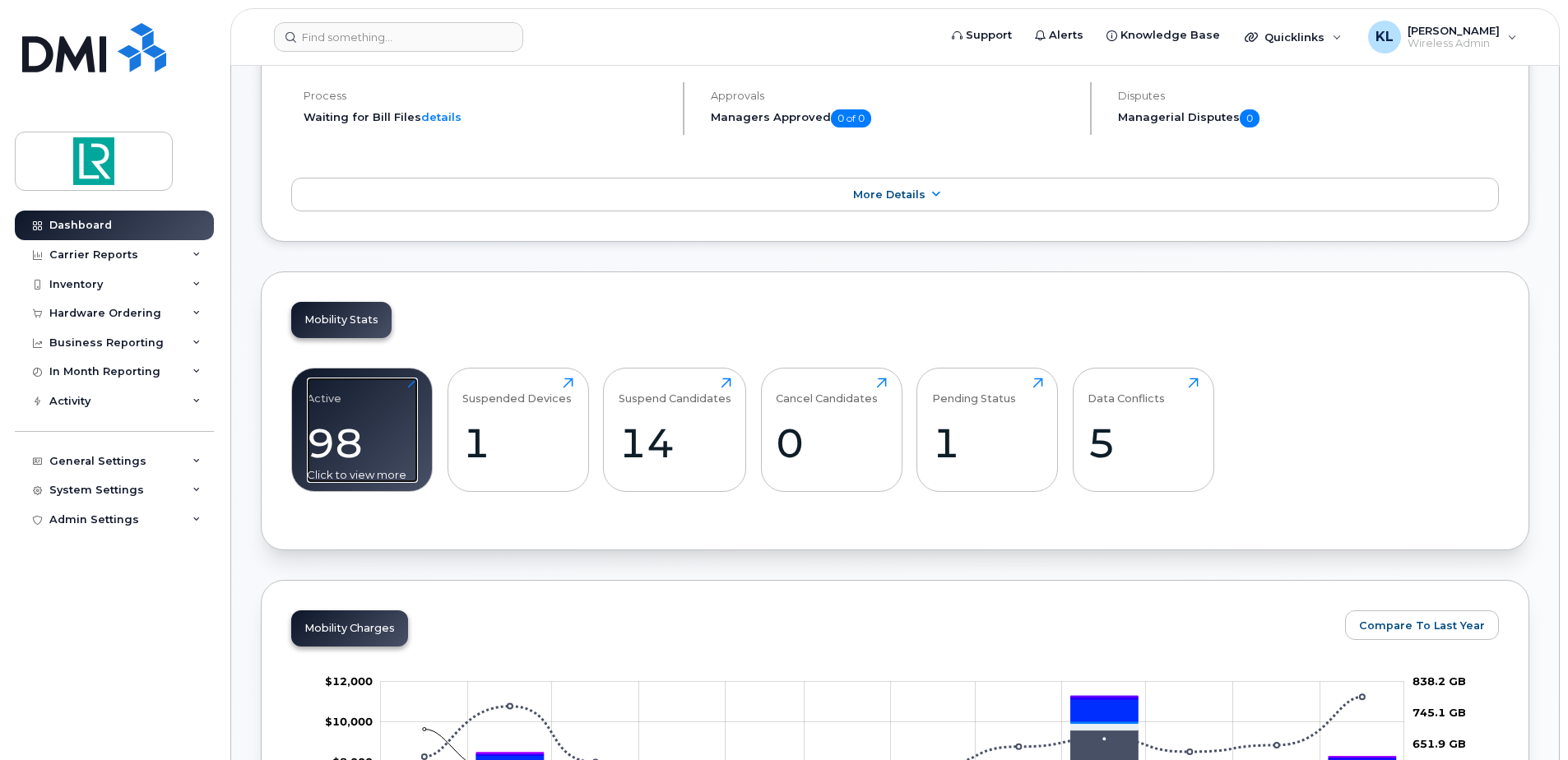
click at [309, 416] on div "Active 98 Click to view more" at bounding box center [362, 430] width 111 height 105
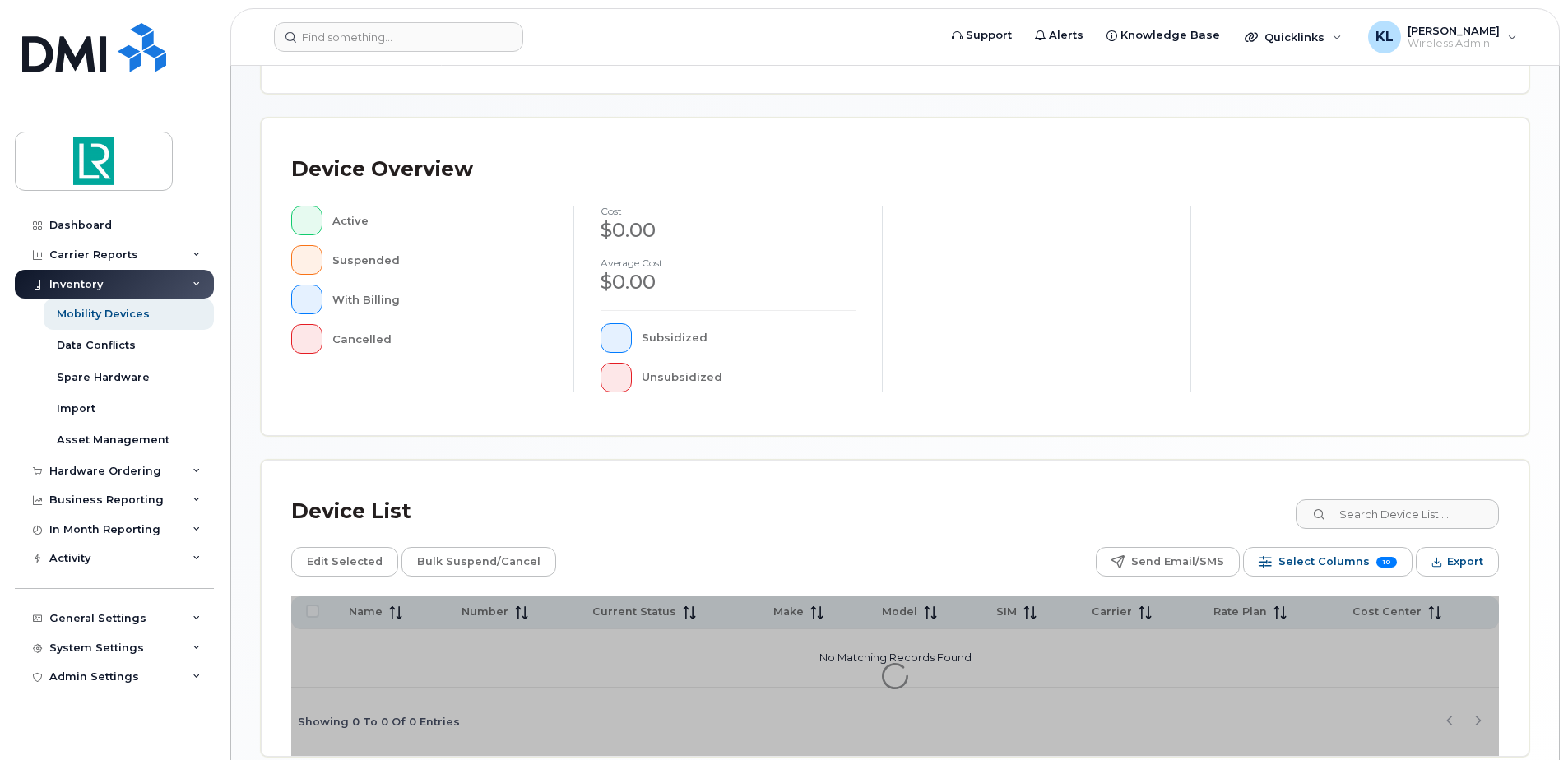
scroll to position [371, 0]
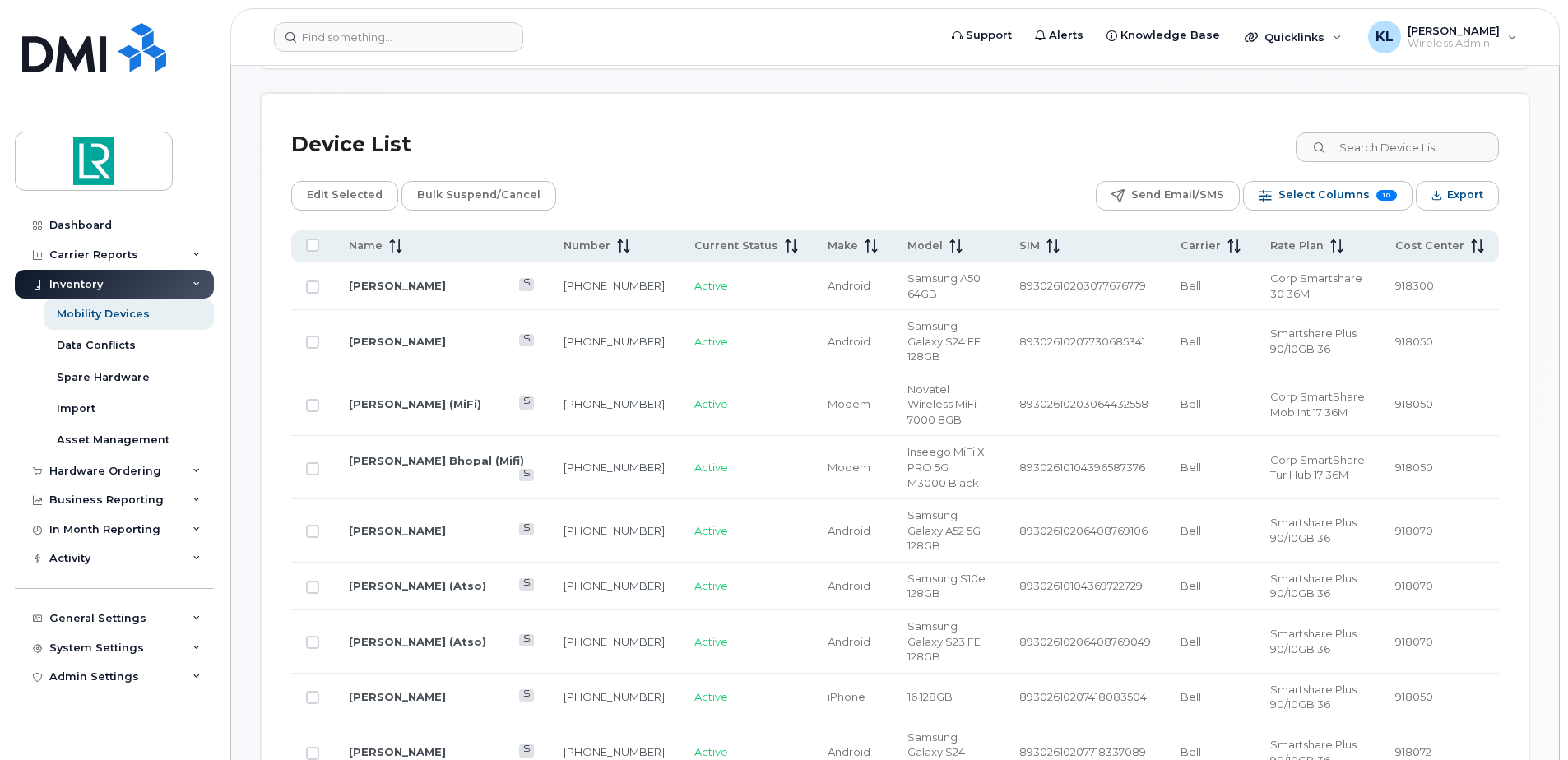
scroll to position [700, 0]
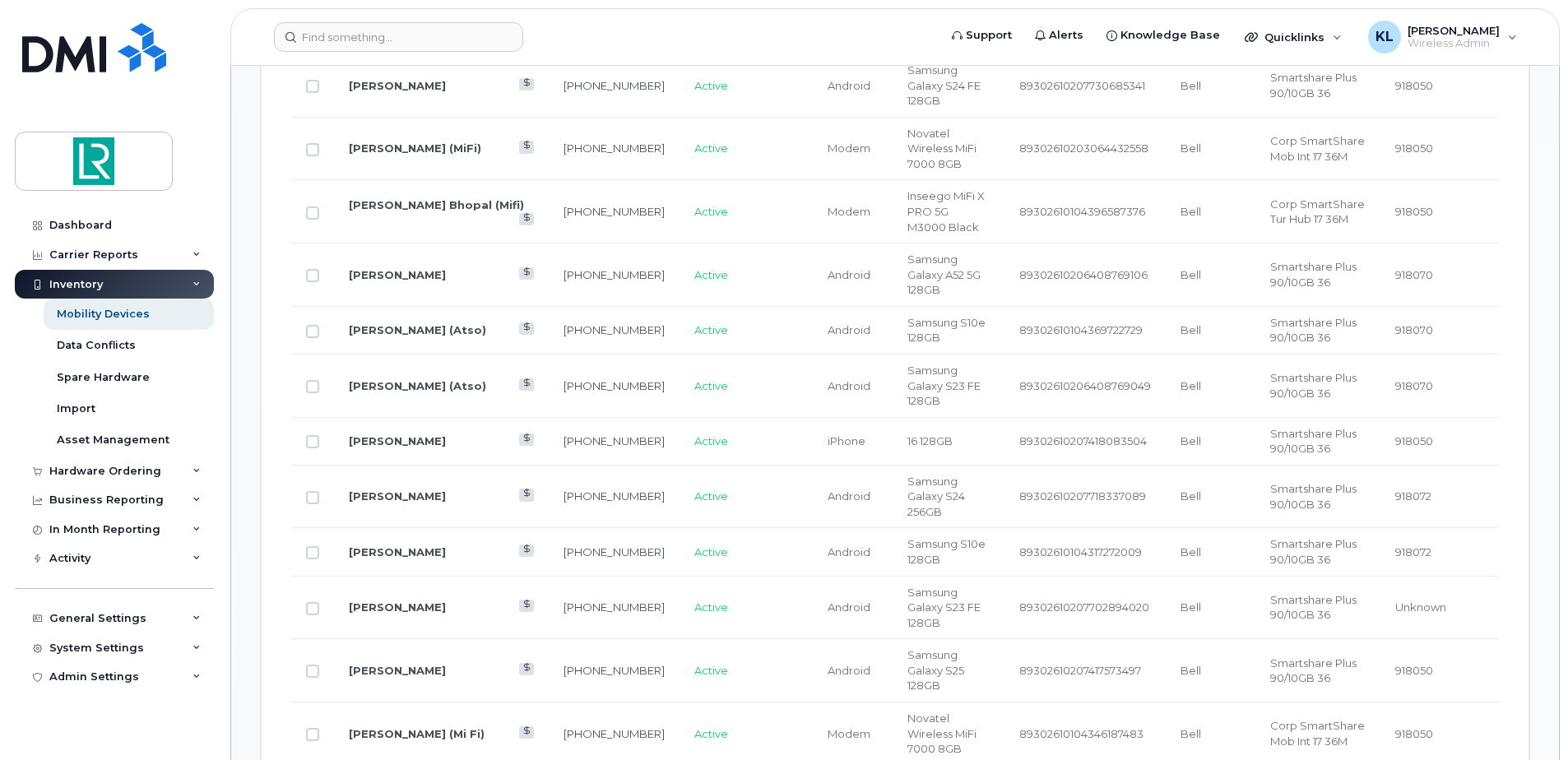
scroll to position [618, 0]
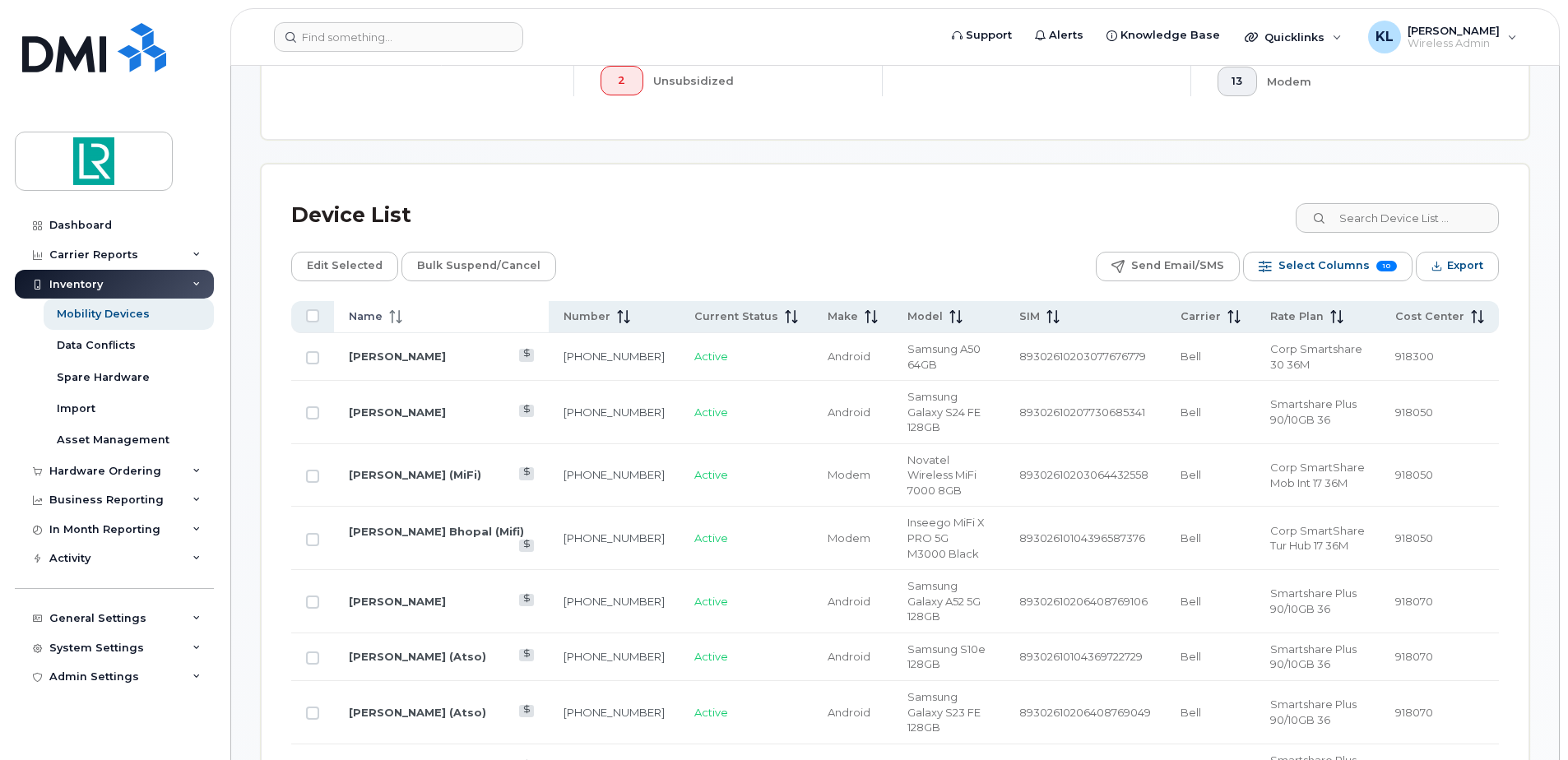
click at [452, 320] on div "Name" at bounding box center [441, 316] width 185 height 15
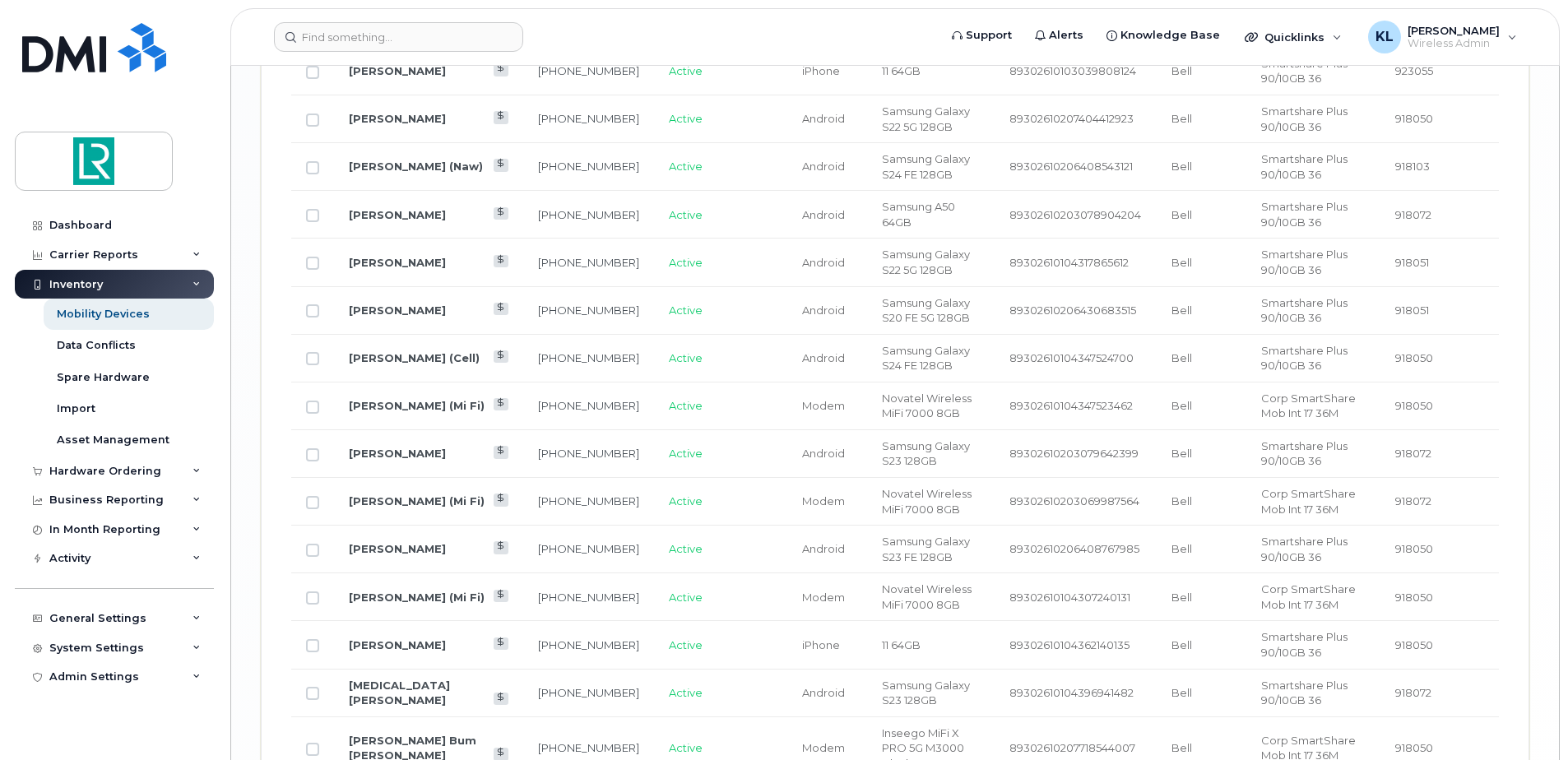
scroll to position [2718, 0]
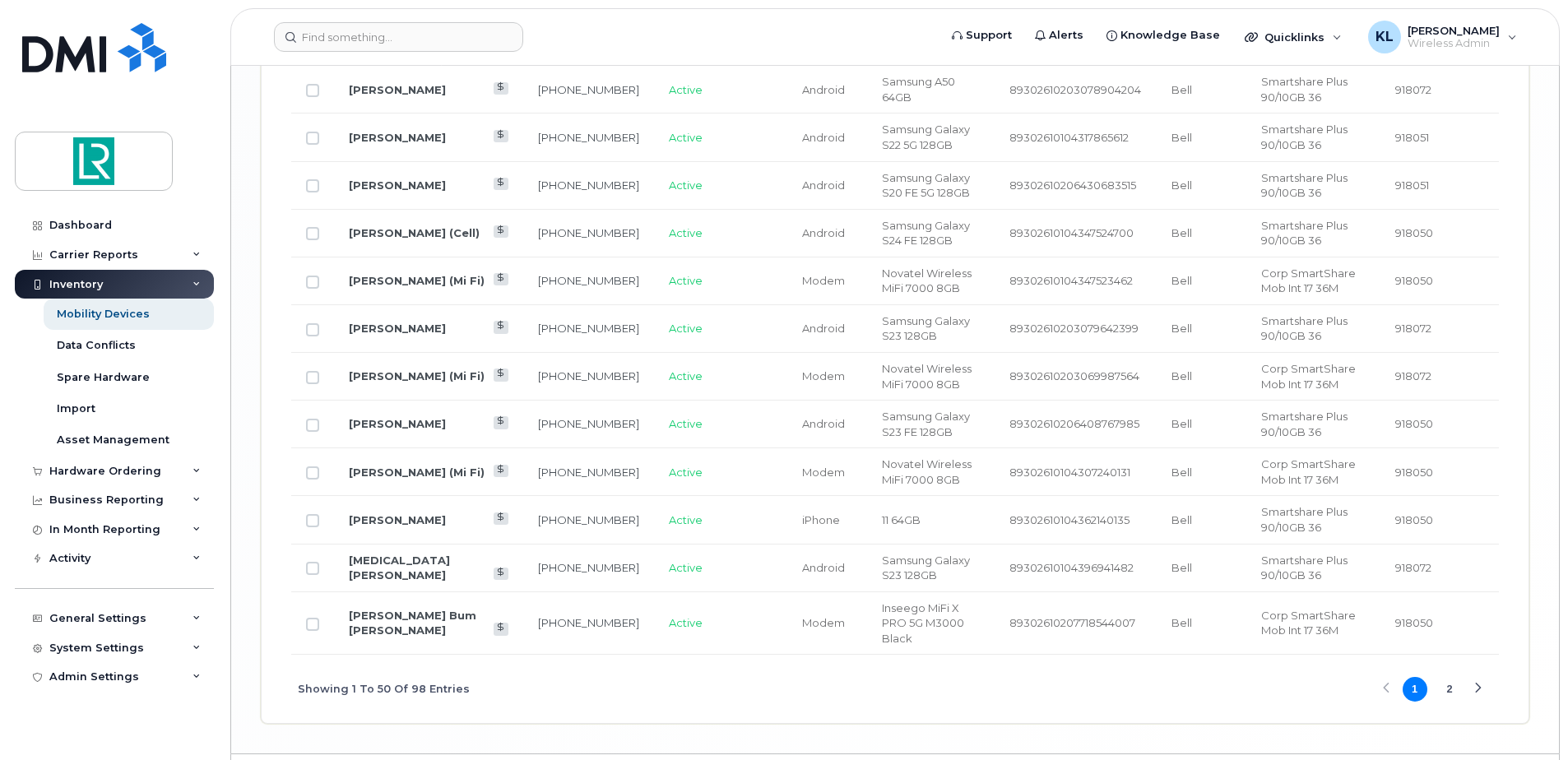
click at [1448, 677] on button "2" at bounding box center [1449, 689] width 25 height 25
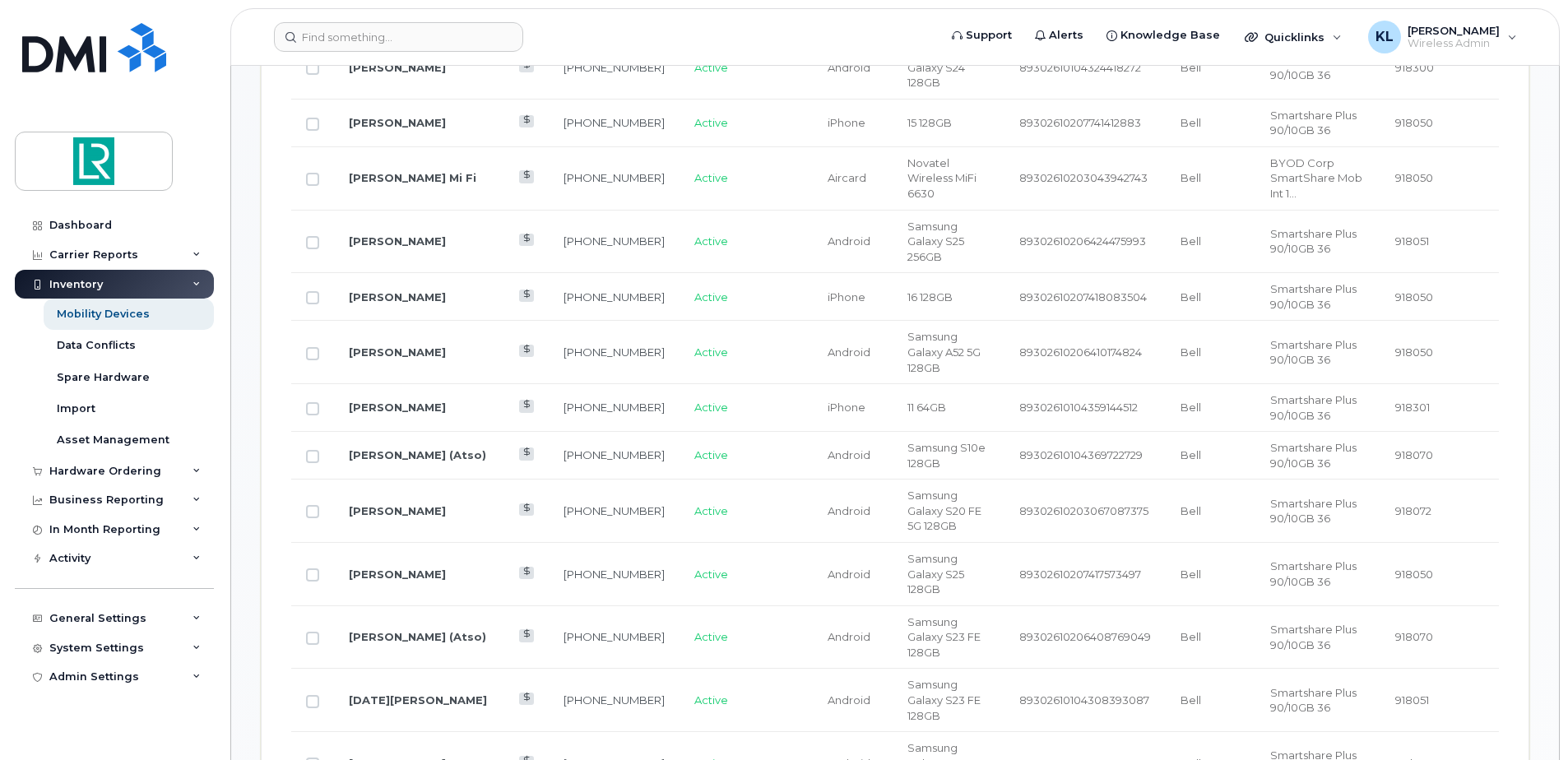
scroll to position [992, 0]
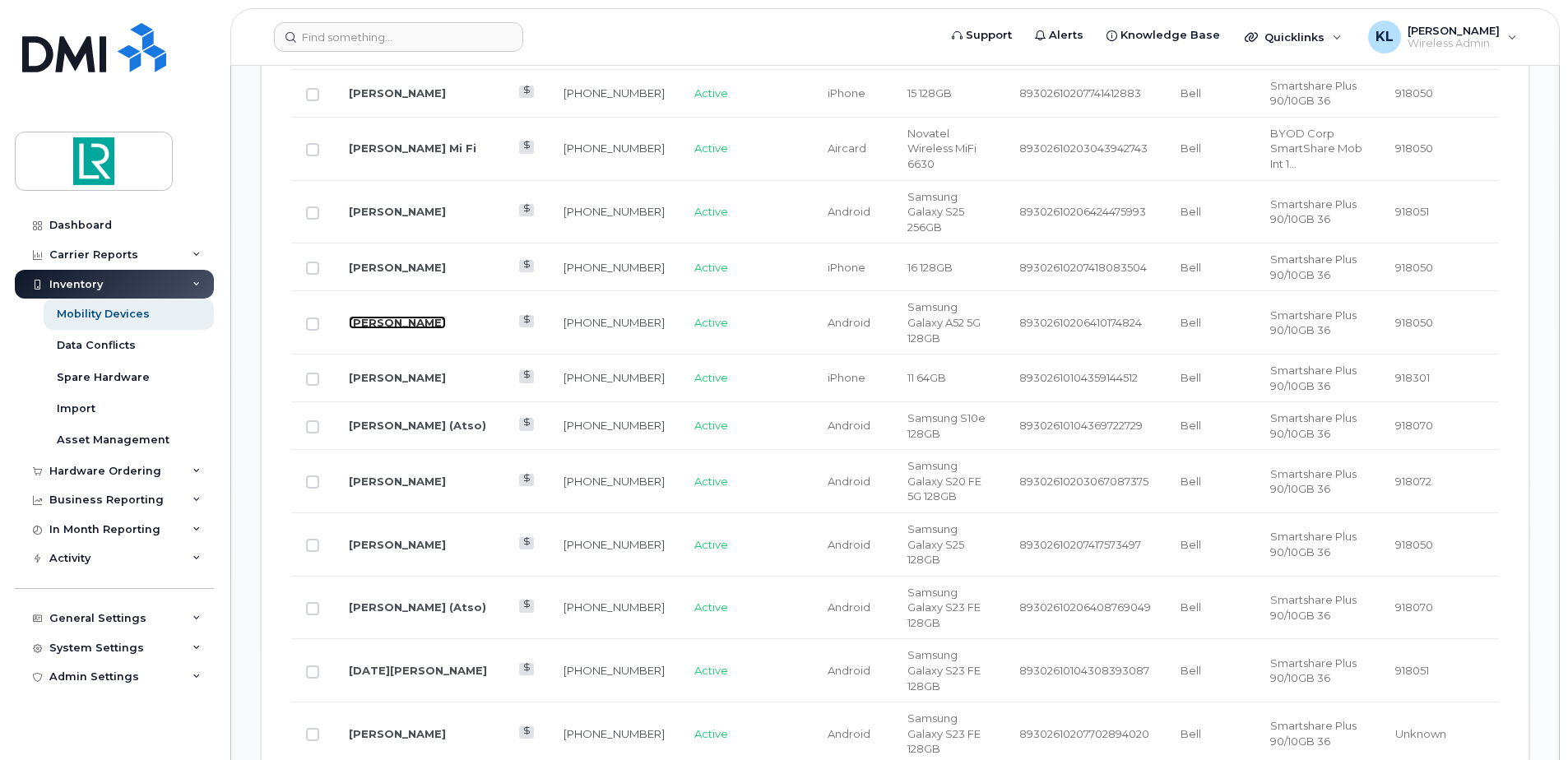
click at [368, 316] on link "Mark Philpott" at bounding box center [397, 322] width 97 height 13
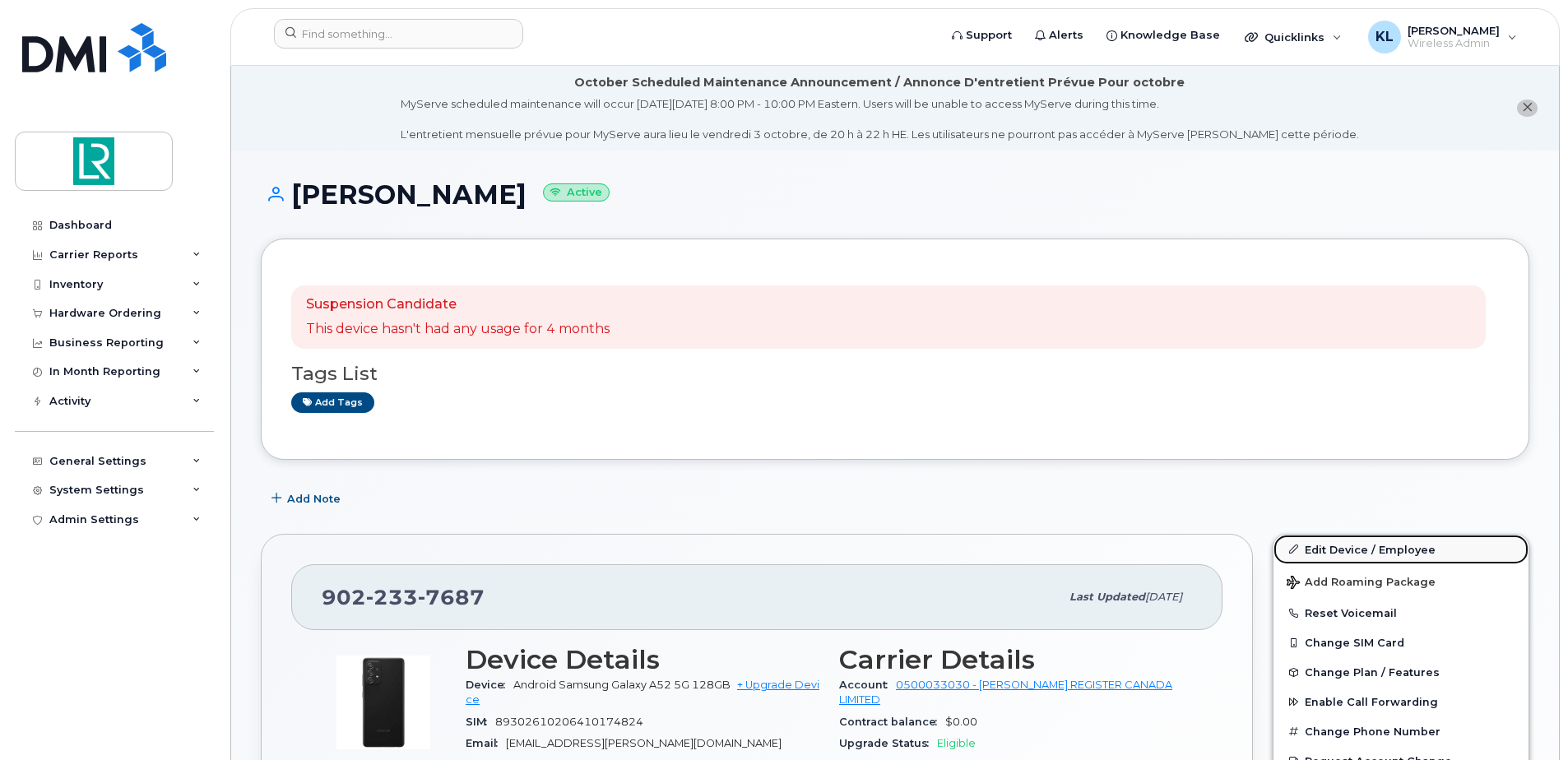
click at [1367, 549] on link "Edit Device / Employee" at bounding box center [1401, 549] width 255 height 30
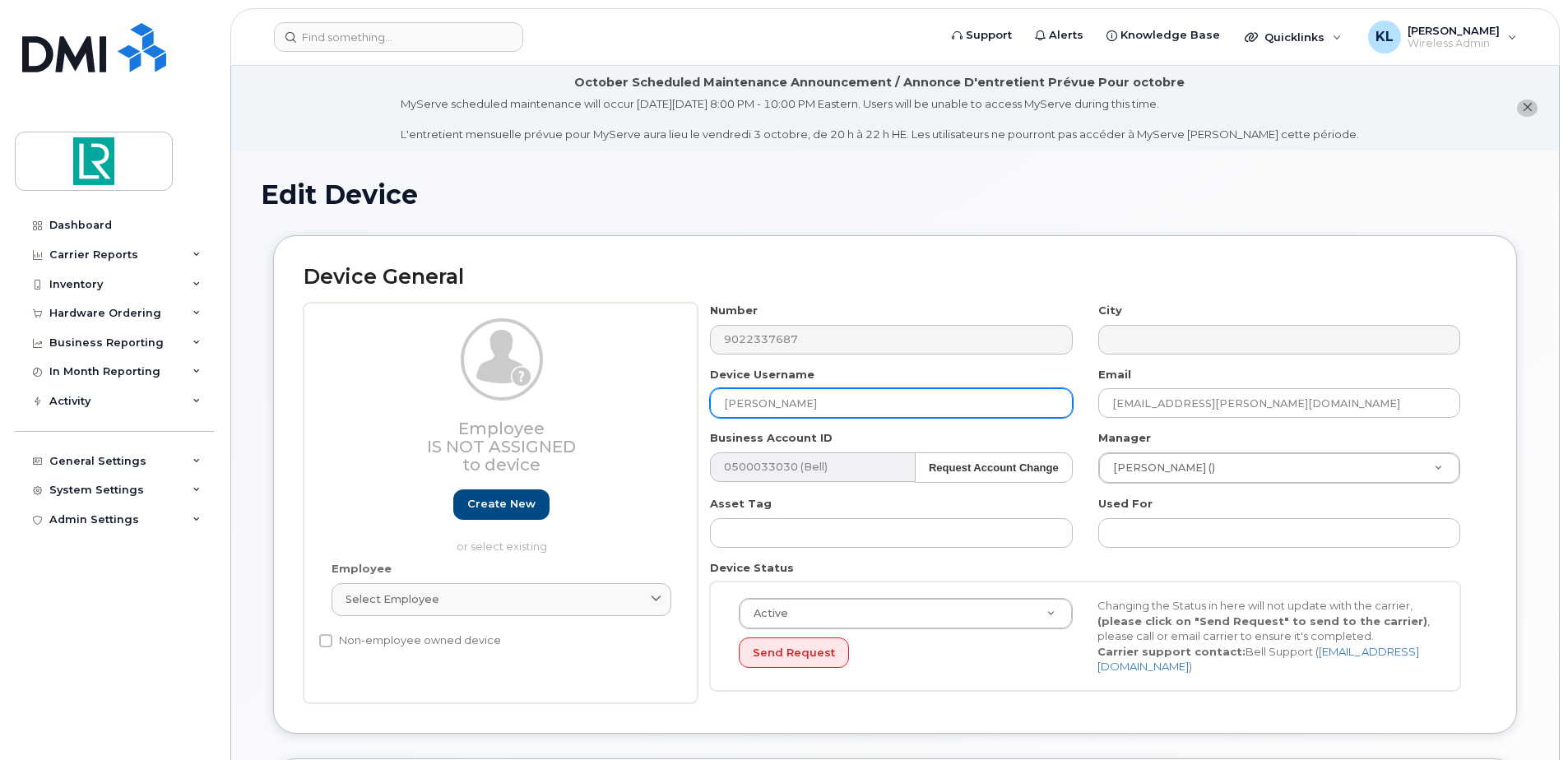
click at [857, 408] on input "[PERSON_NAME]" at bounding box center [891, 404] width 362 height 30
type input "M"
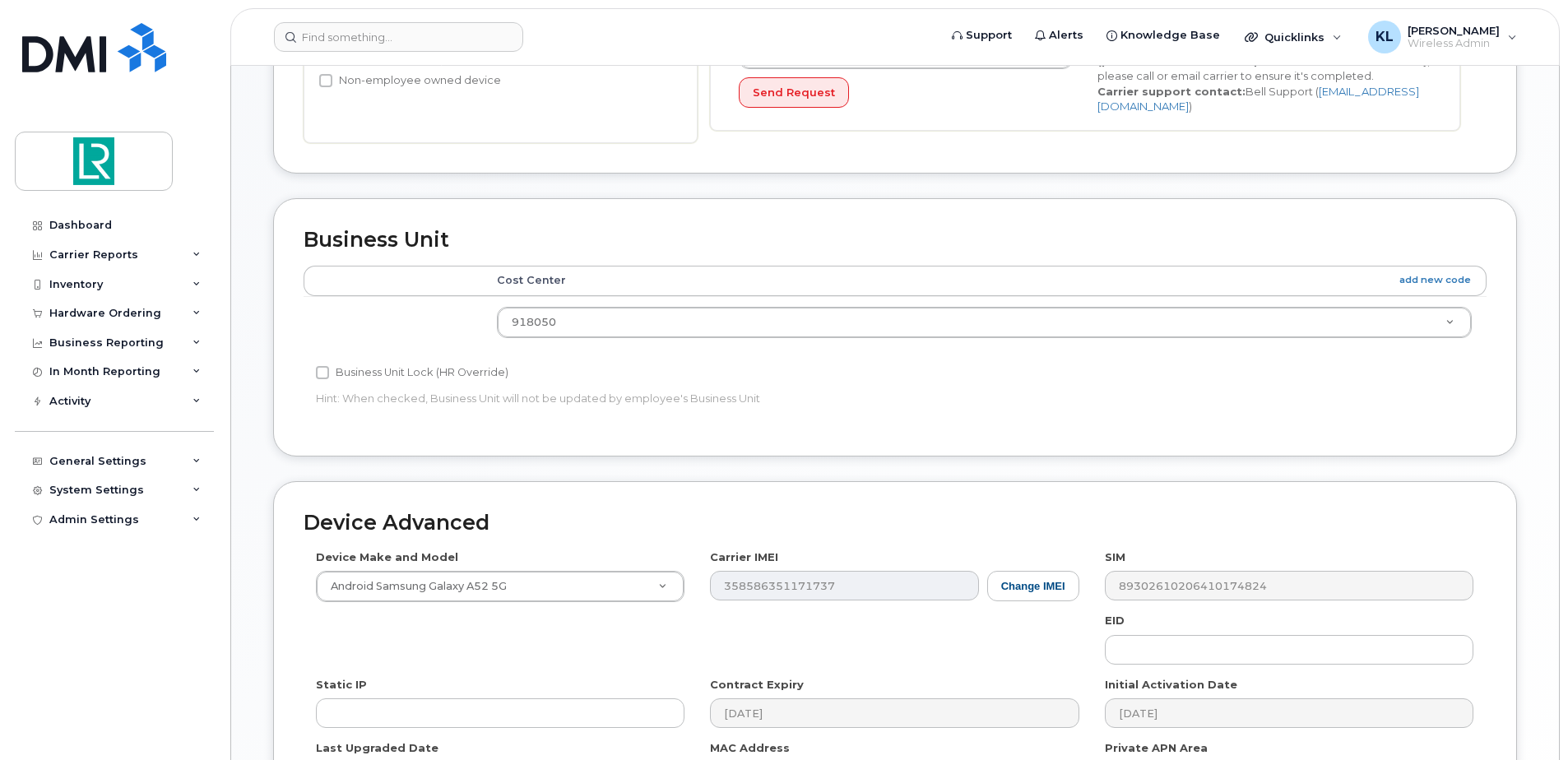
scroll to position [773, 0]
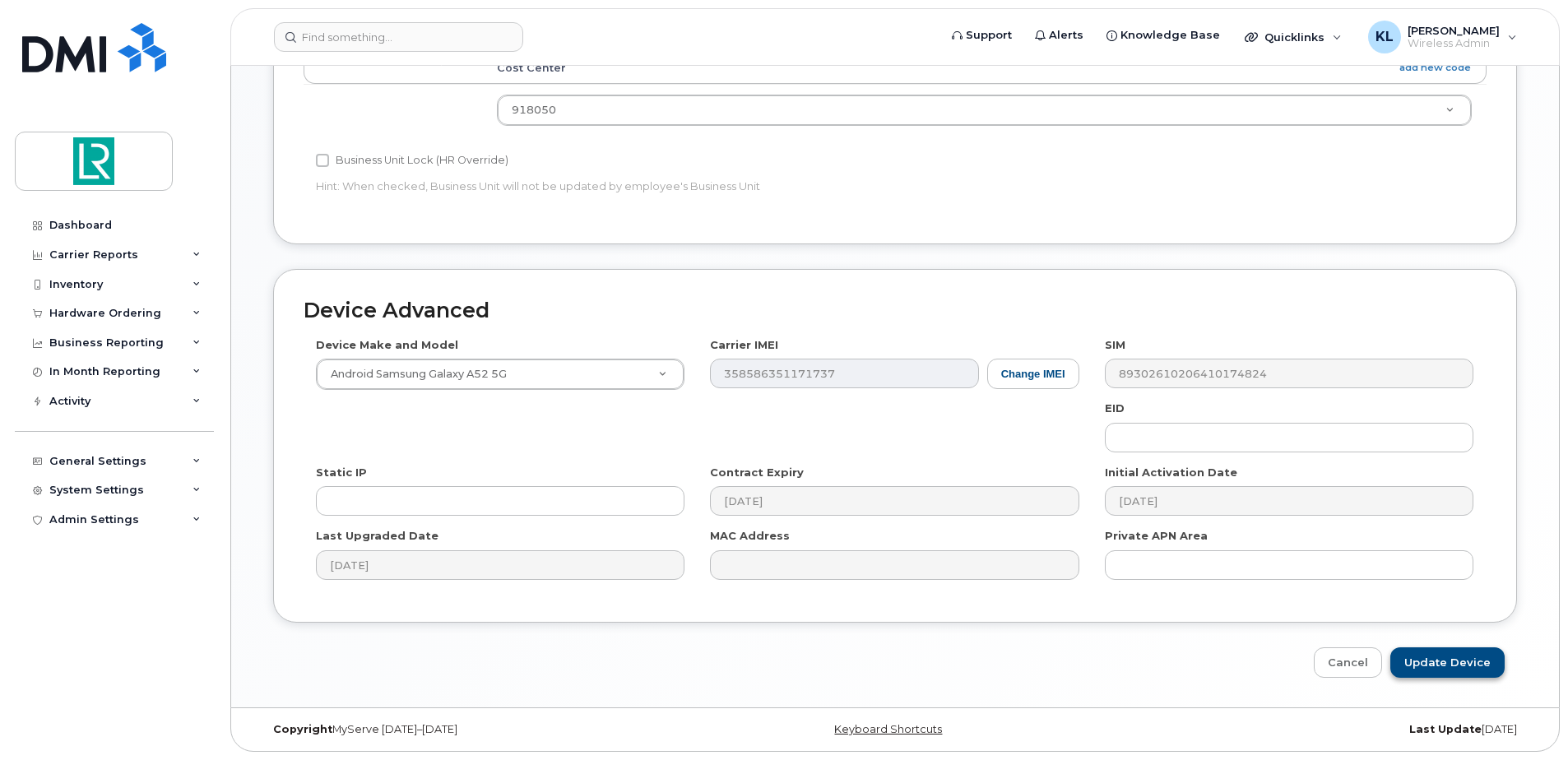
type input "?"
click at [1457, 664] on input "Update Device" at bounding box center [1448, 663] width 114 height 31
type input "Saving..."
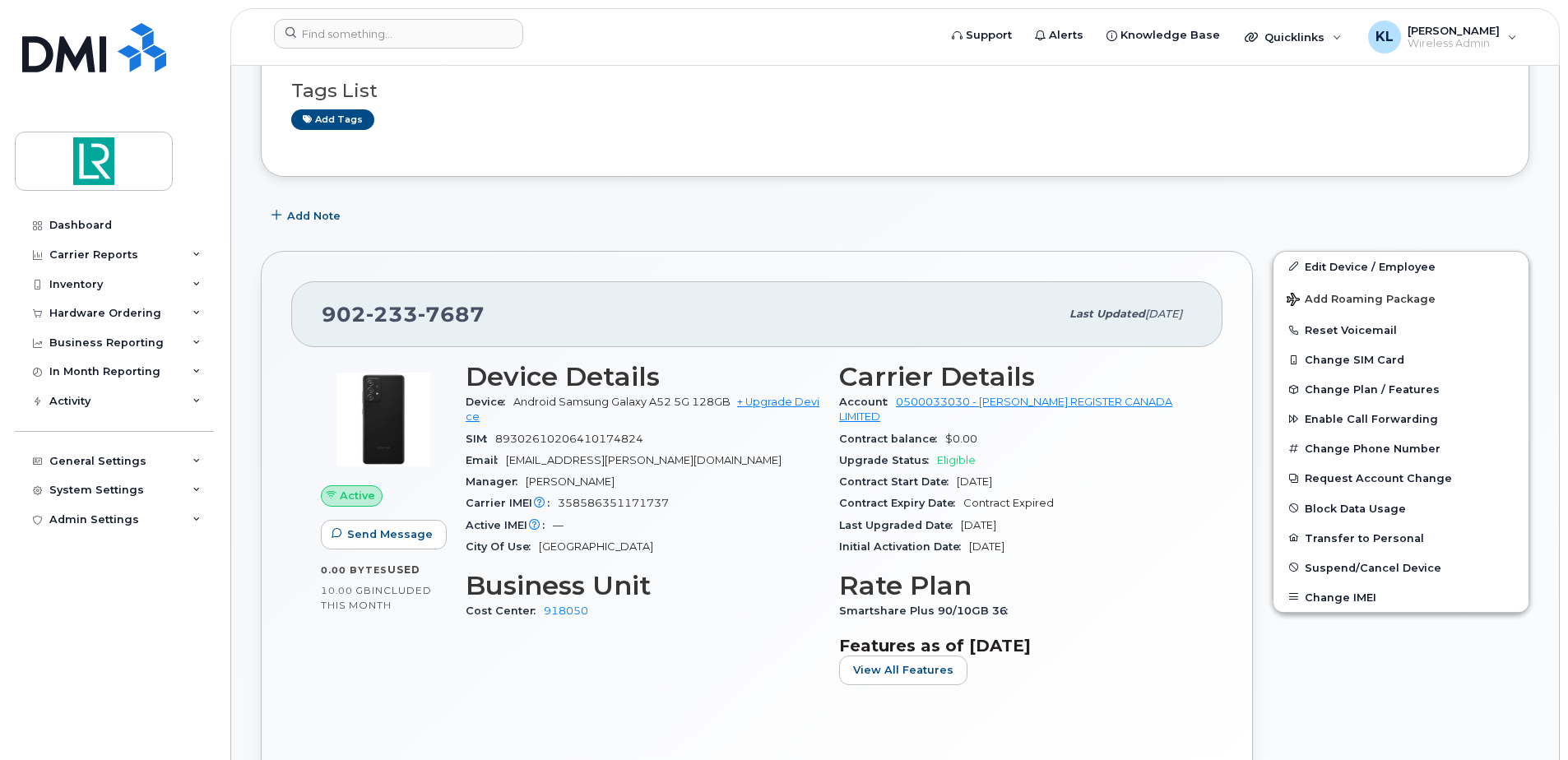
scroll to position [329, 0]
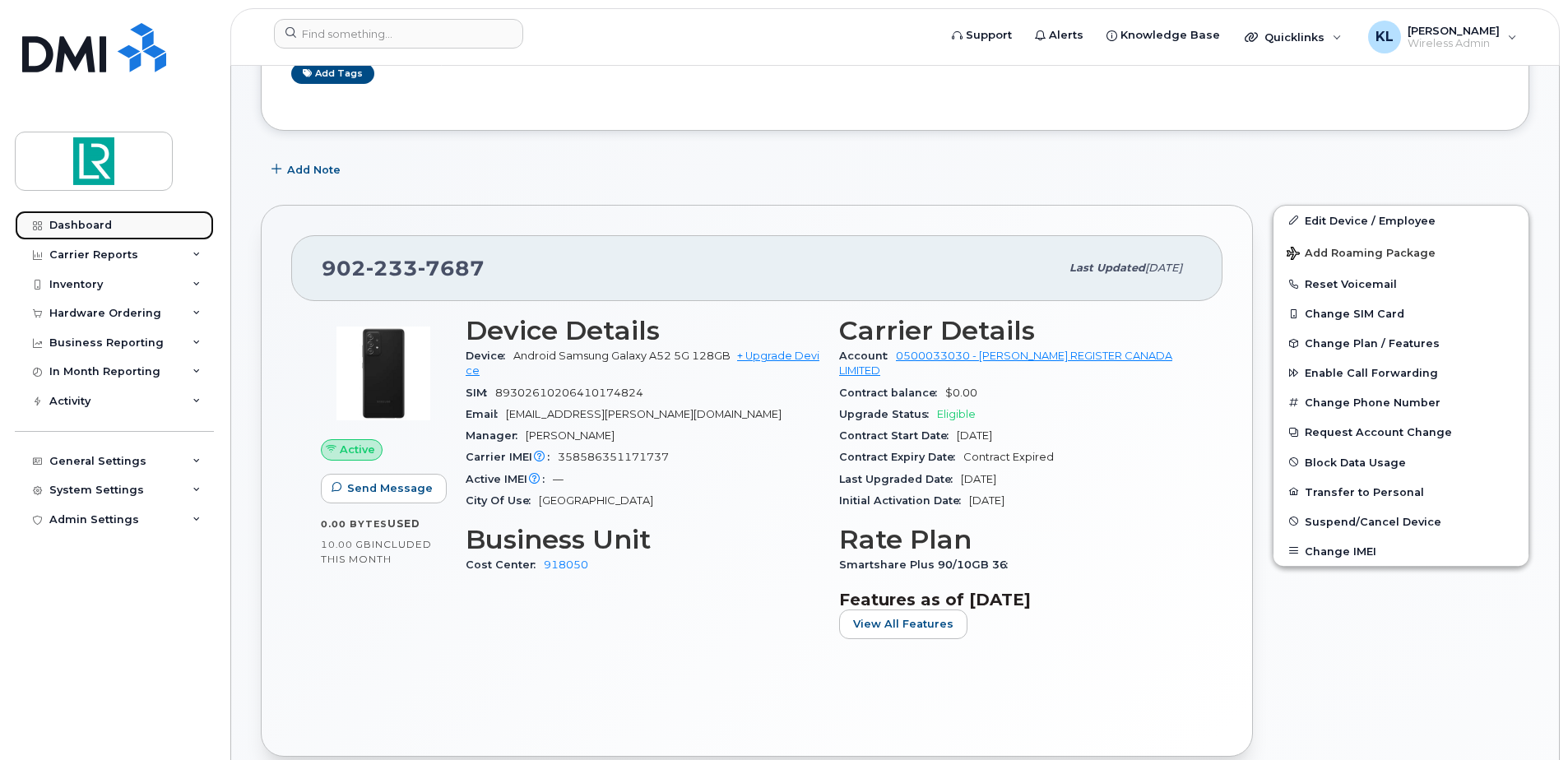
click at [89, 222] on div "Dashboard" at bounding box center [81, 224] width 63 height 13
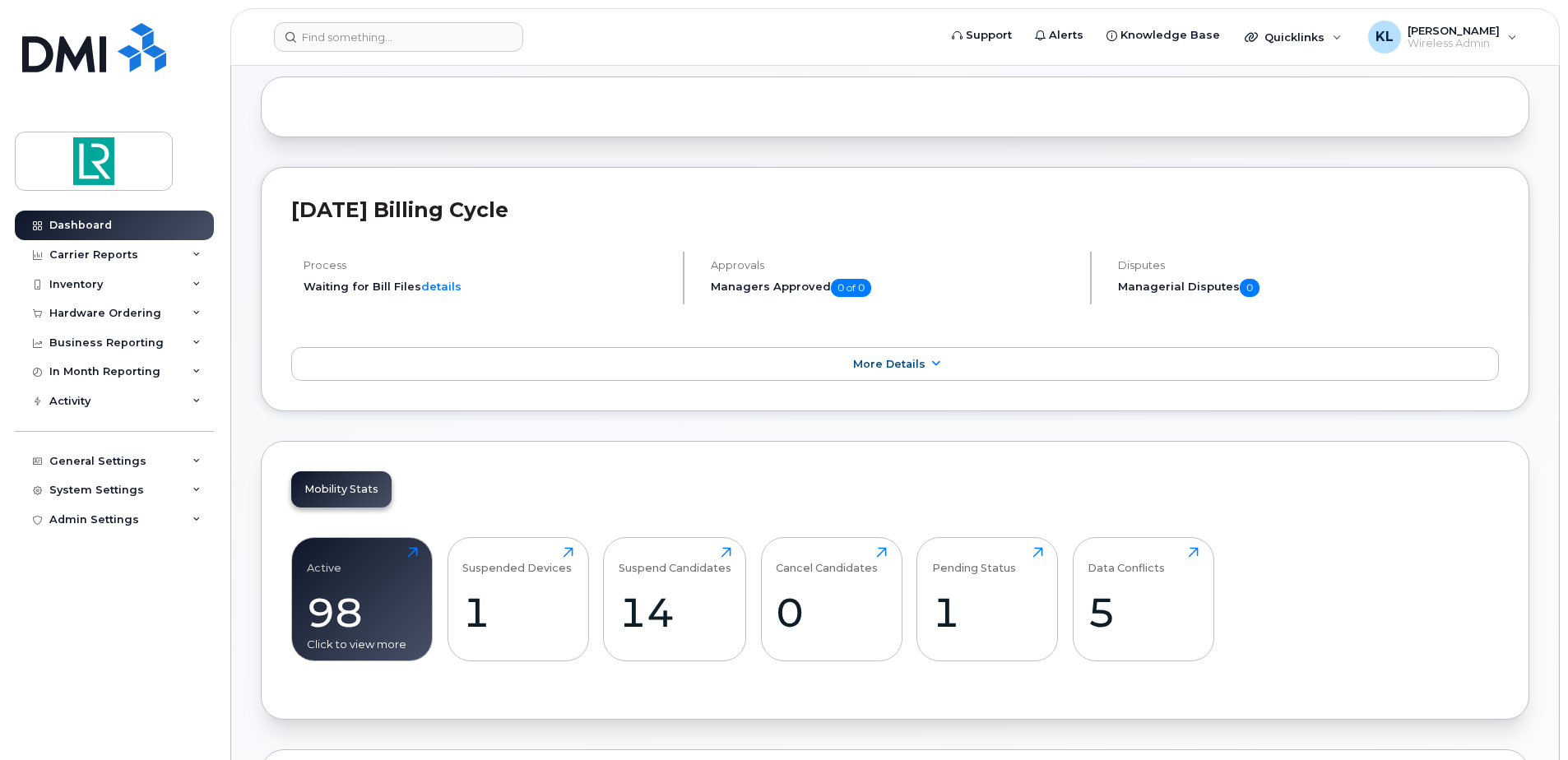
scroll to position [247, 0]
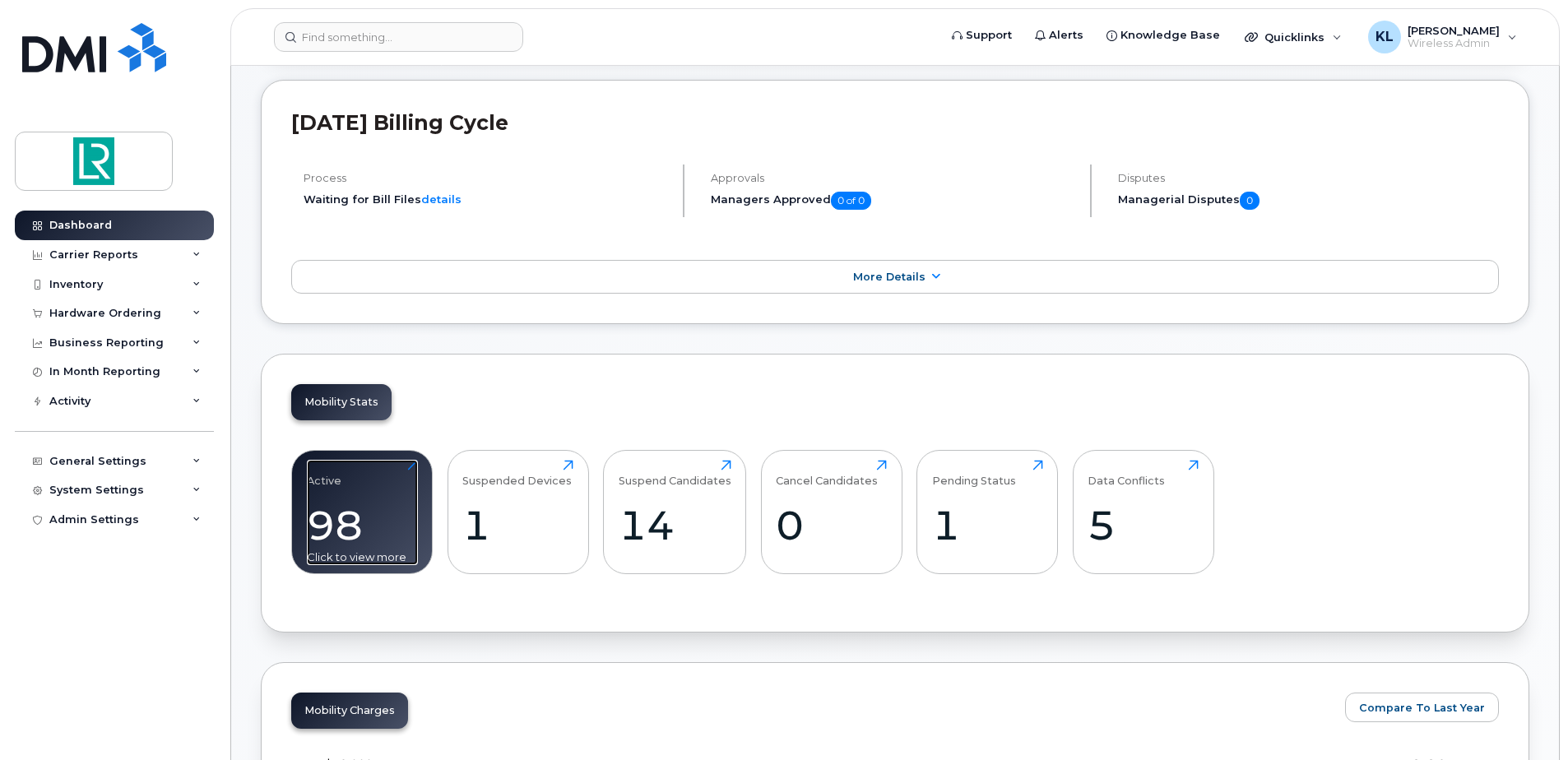
drag, startPoint x: 380, startPoint y: 516, endPoint x: 398, endPoint y: 515, distance: 18.0
click at [380, 515] on div "98" at bounding box center [362, 525] width 111 height 48
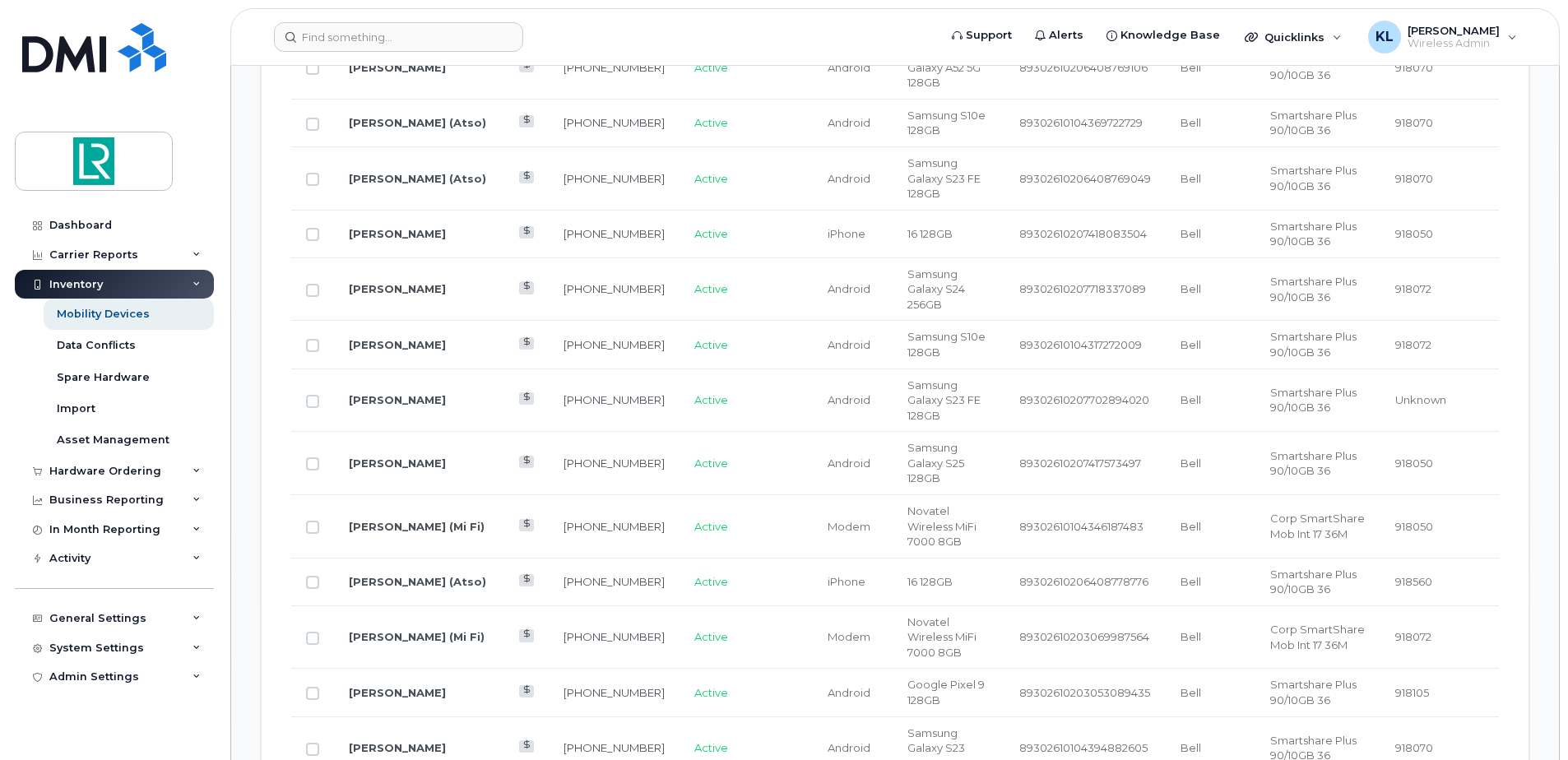
scroll to position [740, 0]
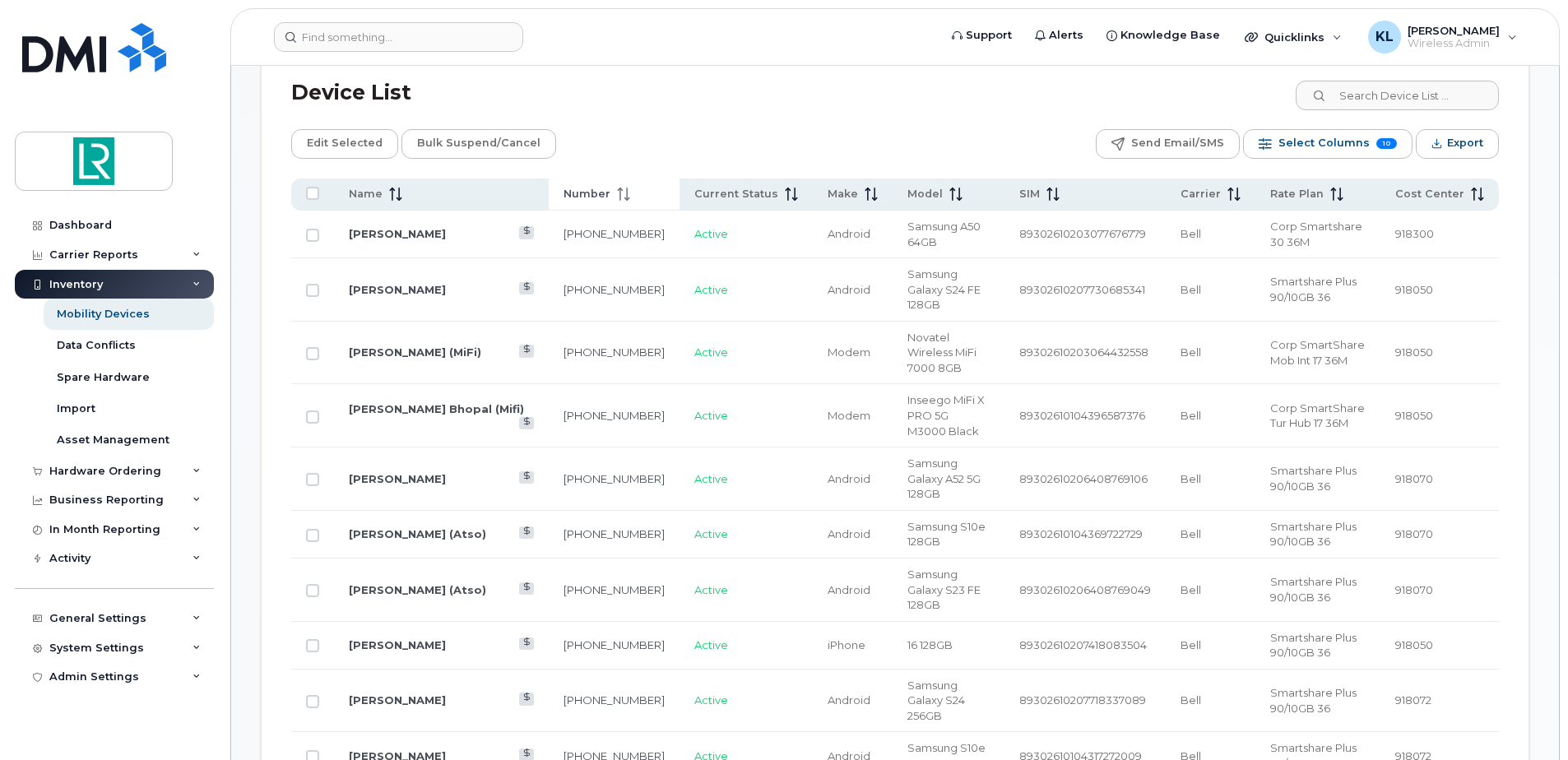
click at [619, 197] on icon at bounding box center [620, 194] width 2 height 13
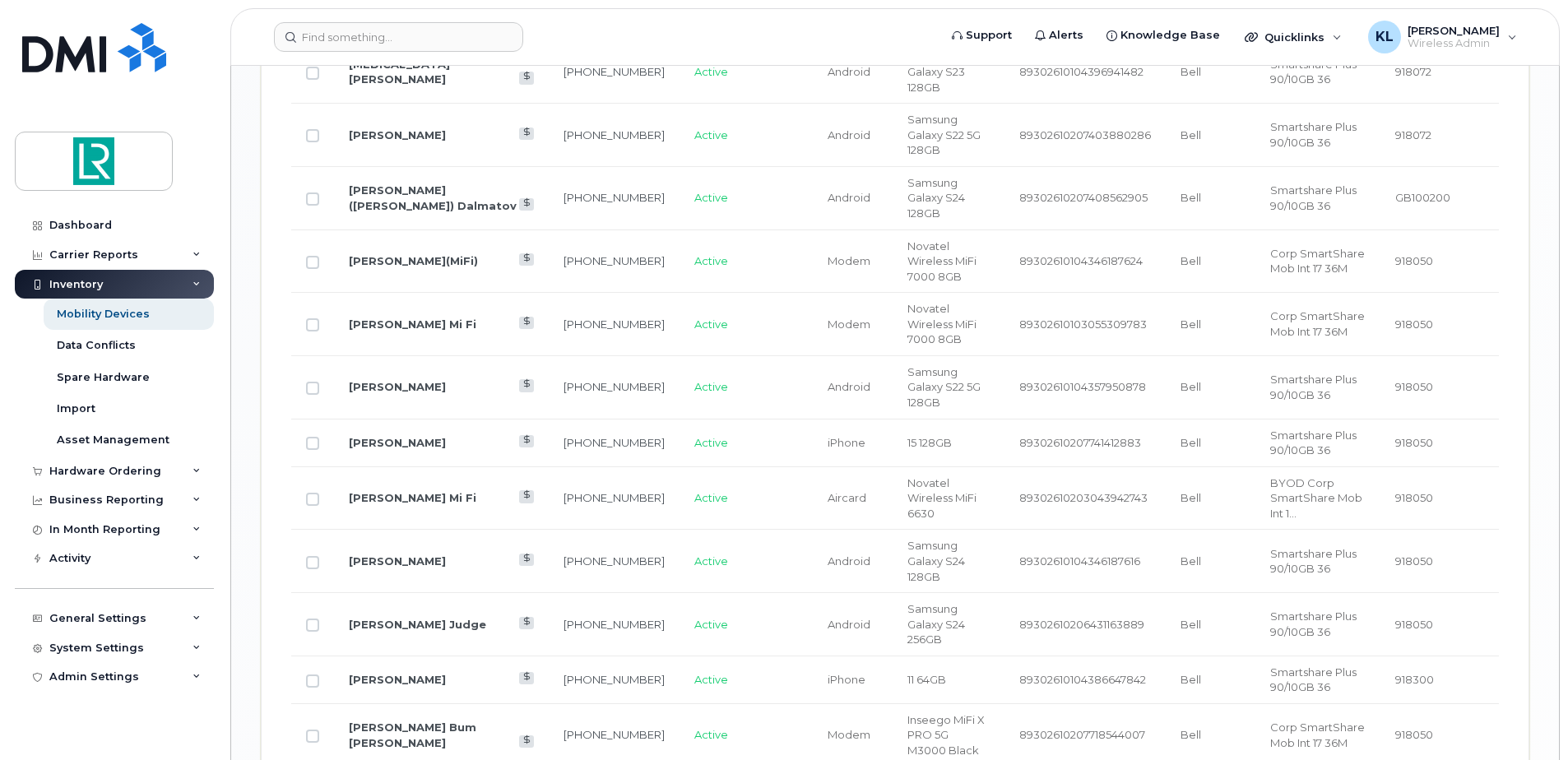
scroll to position [2139, 0]
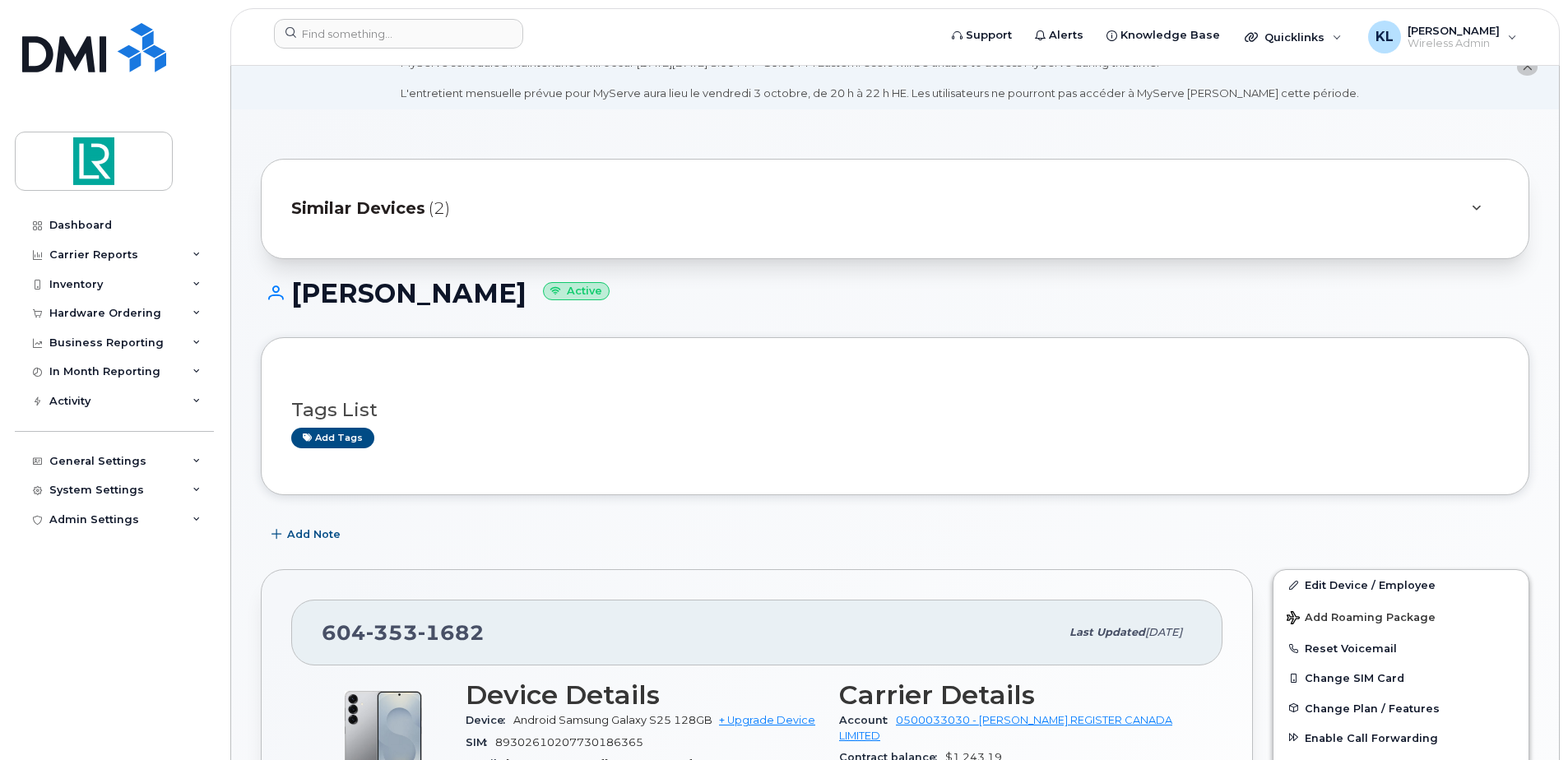
scroll to position [83, 0]
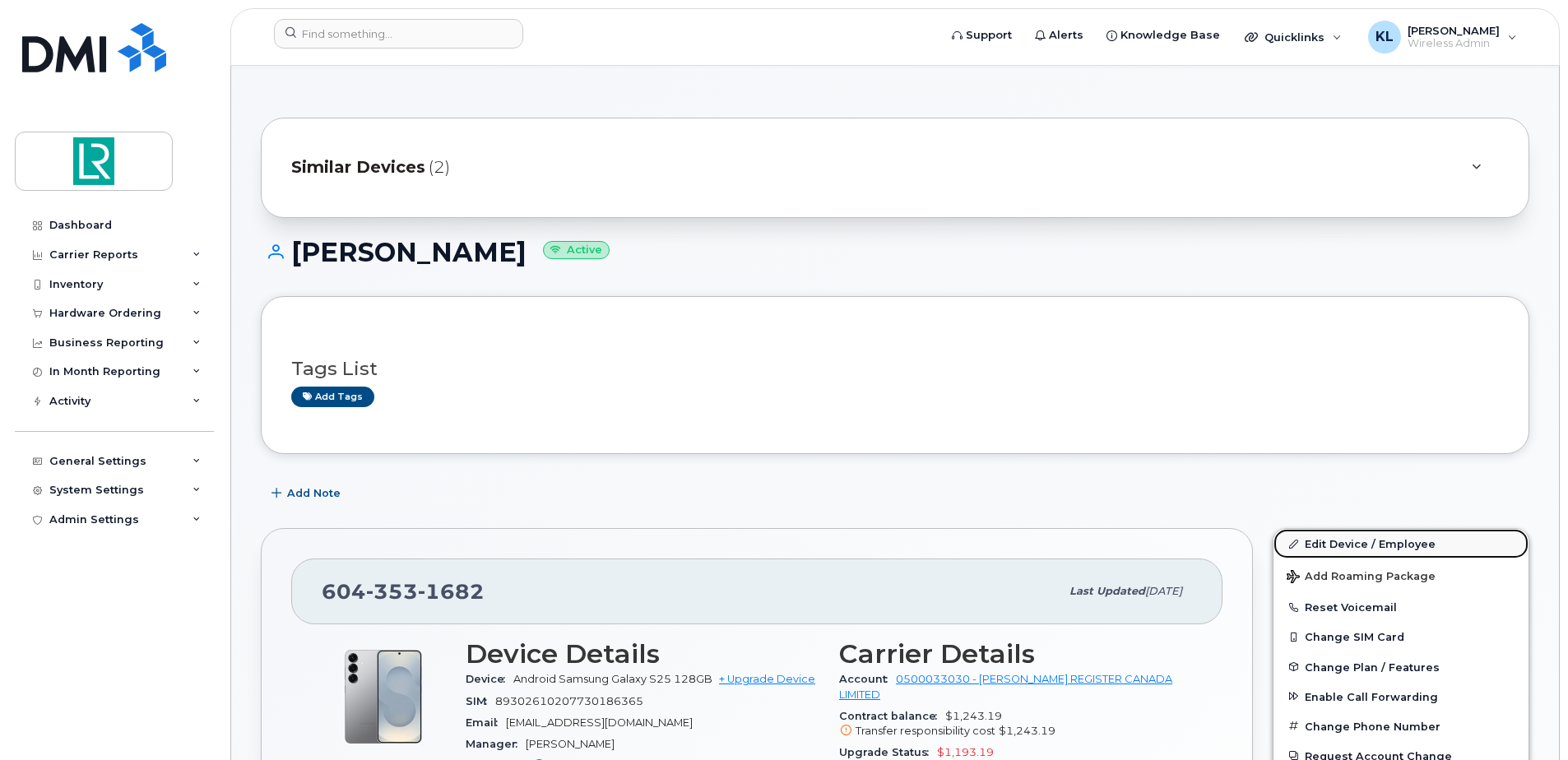
click at [1342, 545] on link "Edit Device / Employee" at bounding box center [1401, 543] width 255 height 30
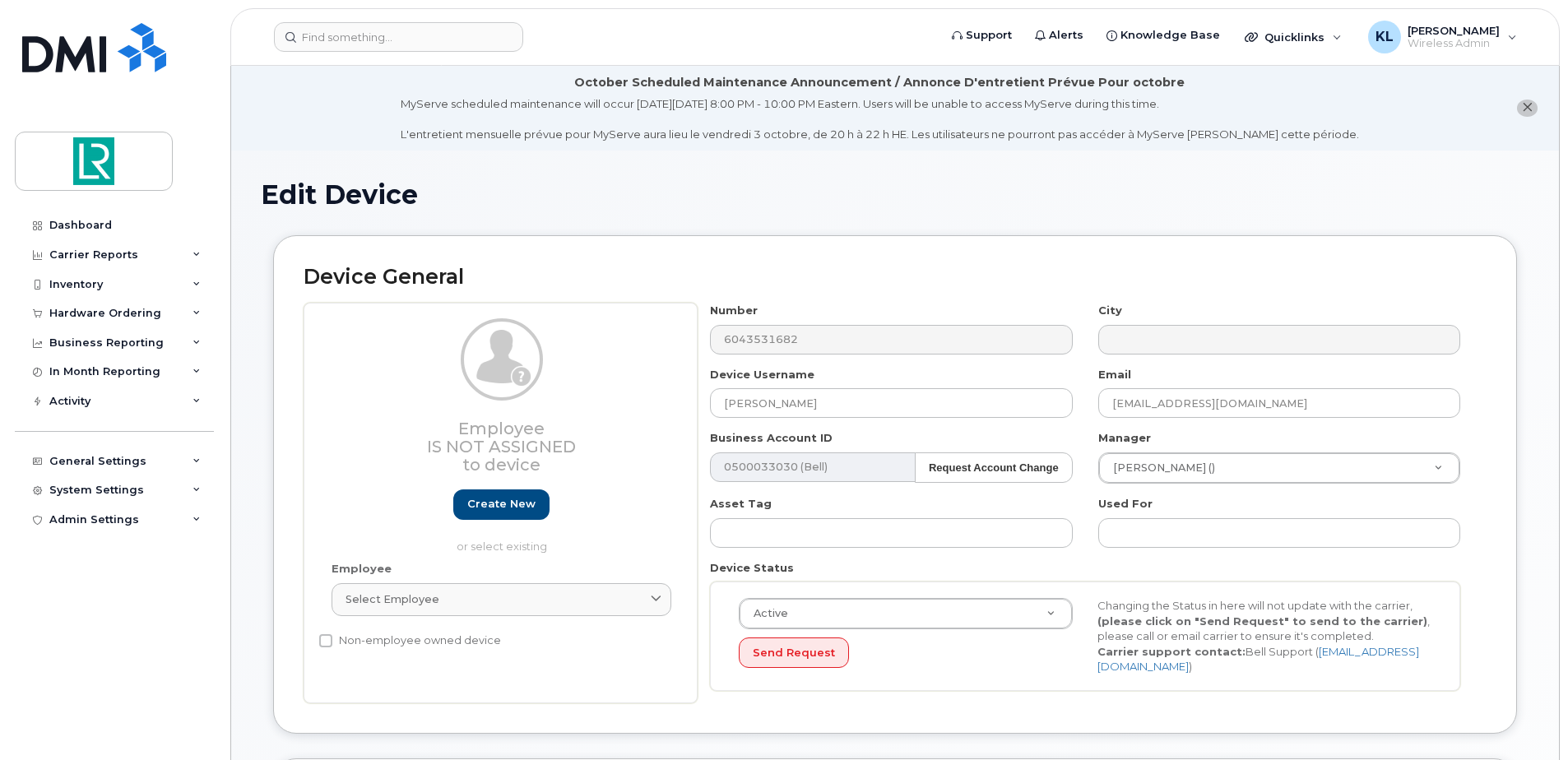
select select "11121804"
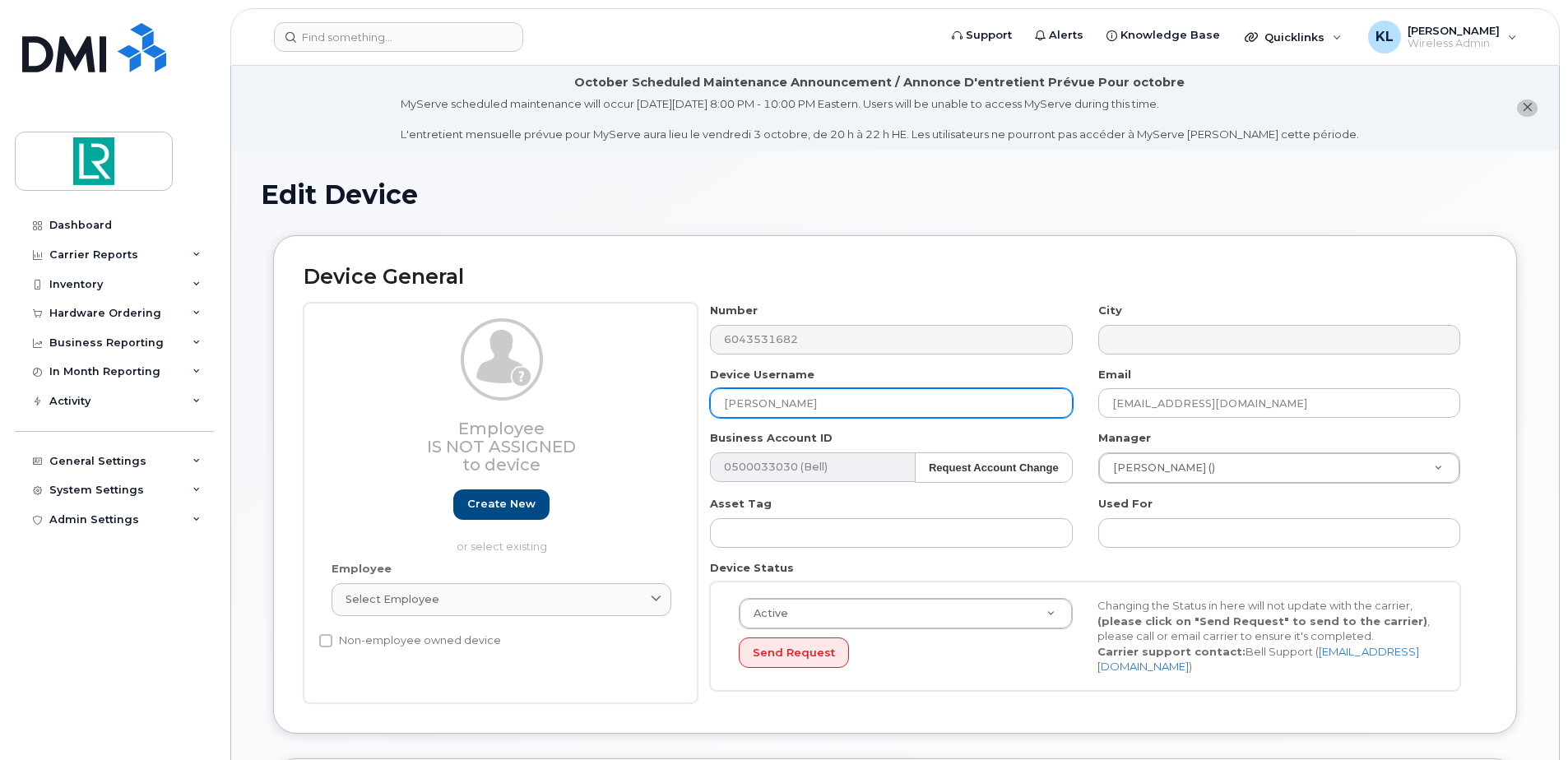
drag, startPoint x: 933, startPoint y: 413, endPoint x: 593, endPoint y: 368, distance: 343.0
click at [593, 368] on div "Employee Is not assigned to device Create new or select existing Employee Selec…" at bounding box center [895, 503] width 1183 height 401
type input "Mehran Zargham"
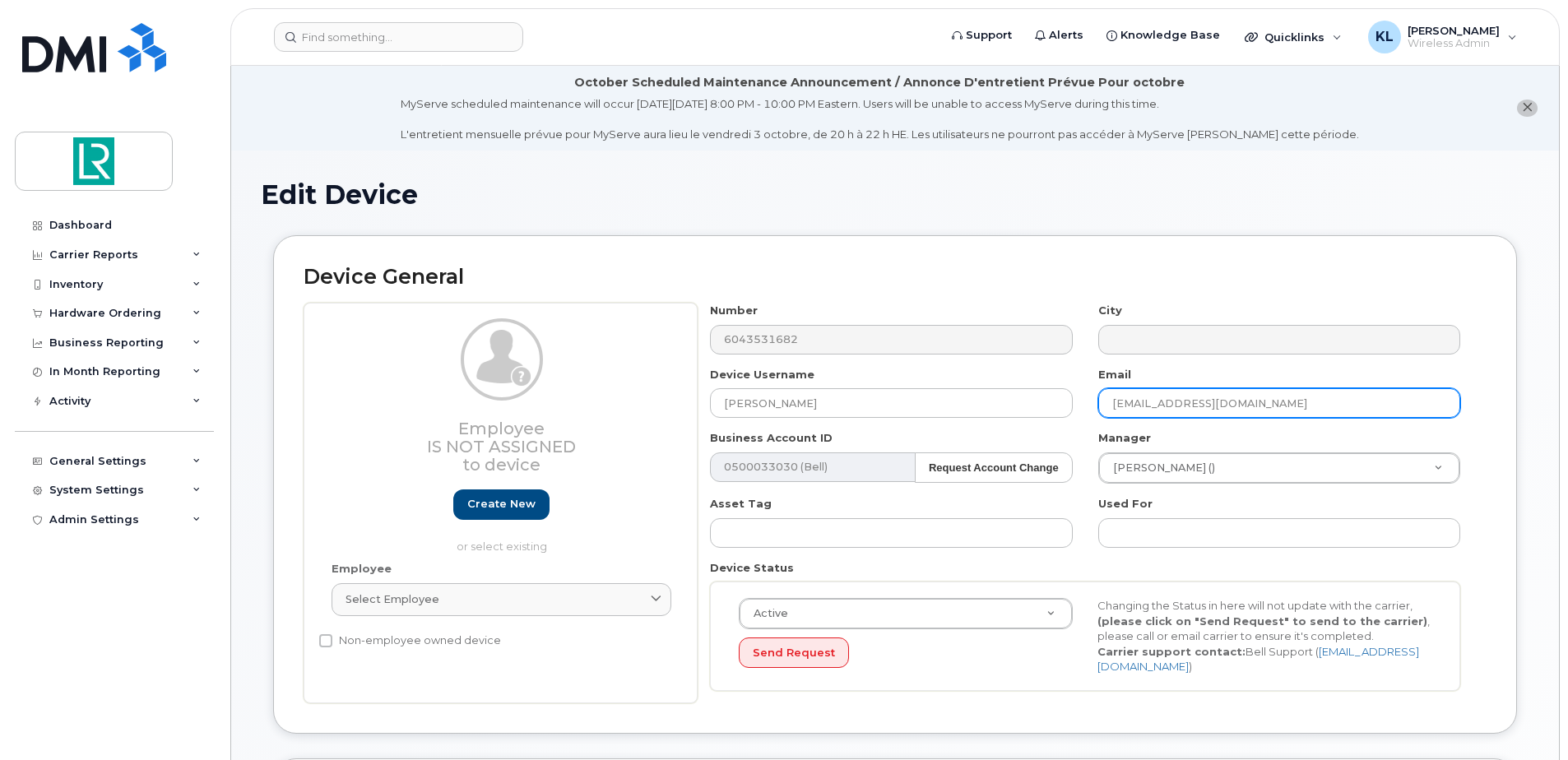
drag, startPoint x: 1327, startPoint y: 406, endPoint x: 1091, endPoint y: 395, distance: 236.3
click at [1091, 395] on div "Email georgios.papagiannakis@lr.org" at bounding box center [1280, 393] width 388 height 52
paste input "Mehran.Zargham"
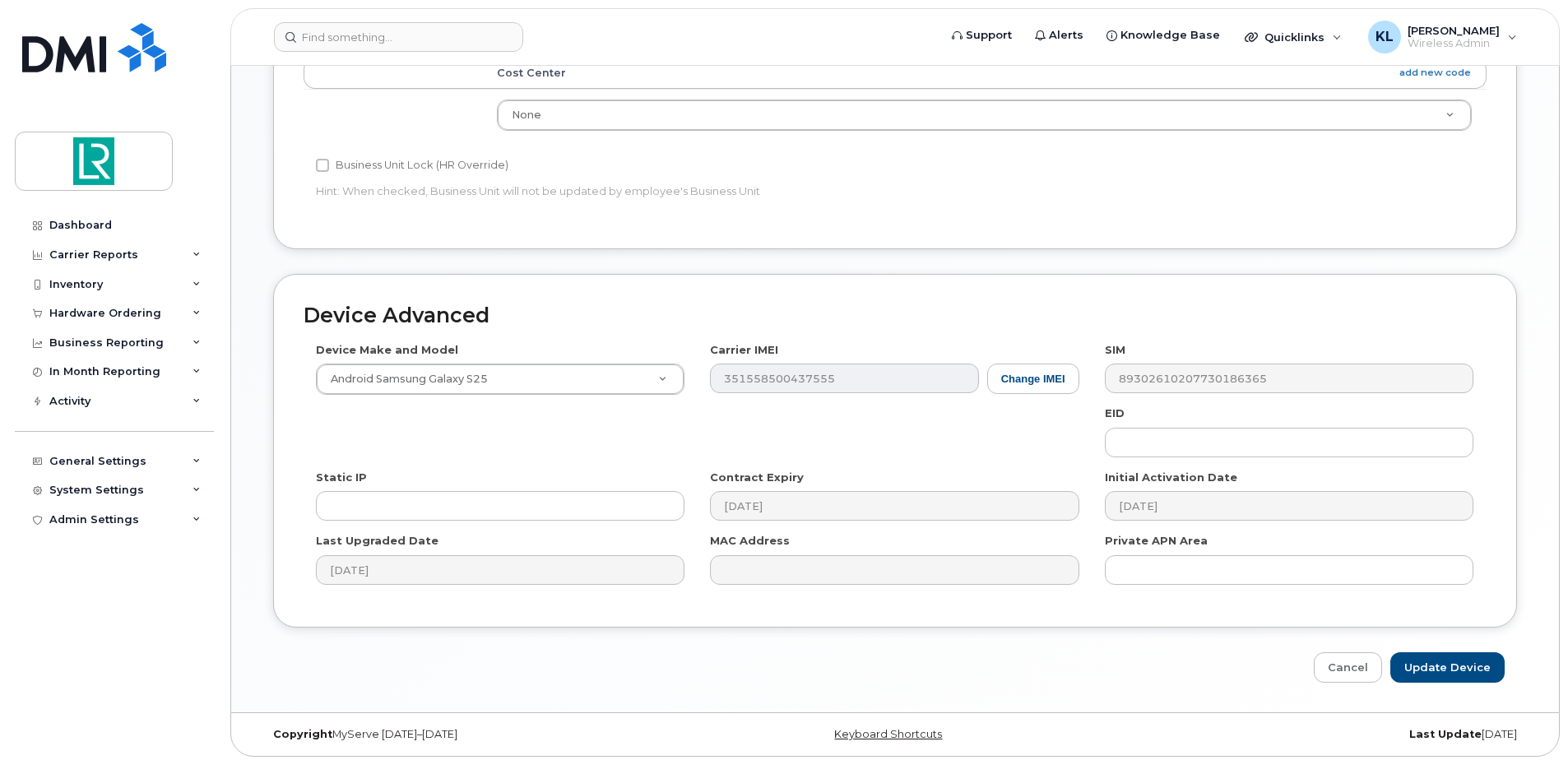
scroll to position [773, 0]
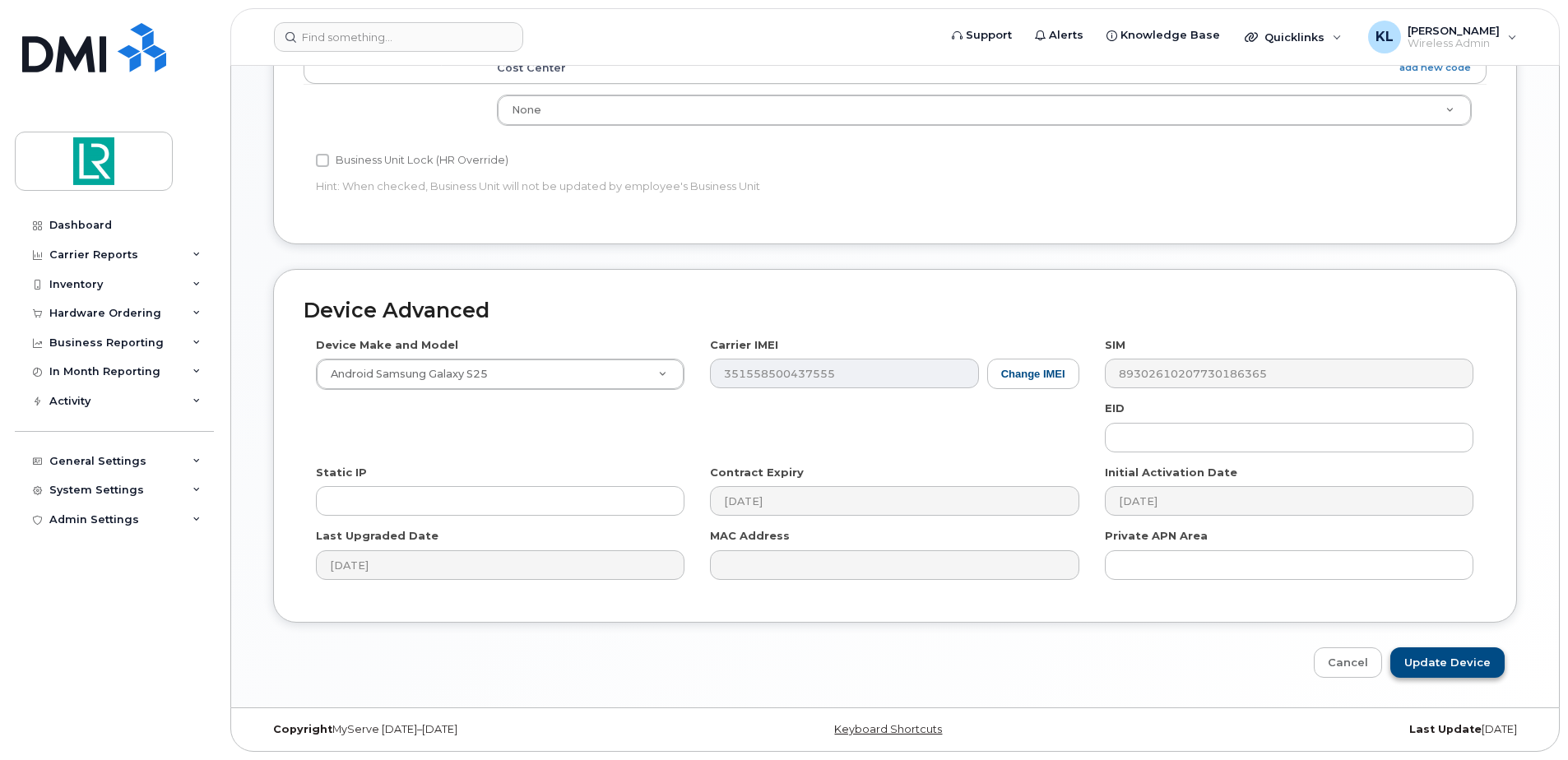
type input "Mehran.Zargham@lr.org"
click at [1457, 663] on input "Update Device" at bounding box center [1448, 663] width 114 height 31
type input "Saving..."
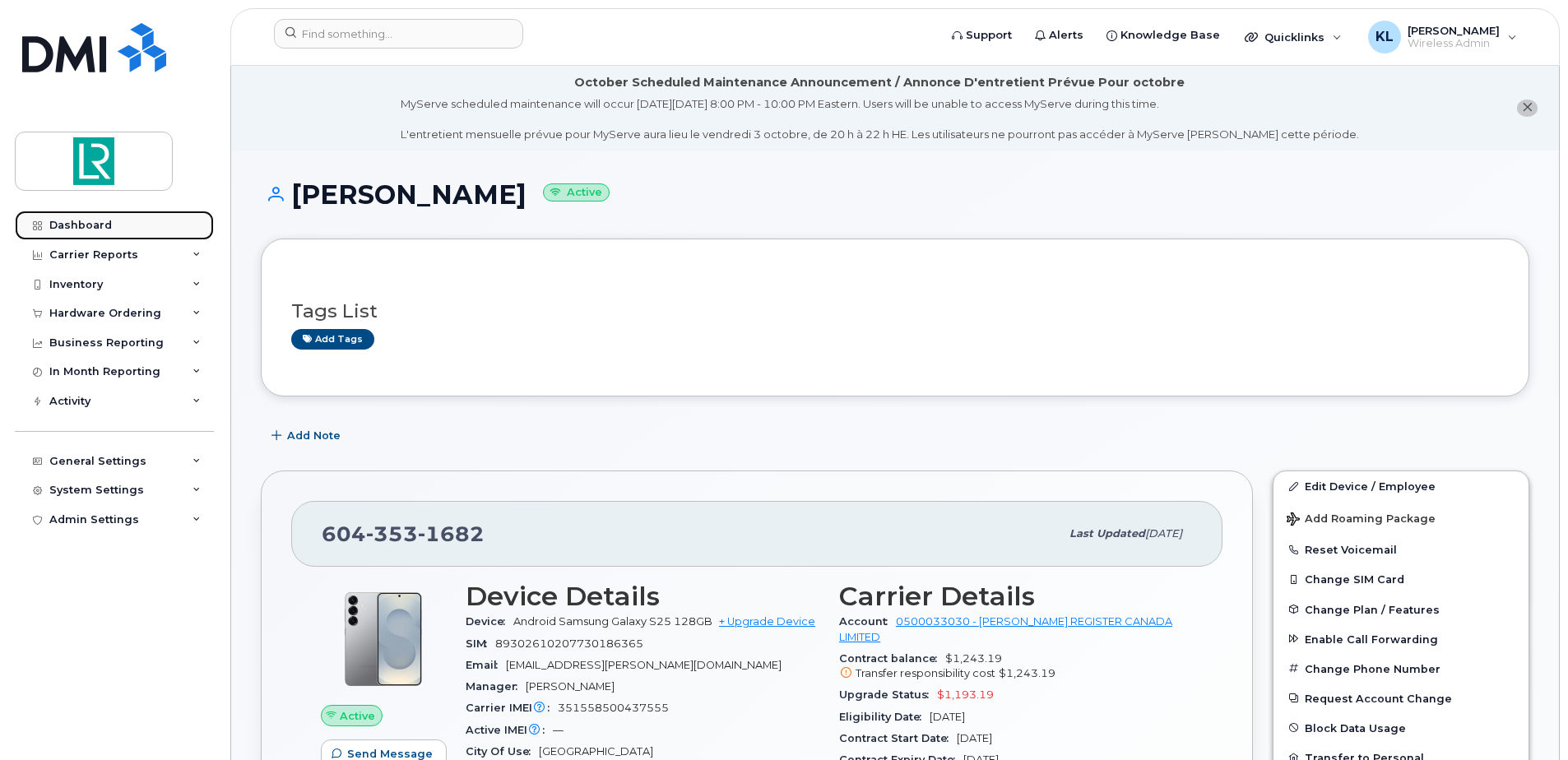
click at [88, 234] on link "Dashboard" at bounding box center [114, 225] width 199 height 30
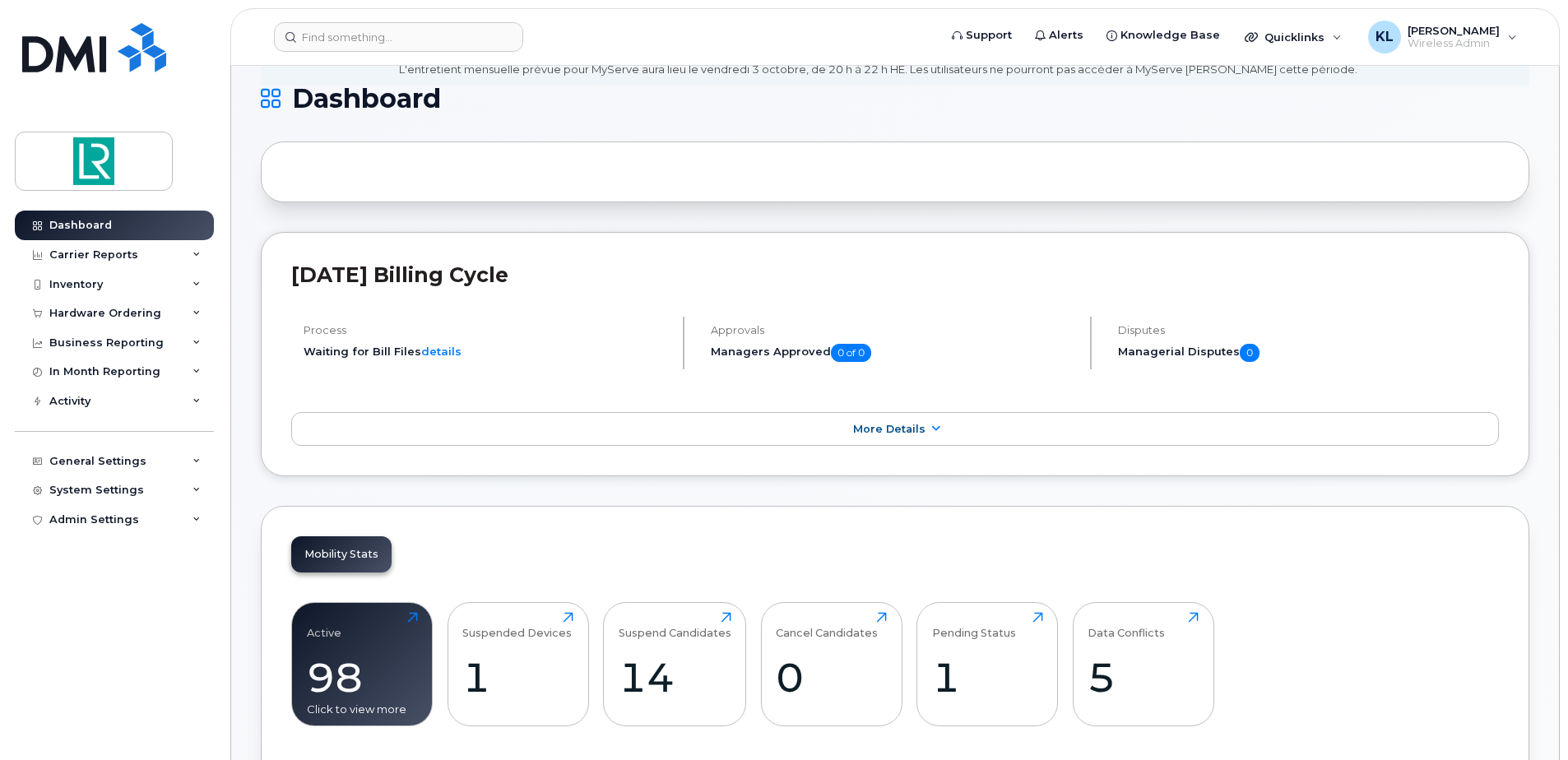
scroll to position [247, 0]
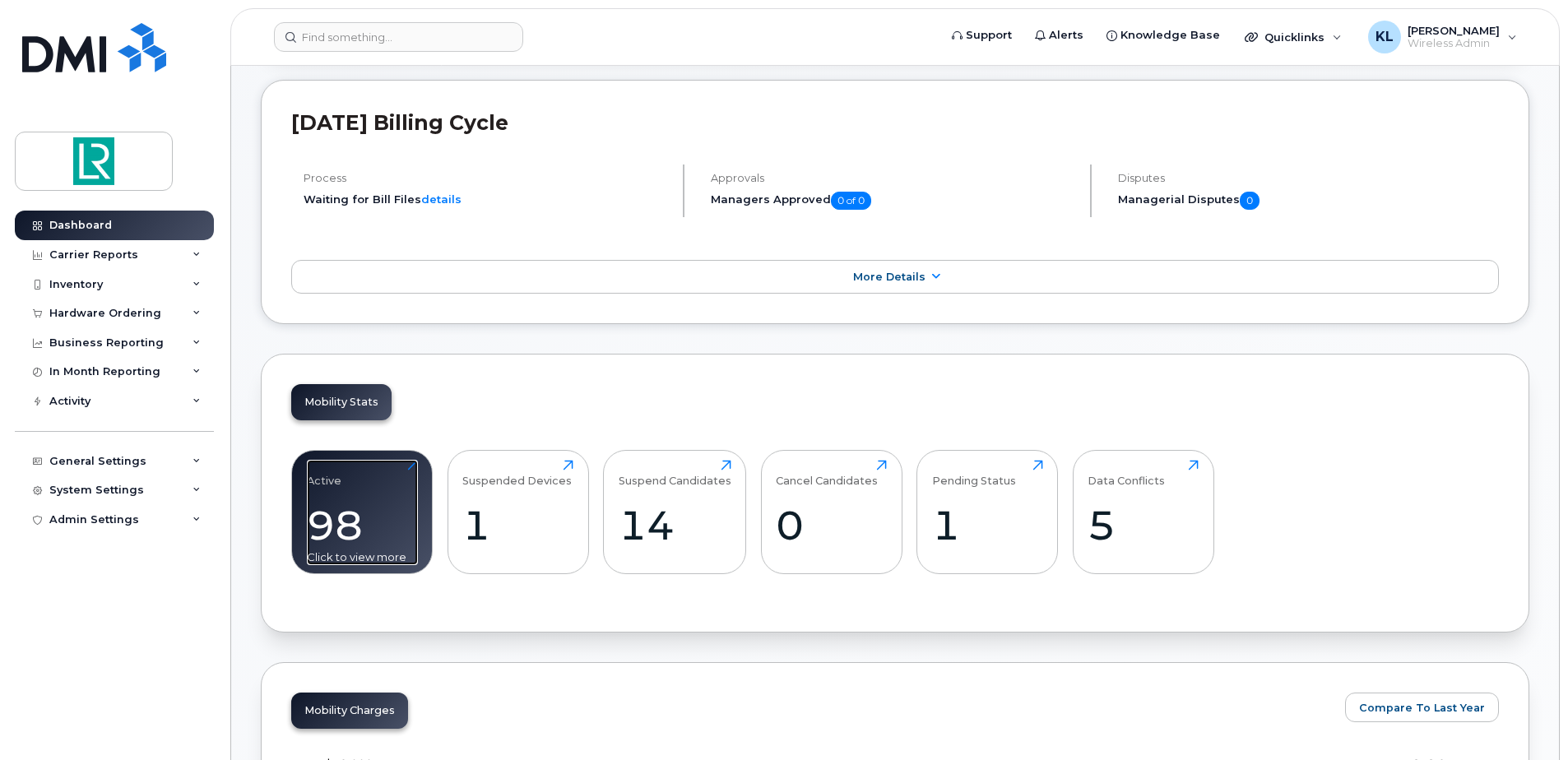
click at [363, 538] on div "98" at bounding box center [362, 525] width 111 height 48
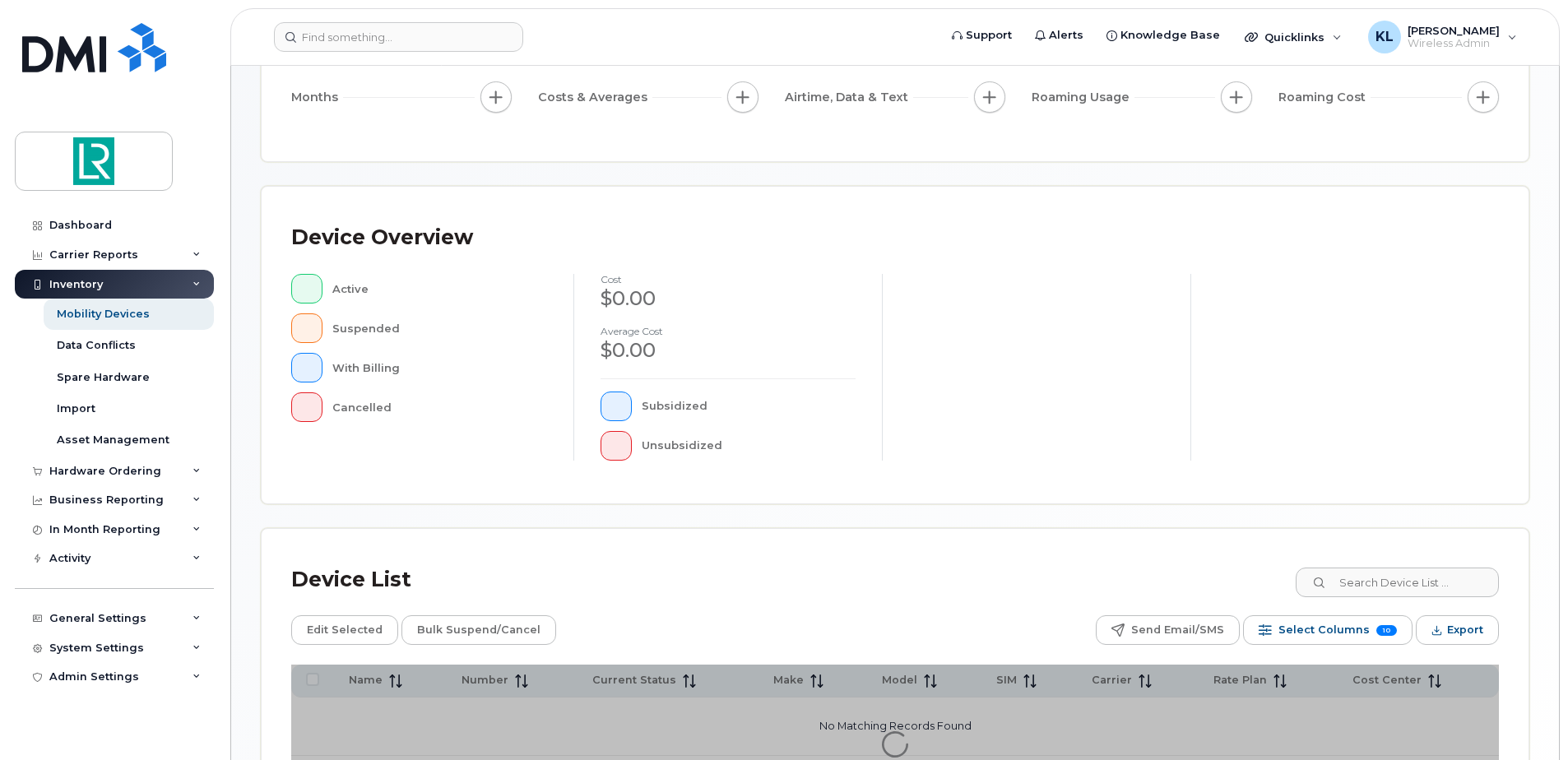
scroll to position [371, 0]
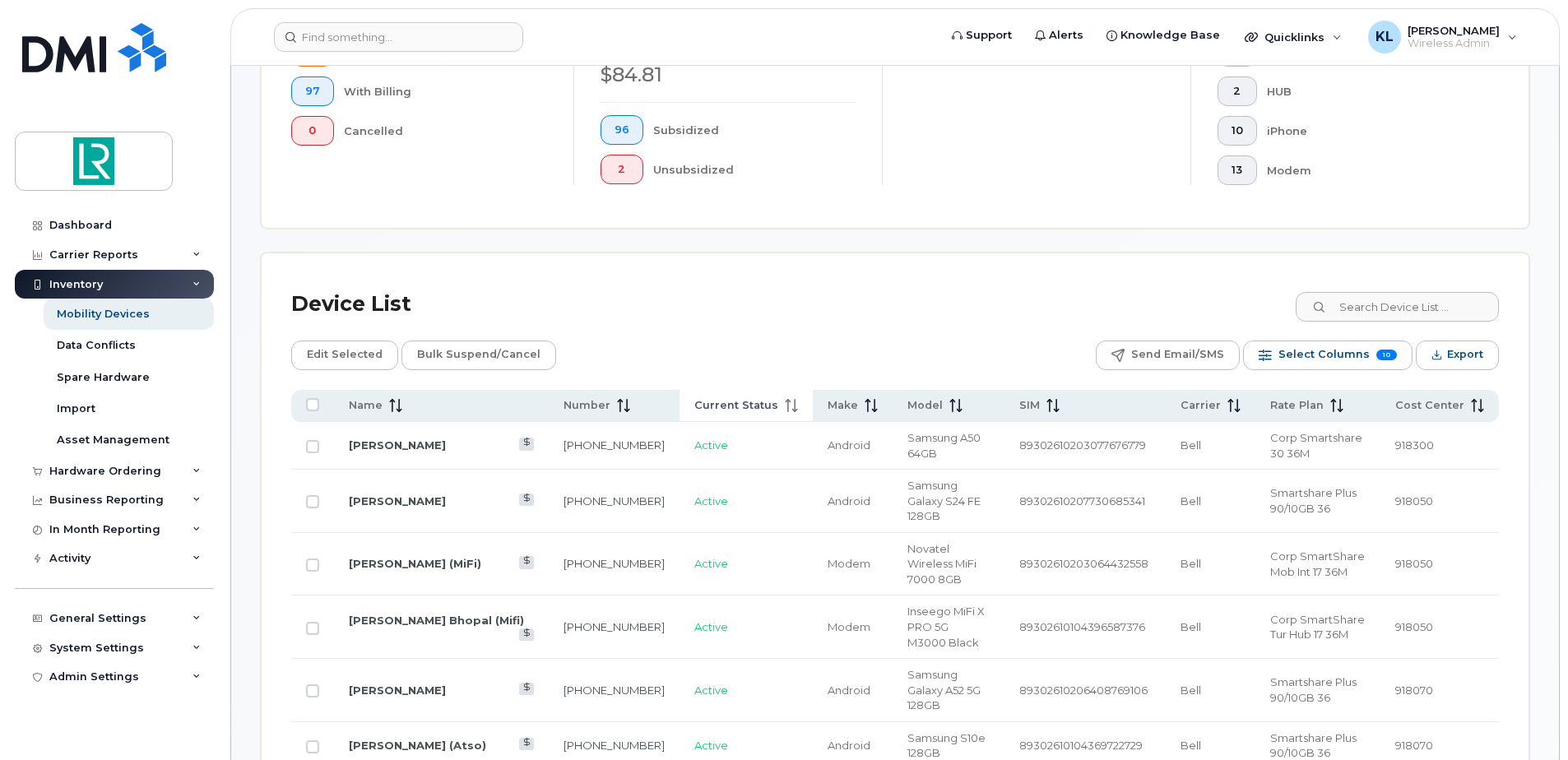
scroll to position [536, 0]
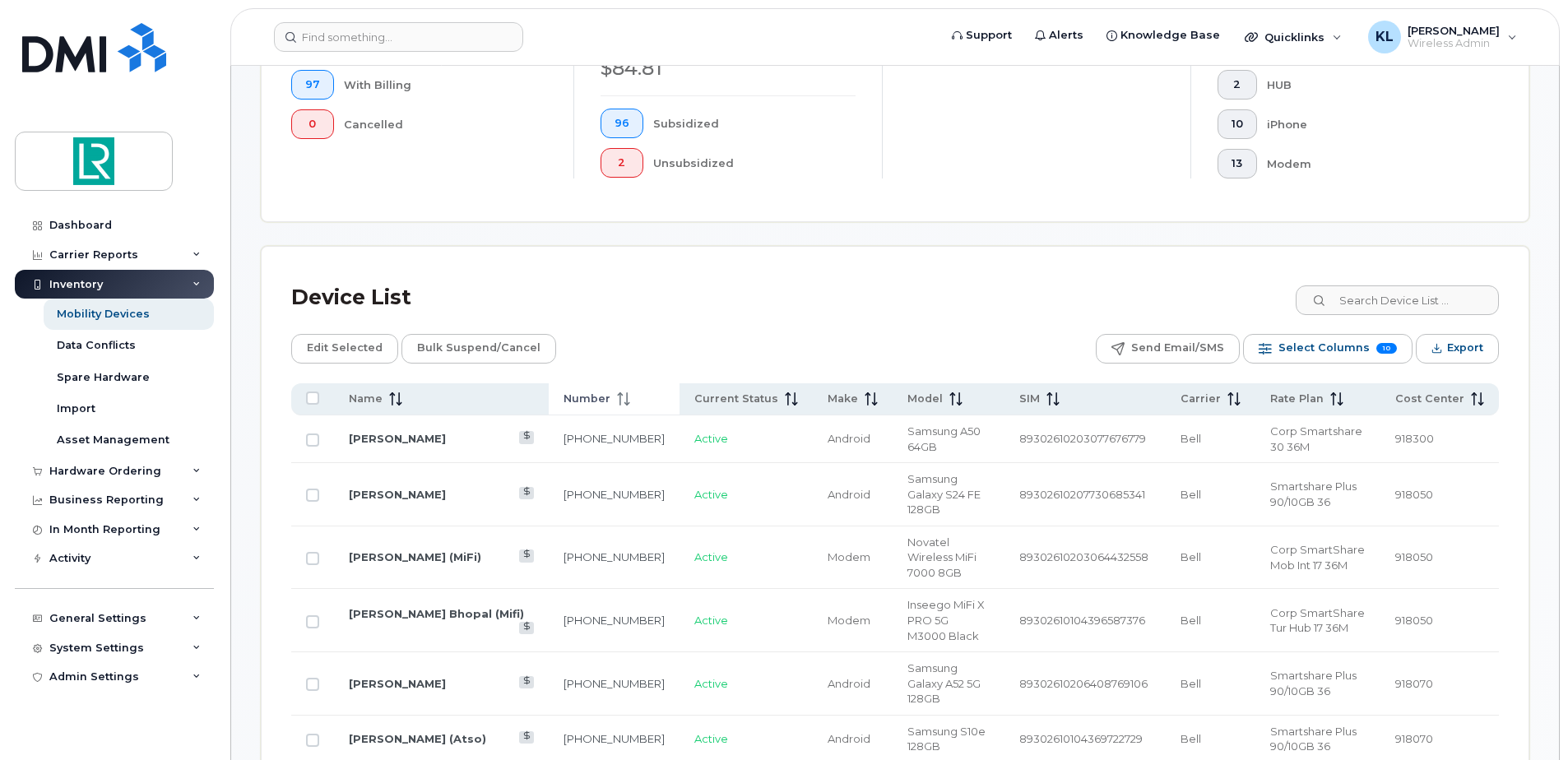
click at [610, 399] on span at bounding box center [620, 399] width 20 height 15
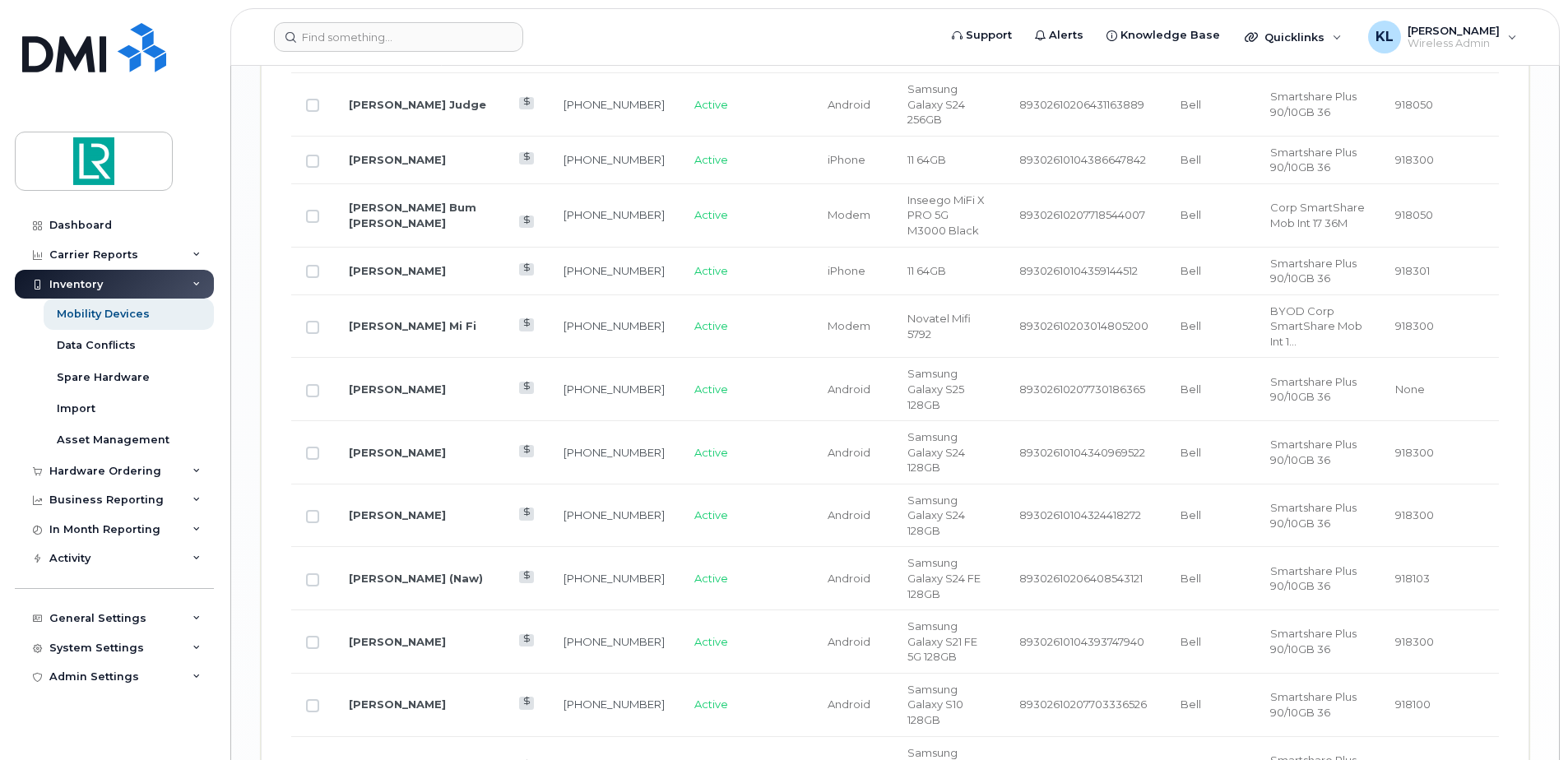
scroll to position [2676, 0]
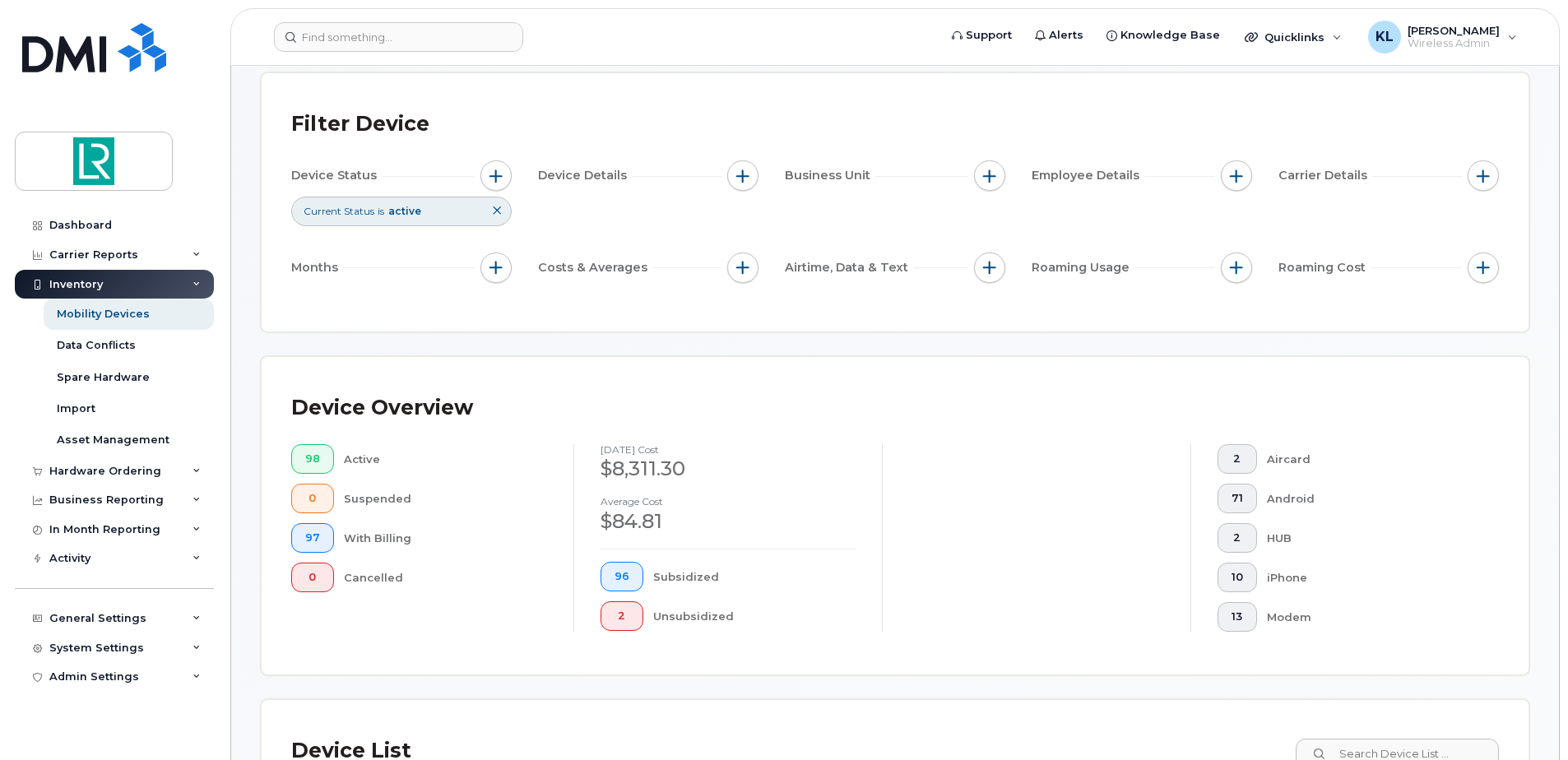
scroll to position [576, 0]
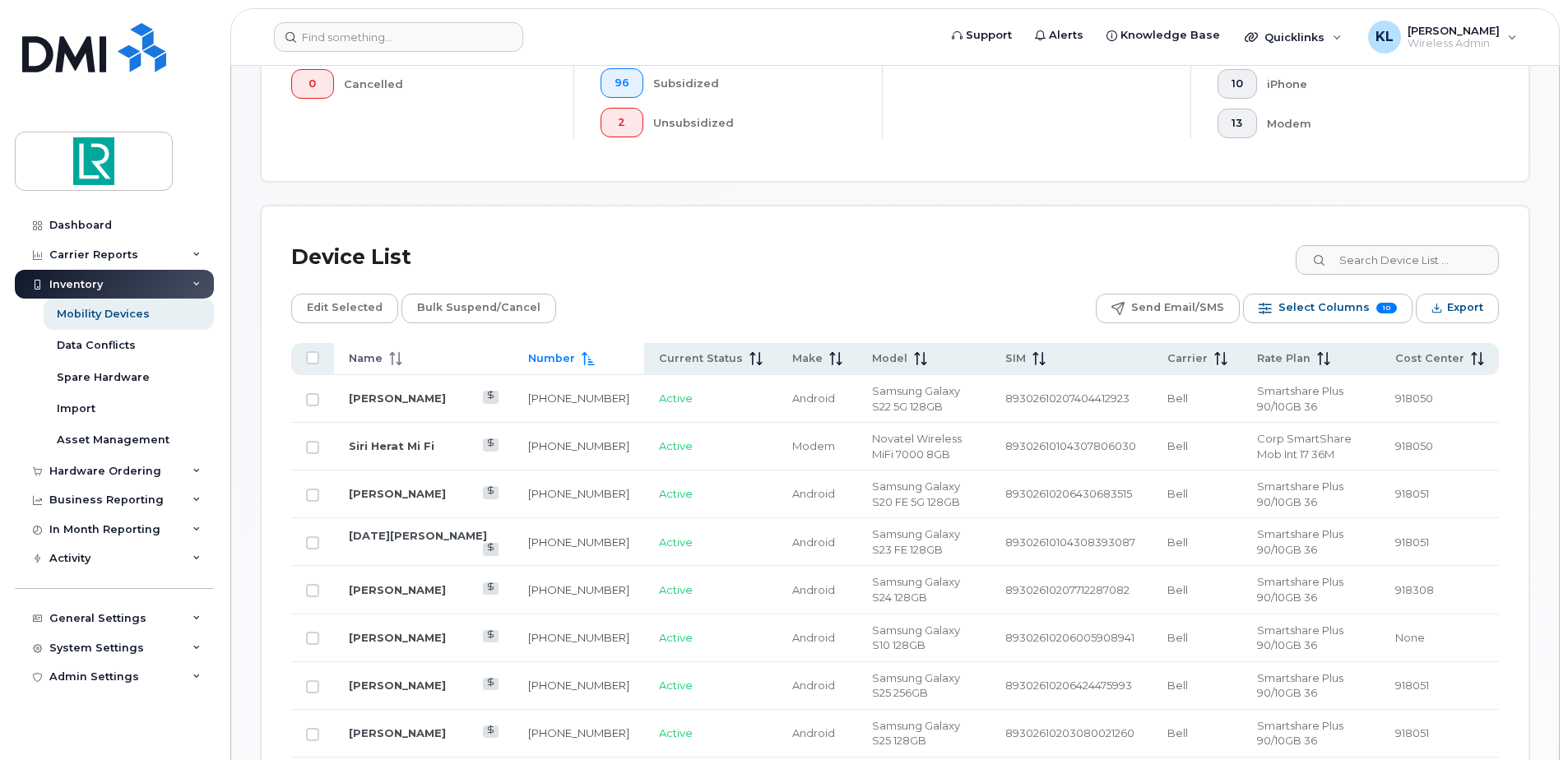
click at [401, 356] on icon at bounding box center [395, 358] width 13 height 13
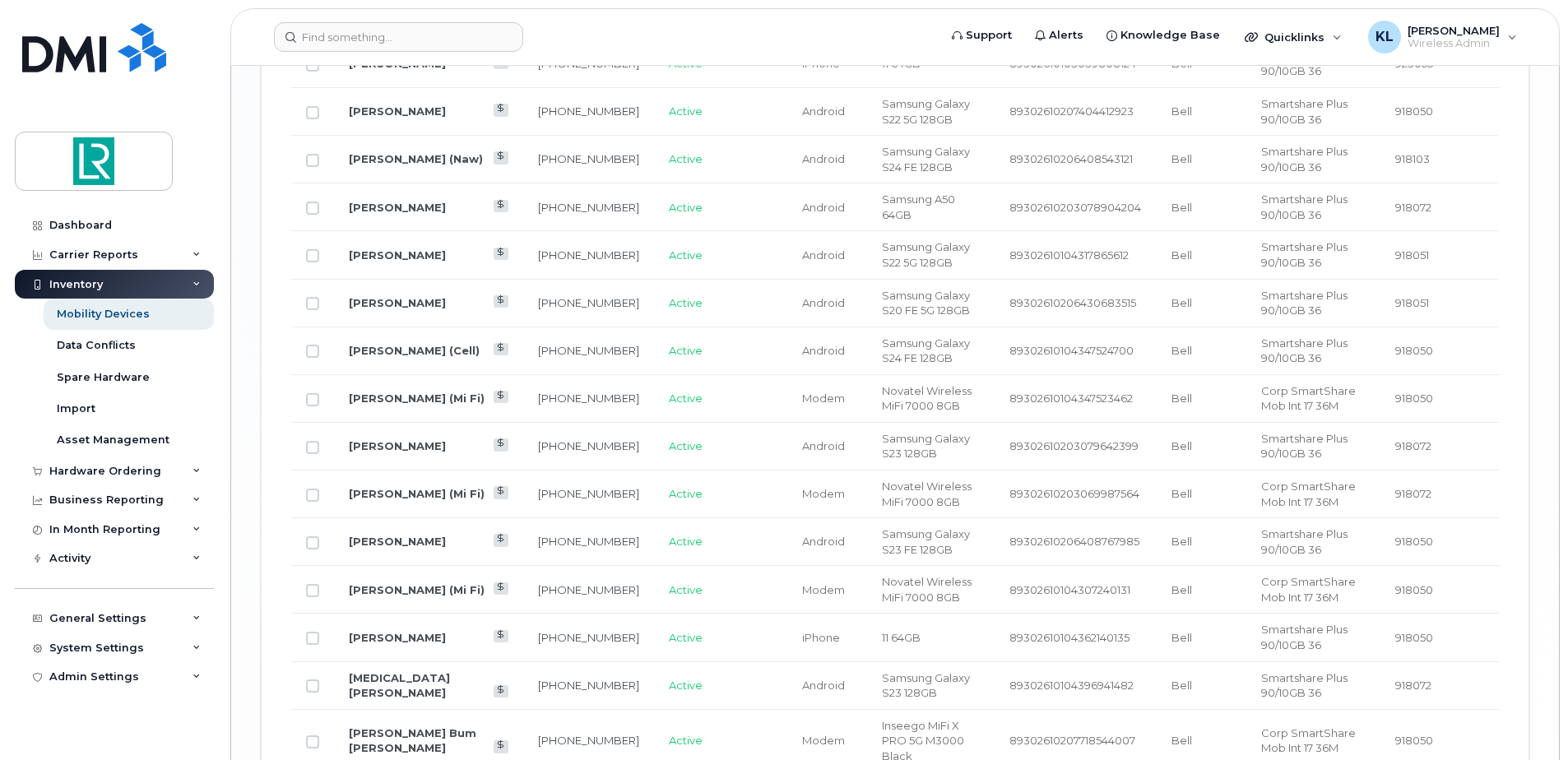
scroll to position [2718, 0]
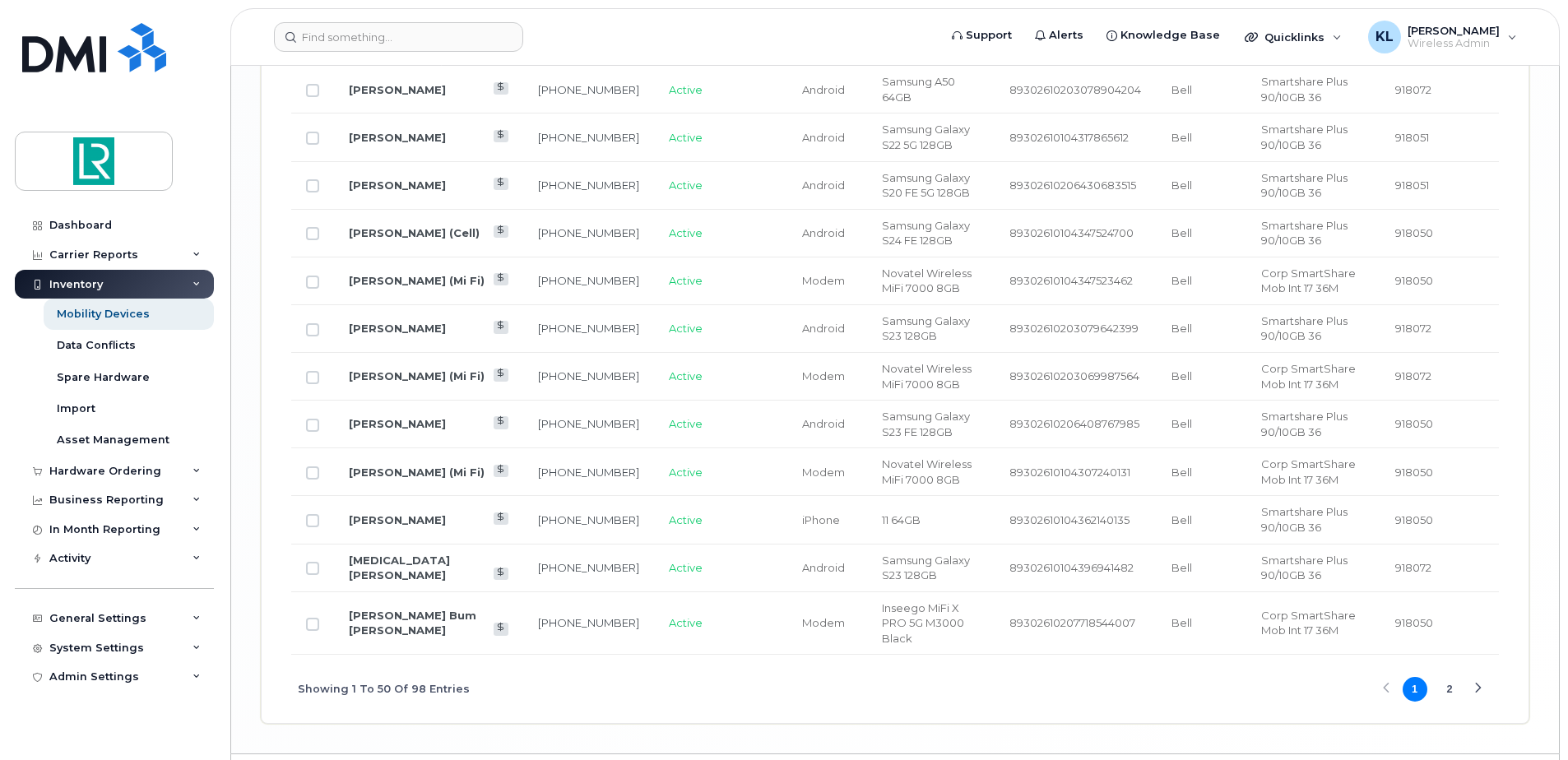
click at [1445, 677] on button "2" at bounding box center [1449, 689] width 25 height 25
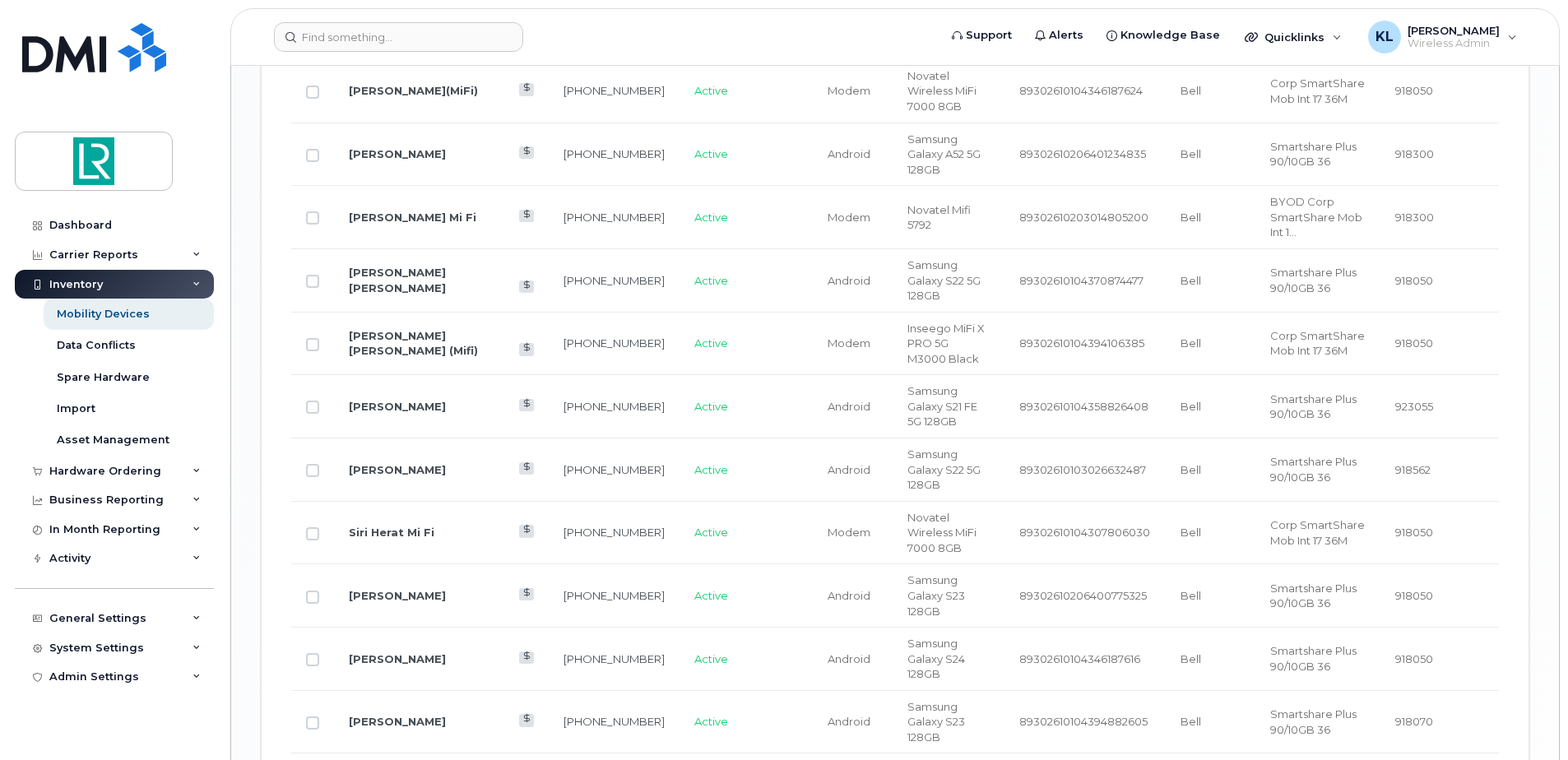
scroll to position [2638, 0]
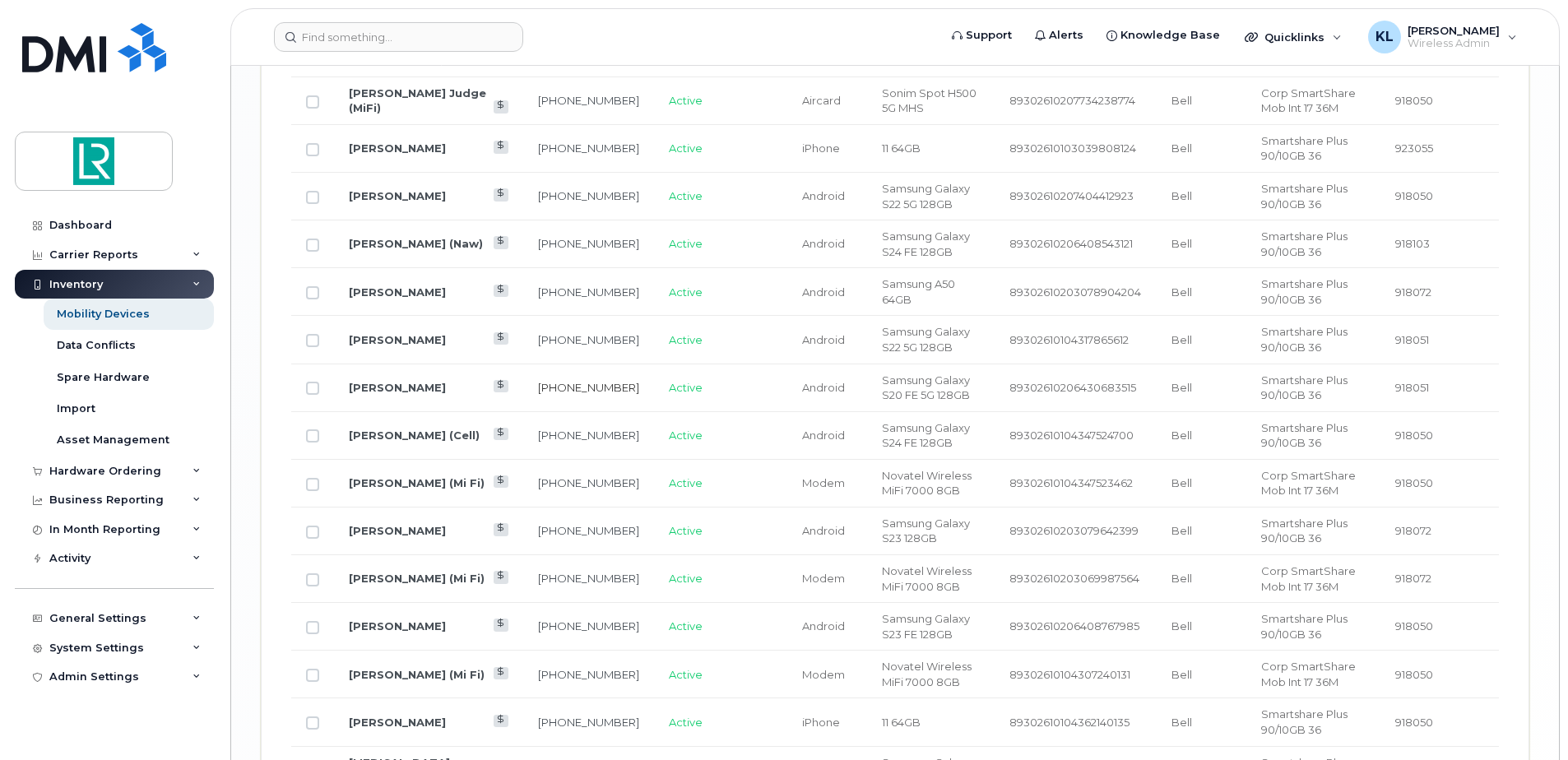
scroll to position [2556, 0]
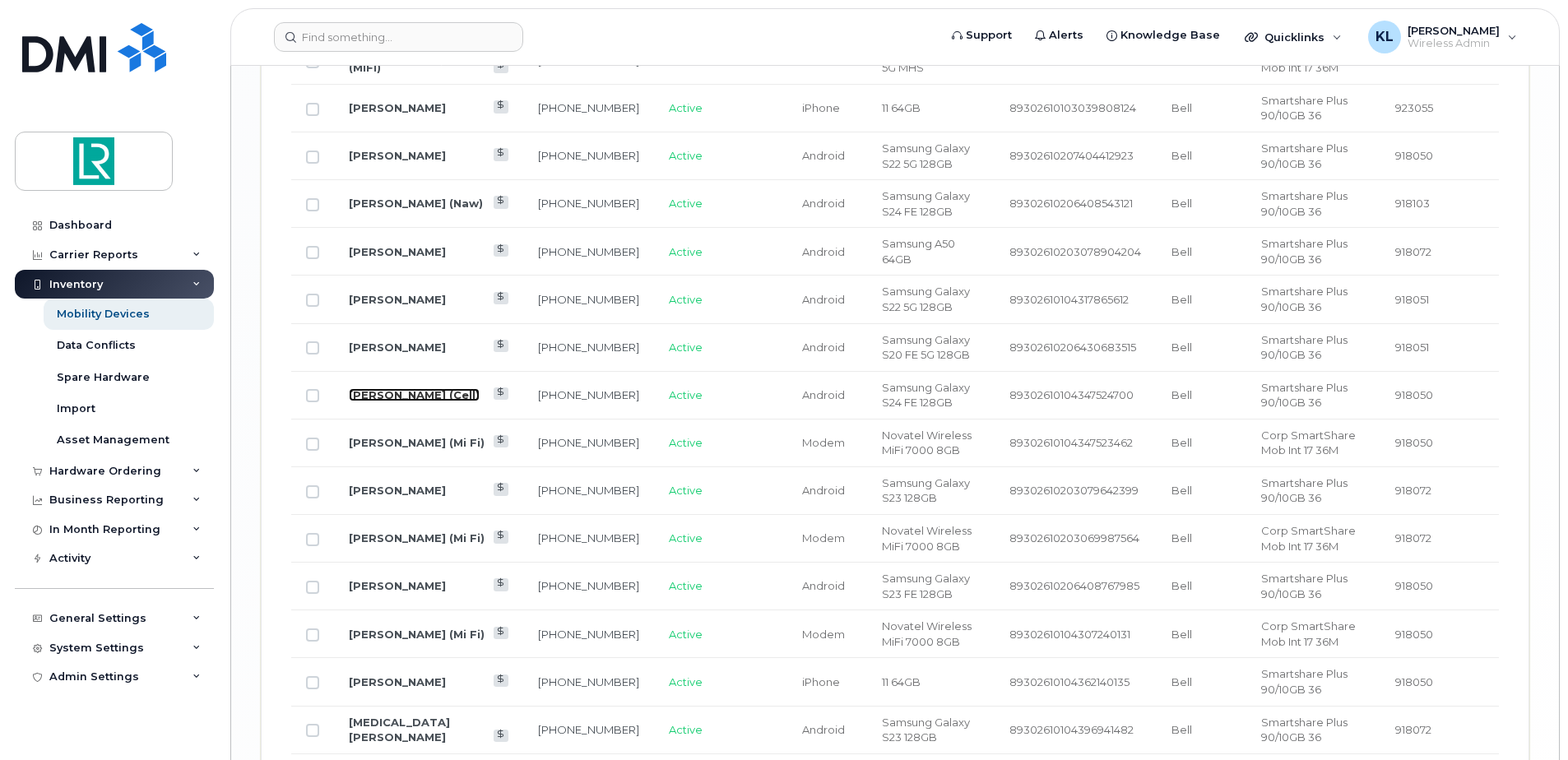
click at [399, 389] on link "[PERSON_NAME] (Cell)" at bounding box center [413, 395] width 131 height 13
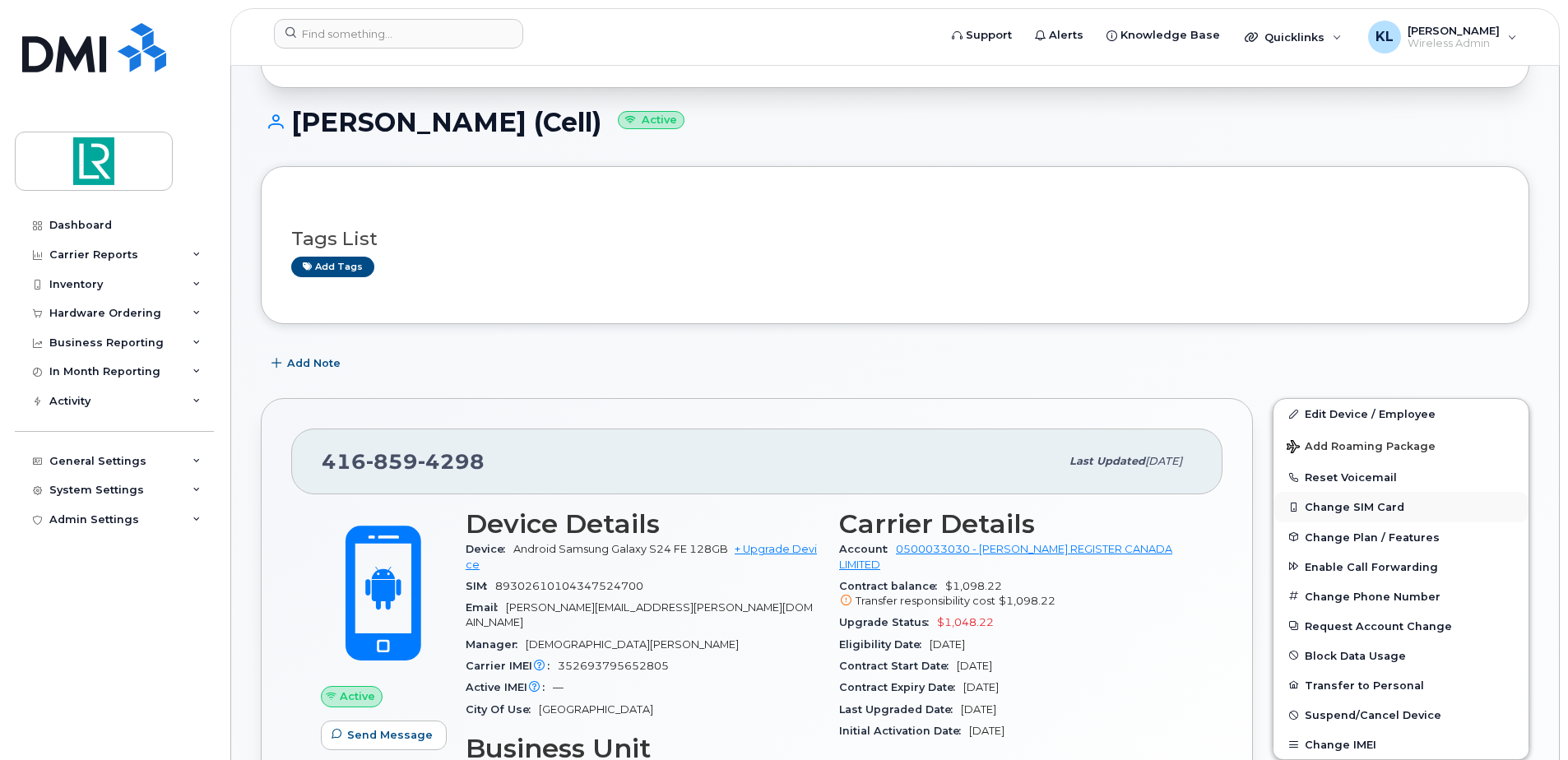
scroll to position [247, 0]
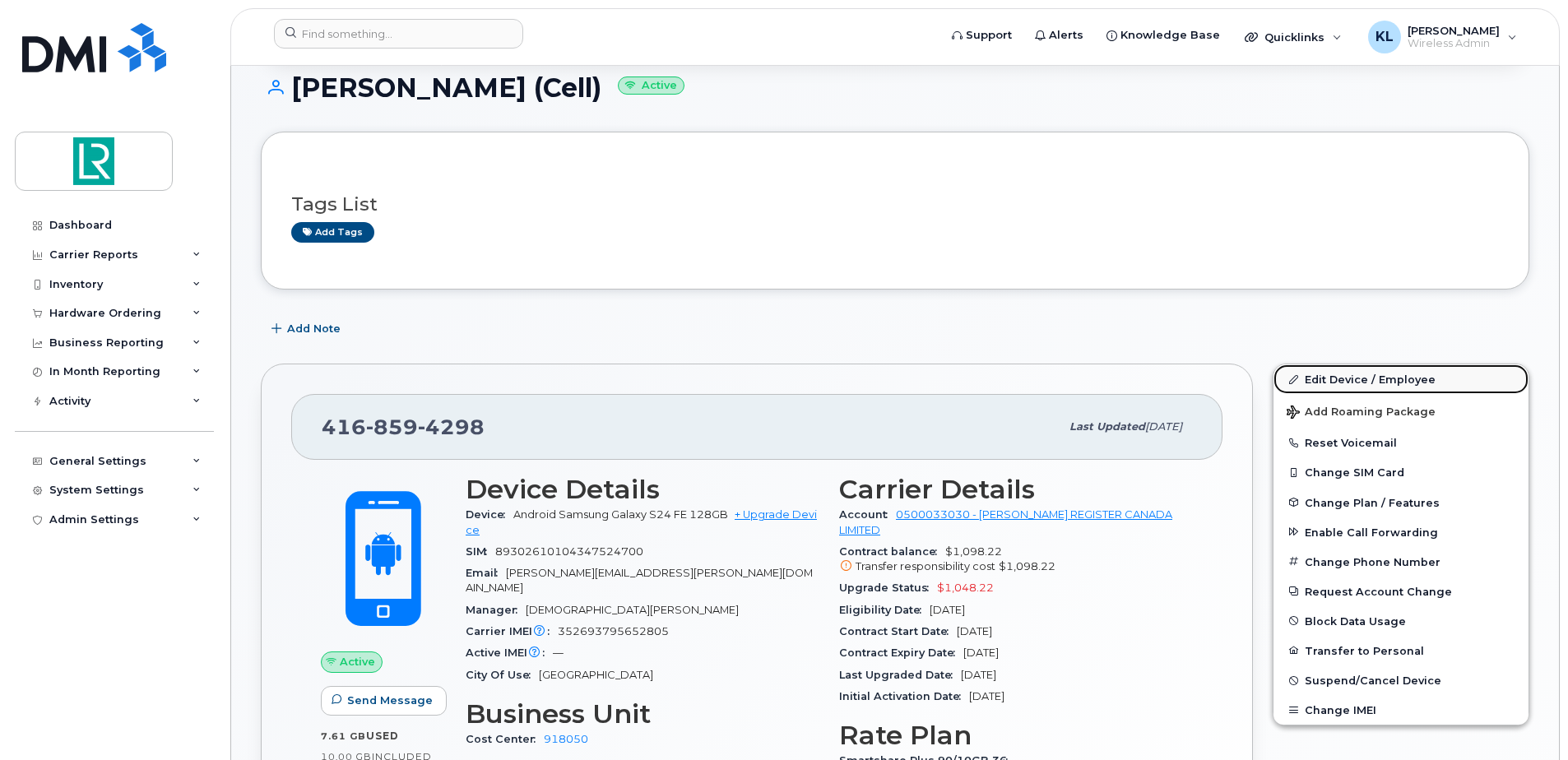
click at [1327, 377] on link "Edit Device / Employee" at bounding box center [1401, 379] width 255 height 30
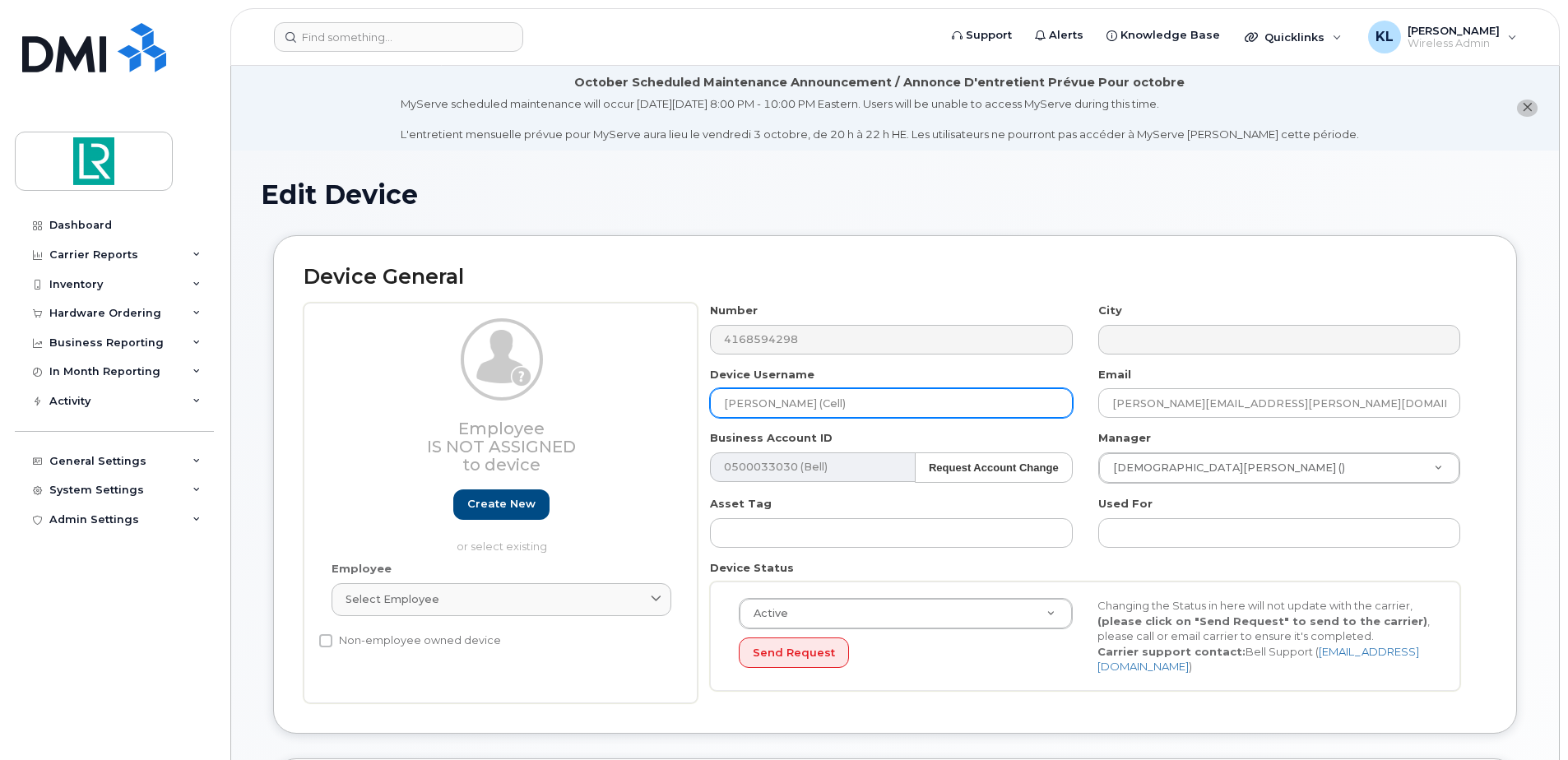
click at [868, 402] on input "Karen Downey (Cell)" at bounding box center [891, 404] width 362 height 30
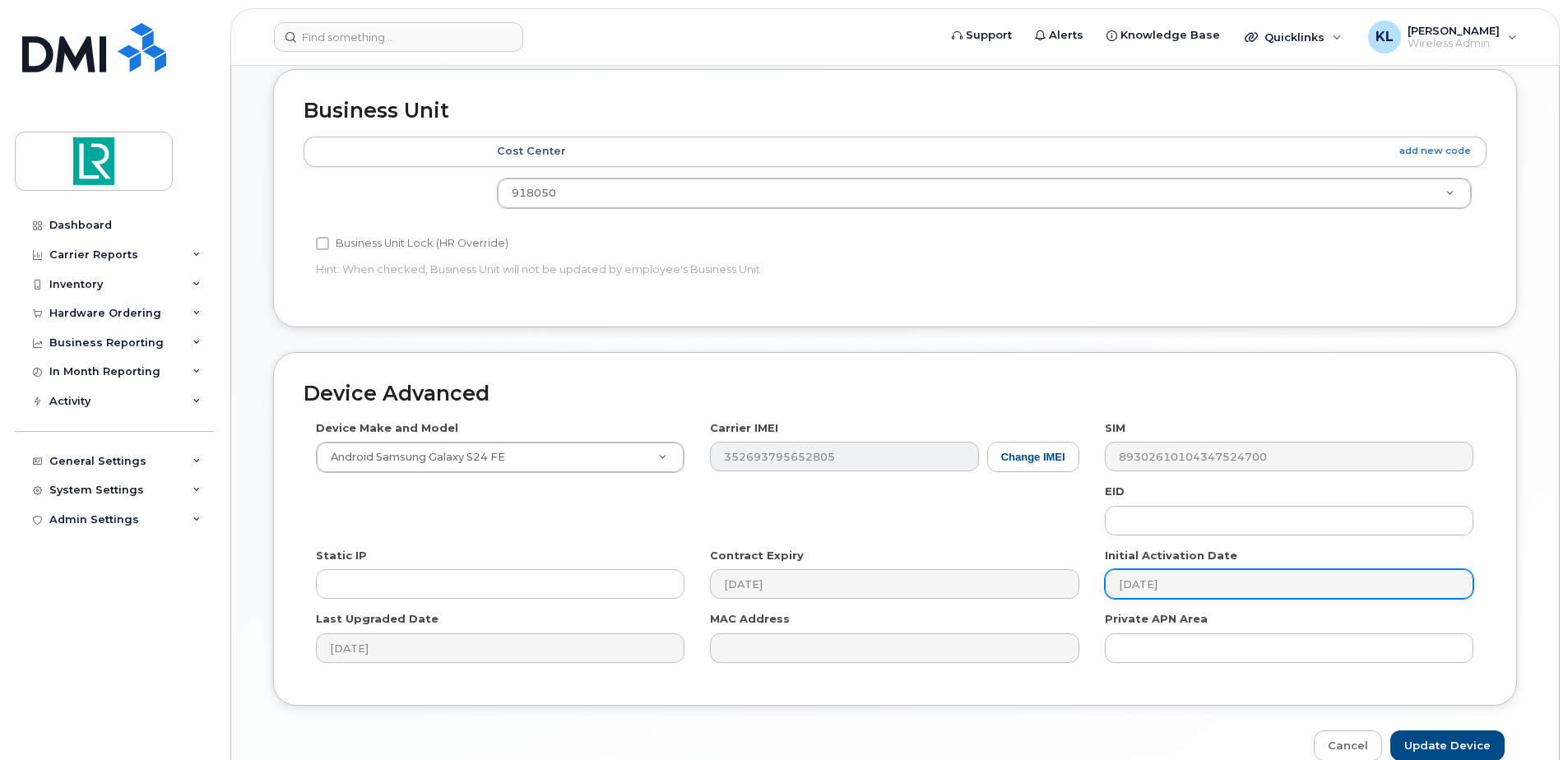
scroll to position [773, 0]
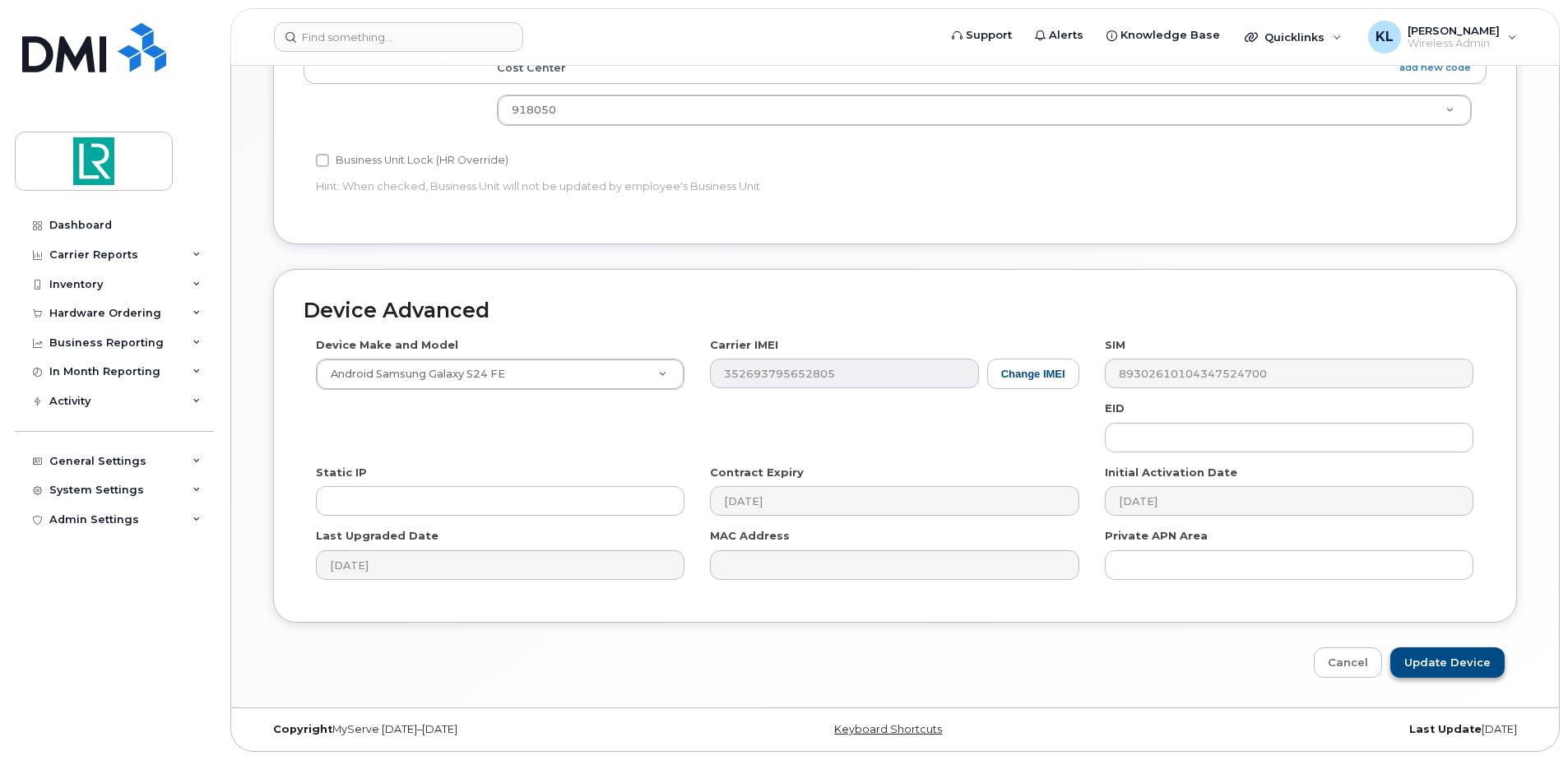
type input "Karen Downey"
click at [1466, 673] on input "Update Device" at bounding box center [1448, 663] width 114 height 31
type input "Saving..."
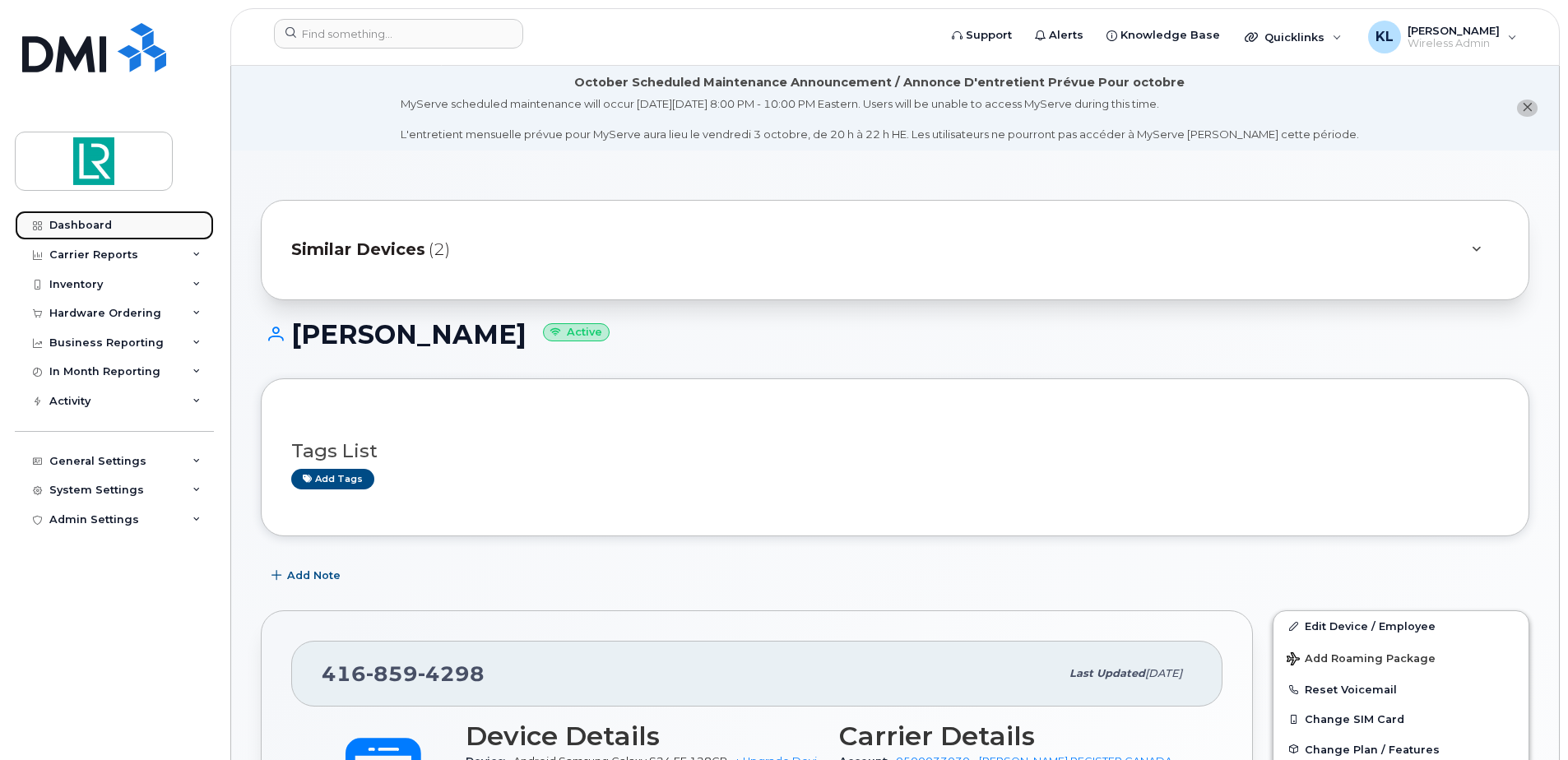
click at [82, 222] on div "Dashboard" at bounding box center [81, 224] width 63 height 13
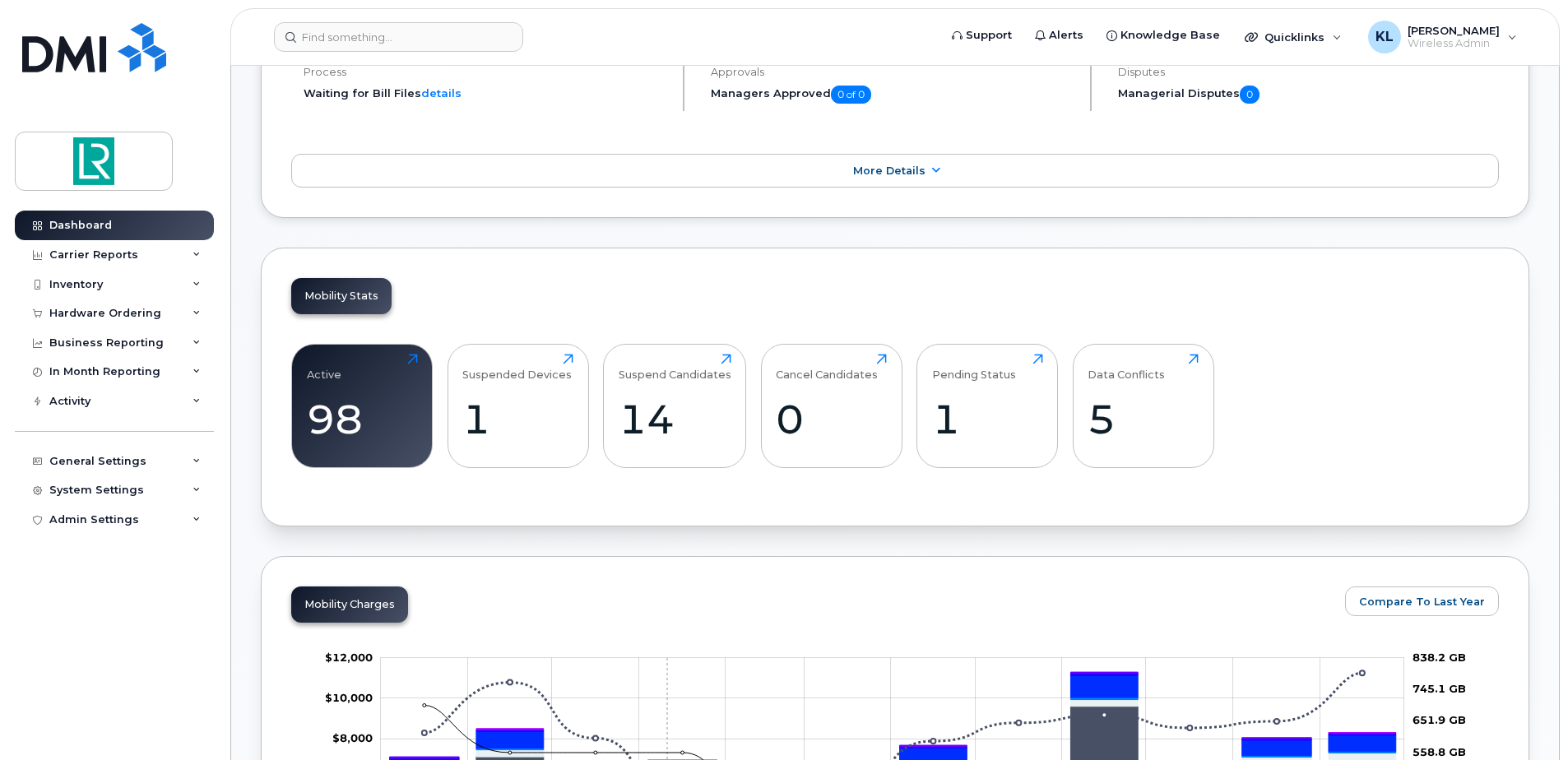
scroll to position [494, 0]
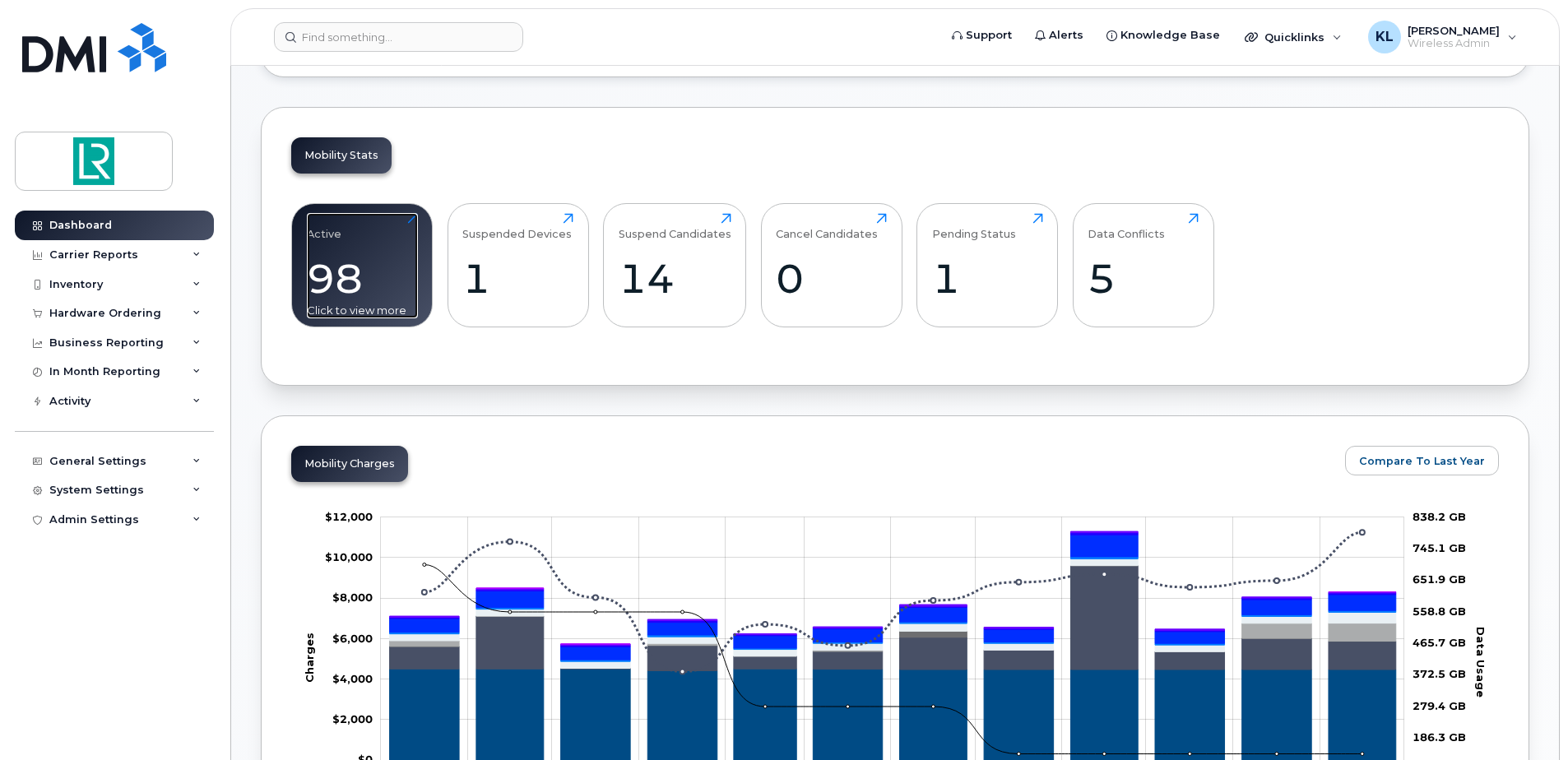
click at [376, 242] on div "Active 98 Click to view more" at bounding box center [362, 266] width 111 height 105
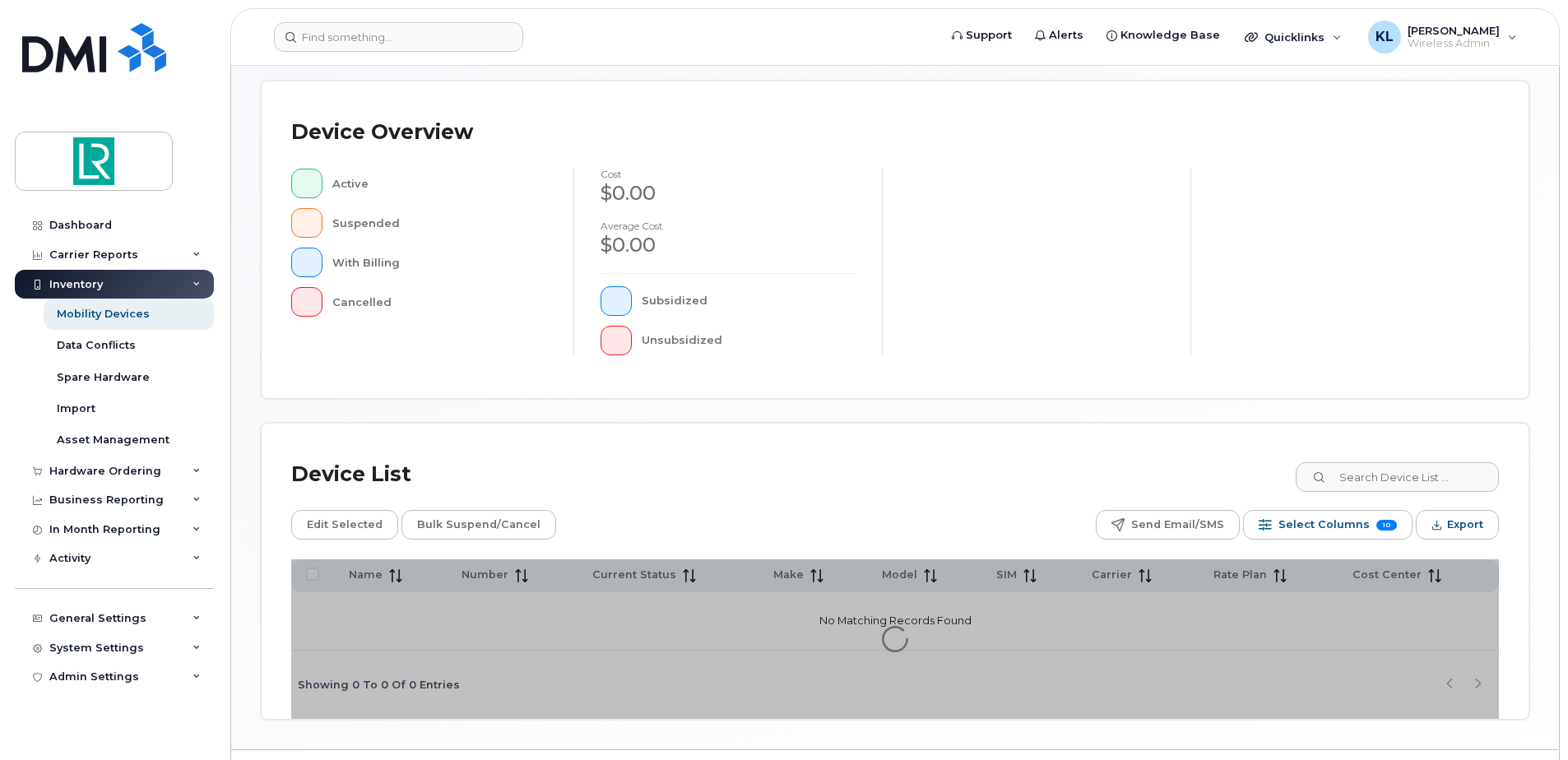
scroll to position [371, 0]
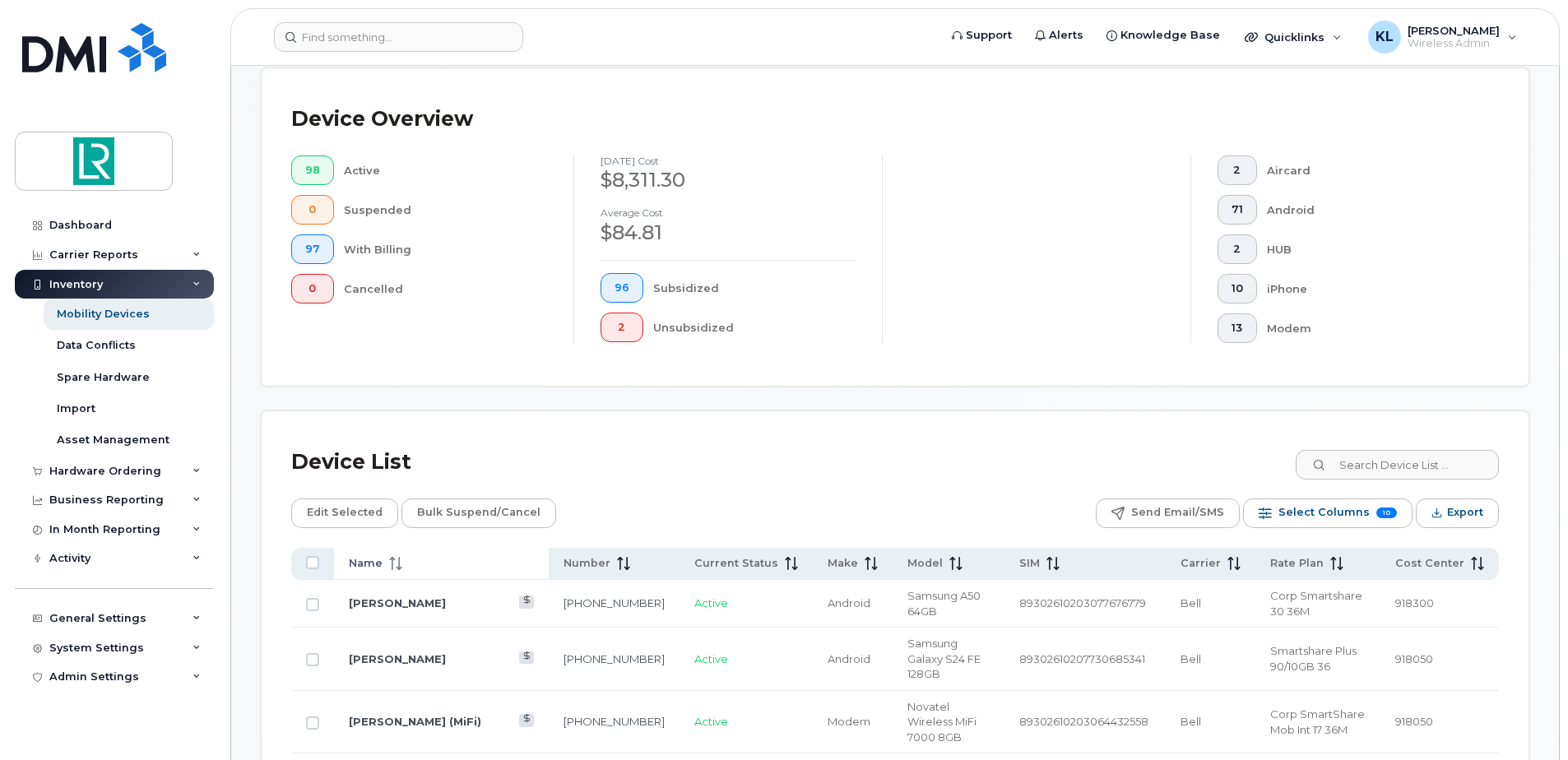
click at [384, 572] on th "Name" at bounding box center [441, 564] width 215 height 32
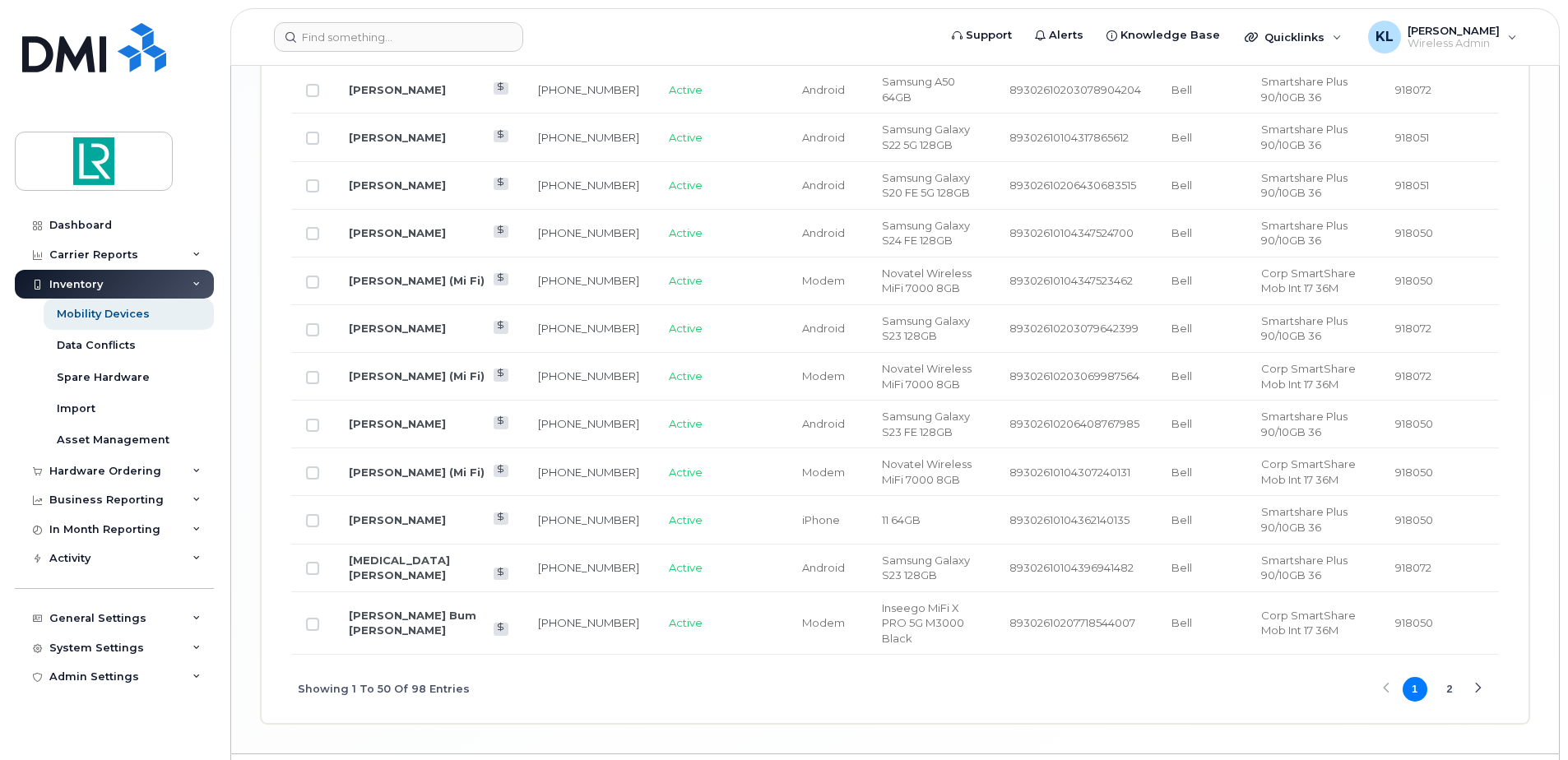
click at [1451, 677] on button "2" at bounding box center [1449, 689] width 25 height 25
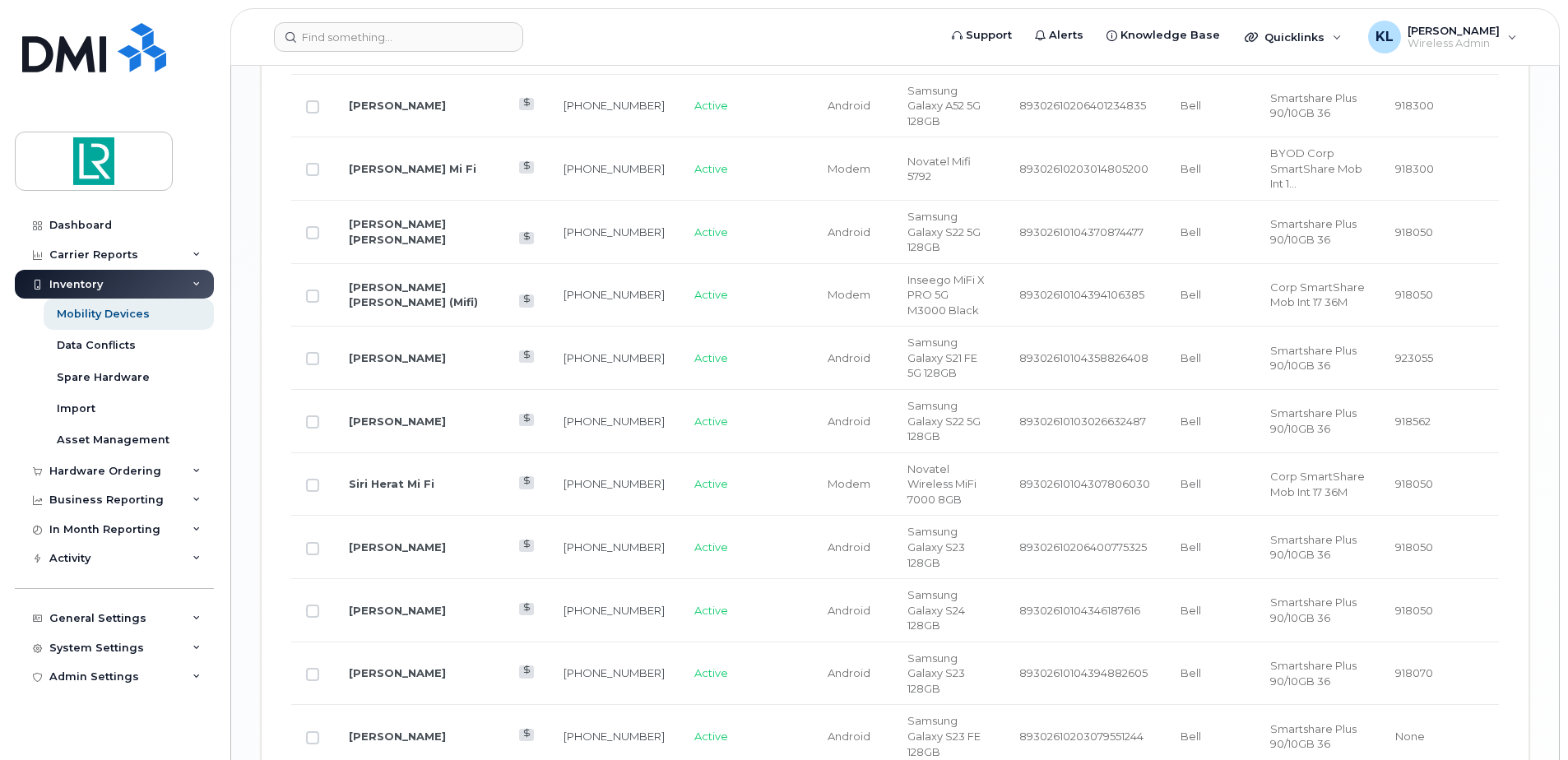
scroll to position [2638, 0]
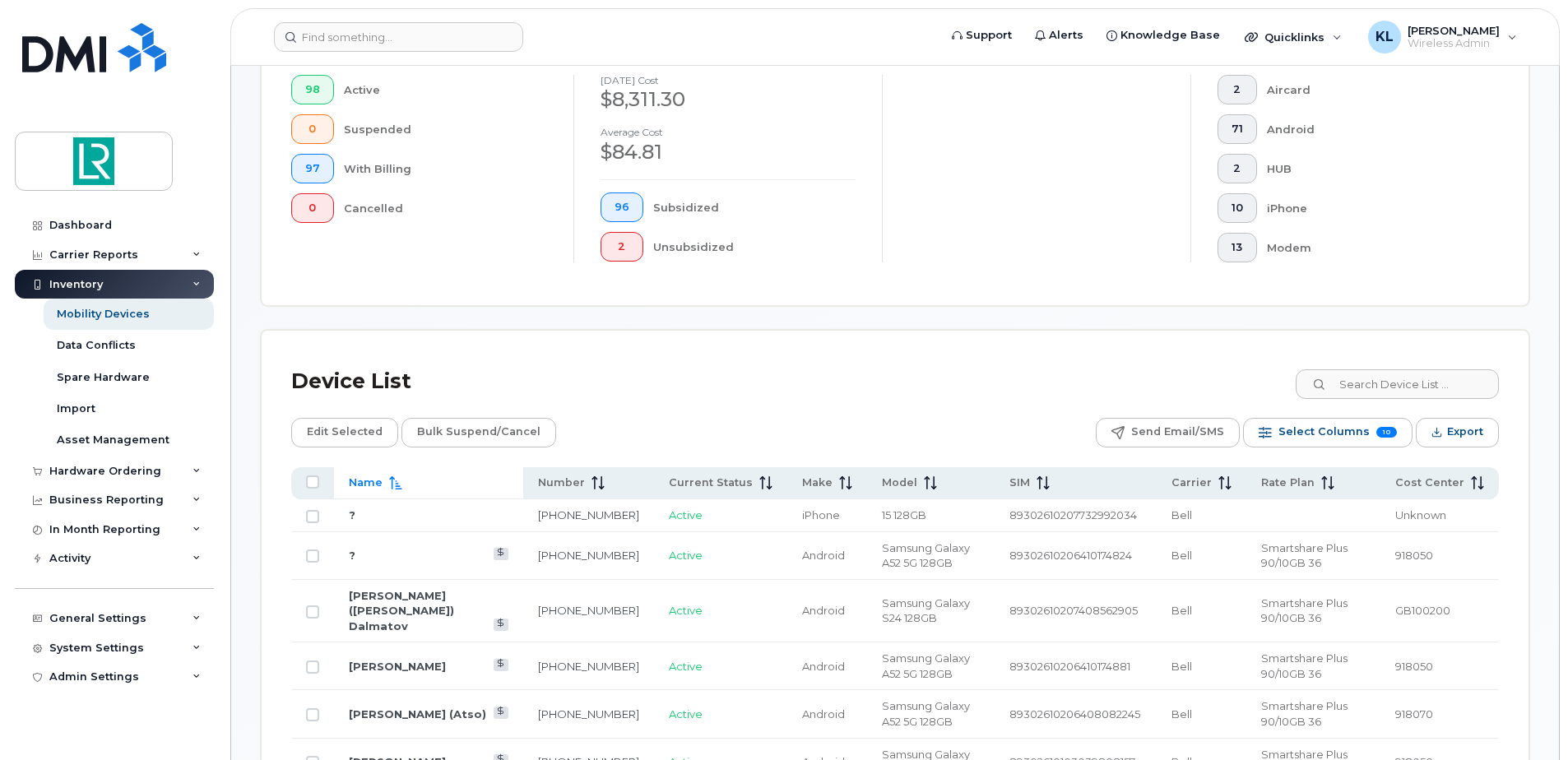
scroll to position [169, 0]
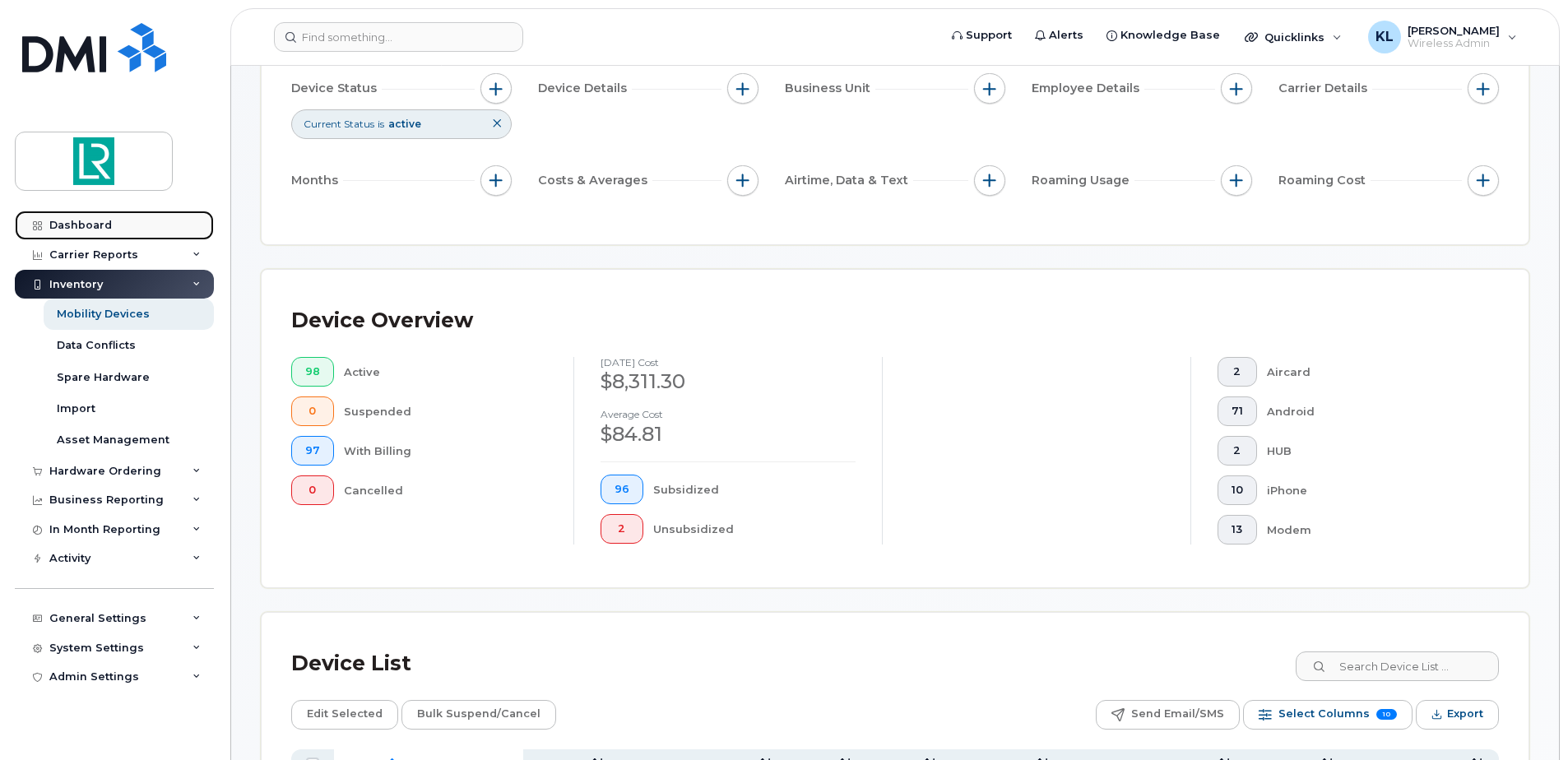
click at [80, 227] on div "Dashboard" at bounding box center [81, 224] width 63 height 13
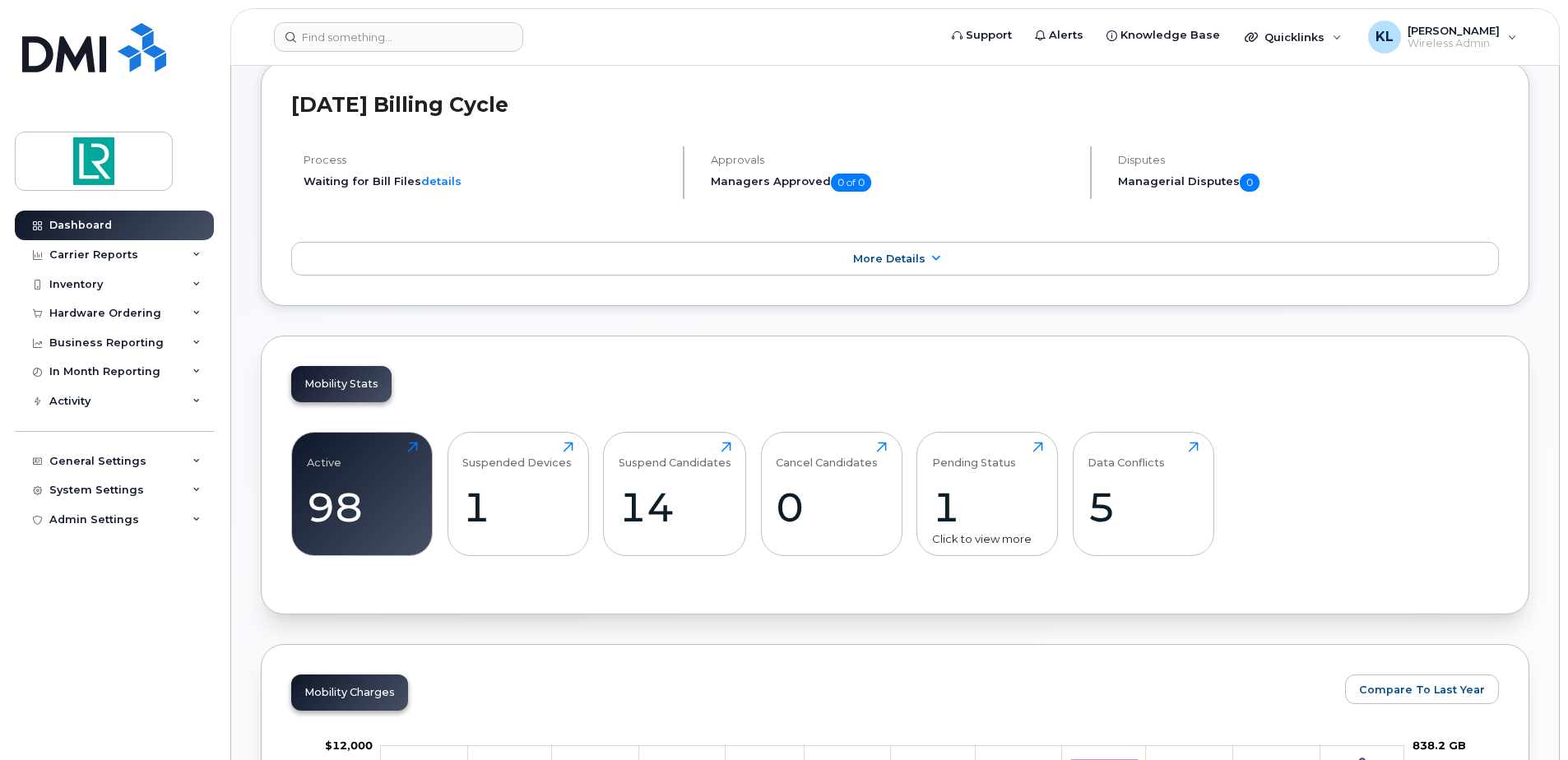
scroll to position [412, 0]
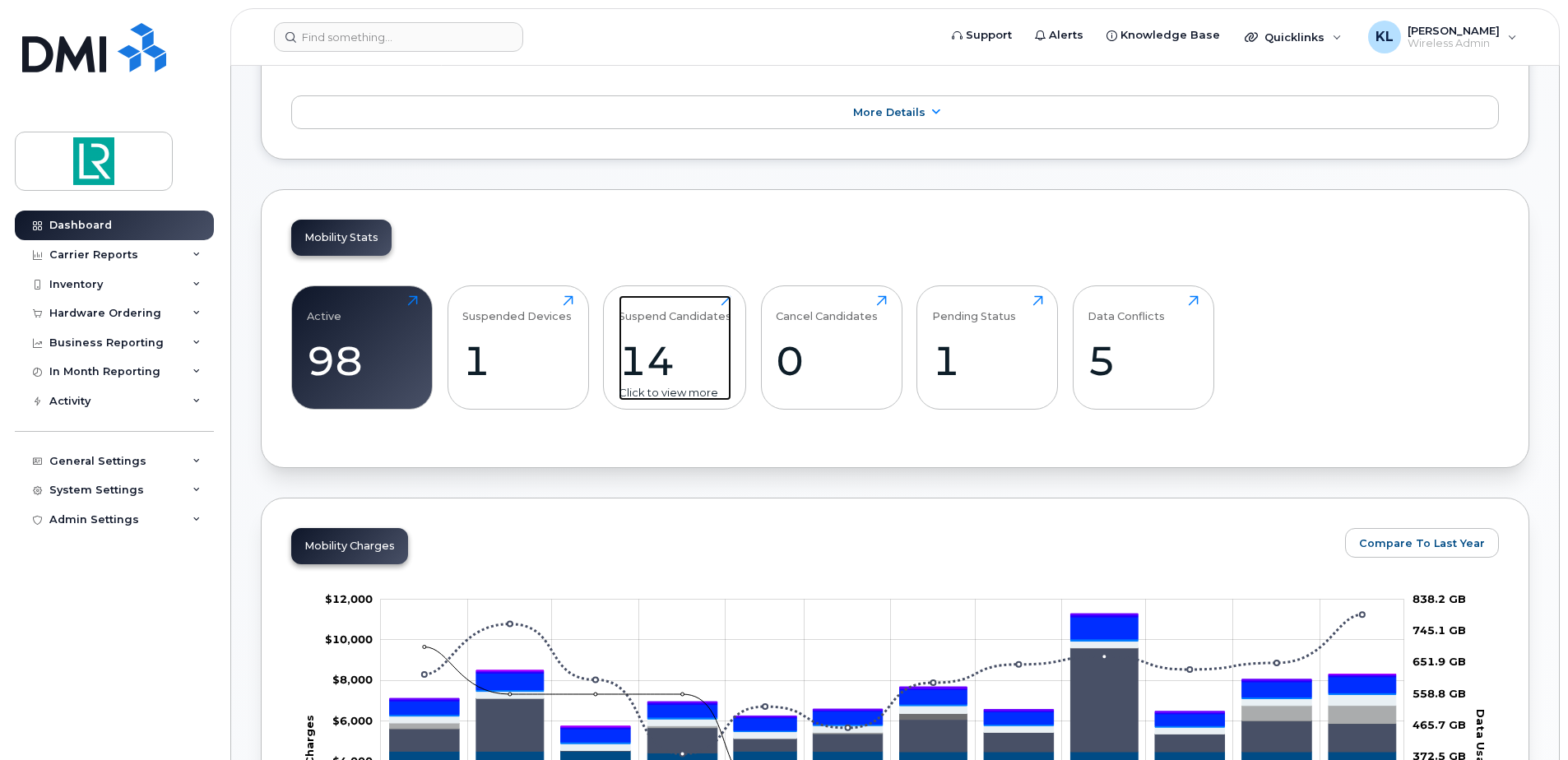
click at [718, 341] on div "14" at bounding box center [675, 360] width 113 height 48
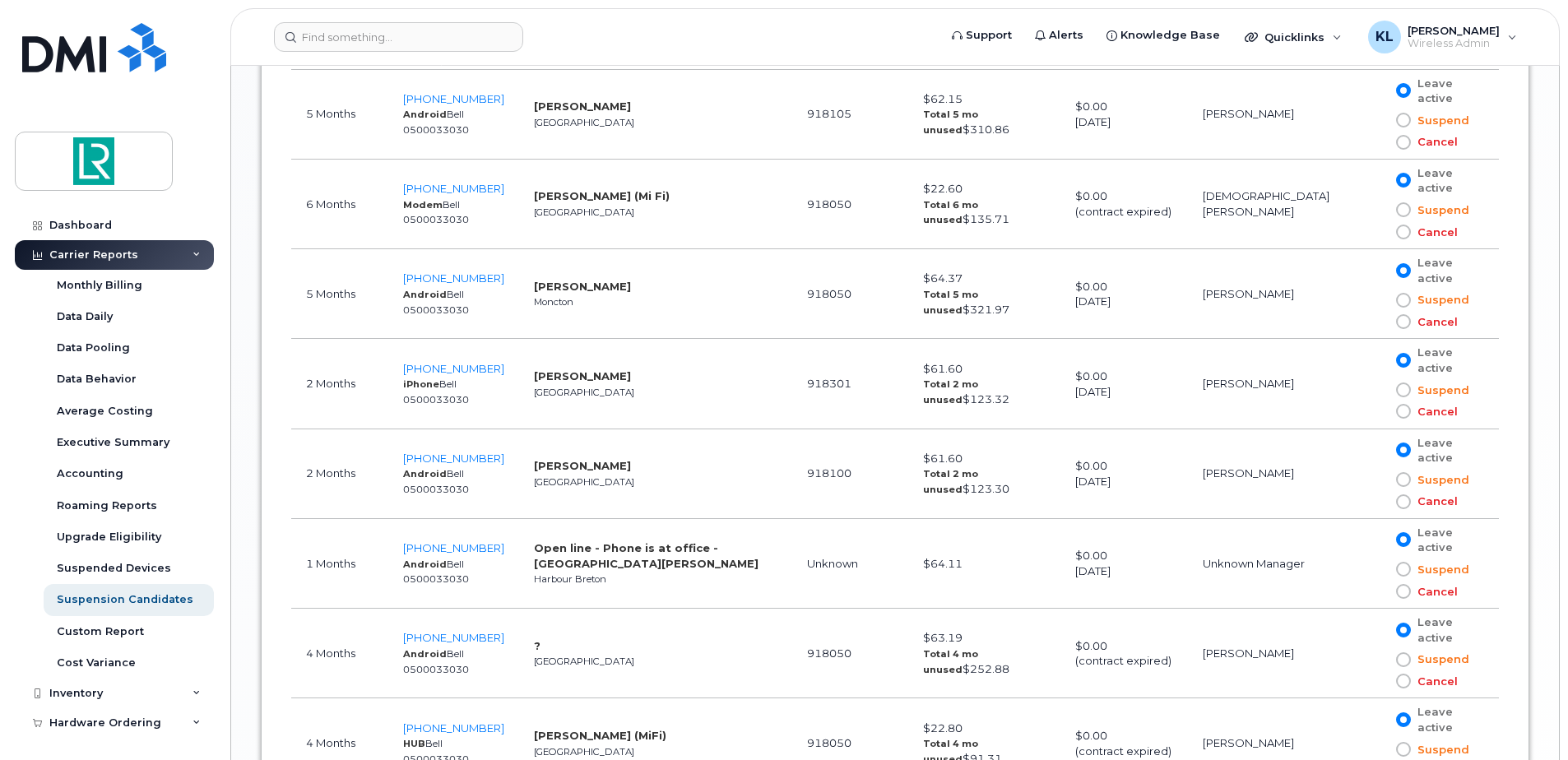
scroll to position [1482, 0]
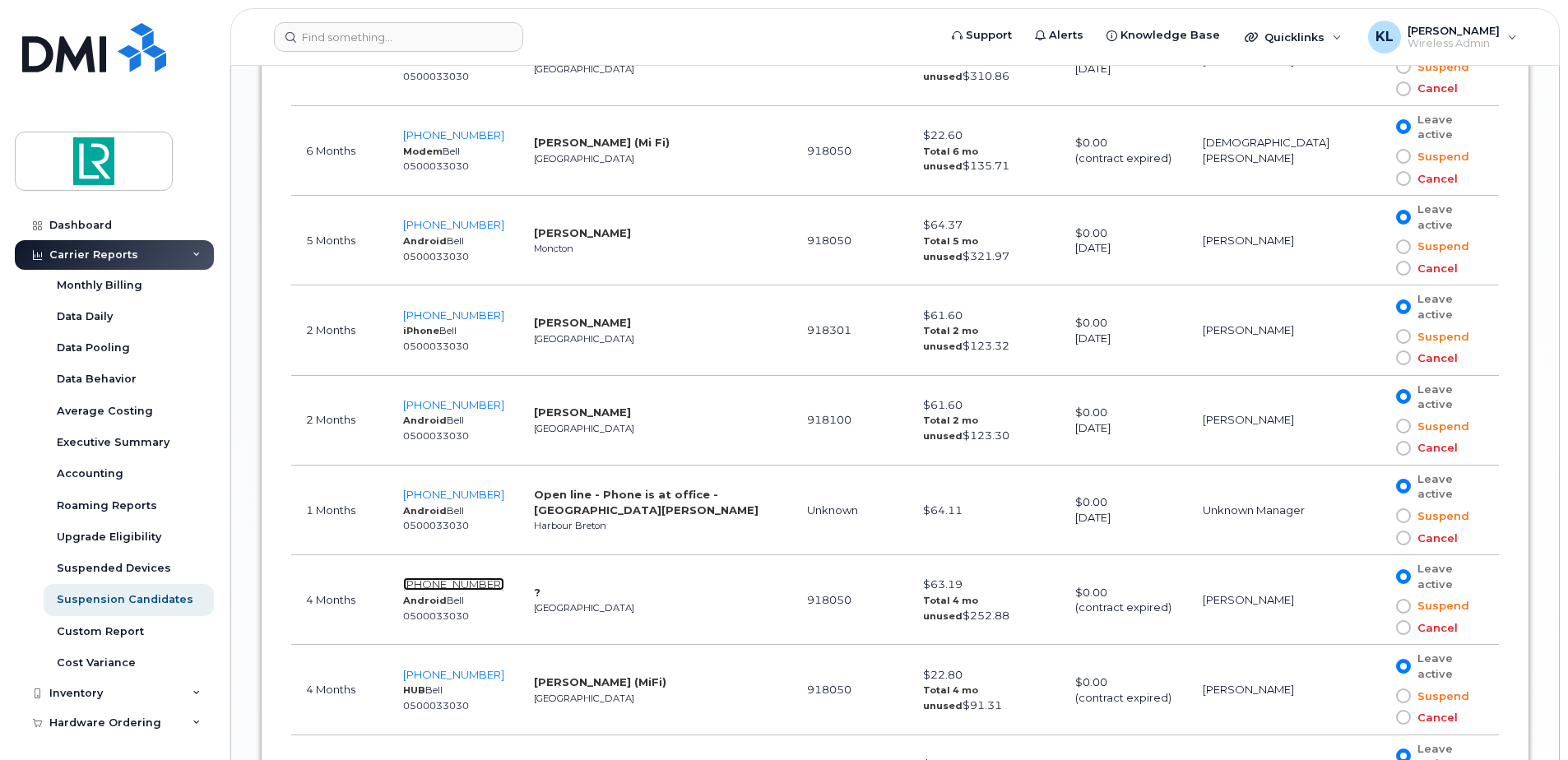
click at [497, 578] on span "[PHONE_NUMBER]" at bounding box center [454, 584] width 101 height 13
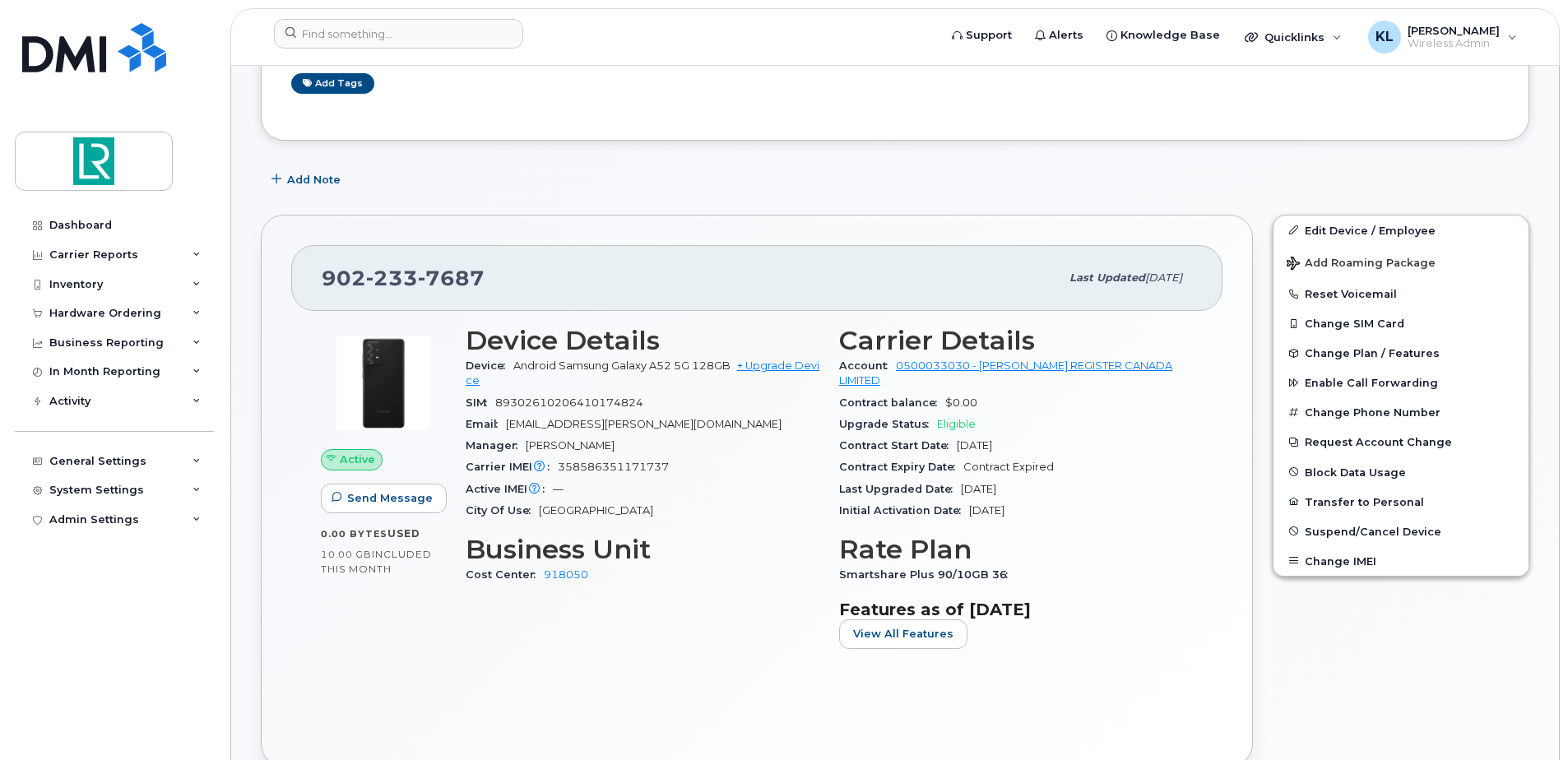
scroll to position [329, 0]
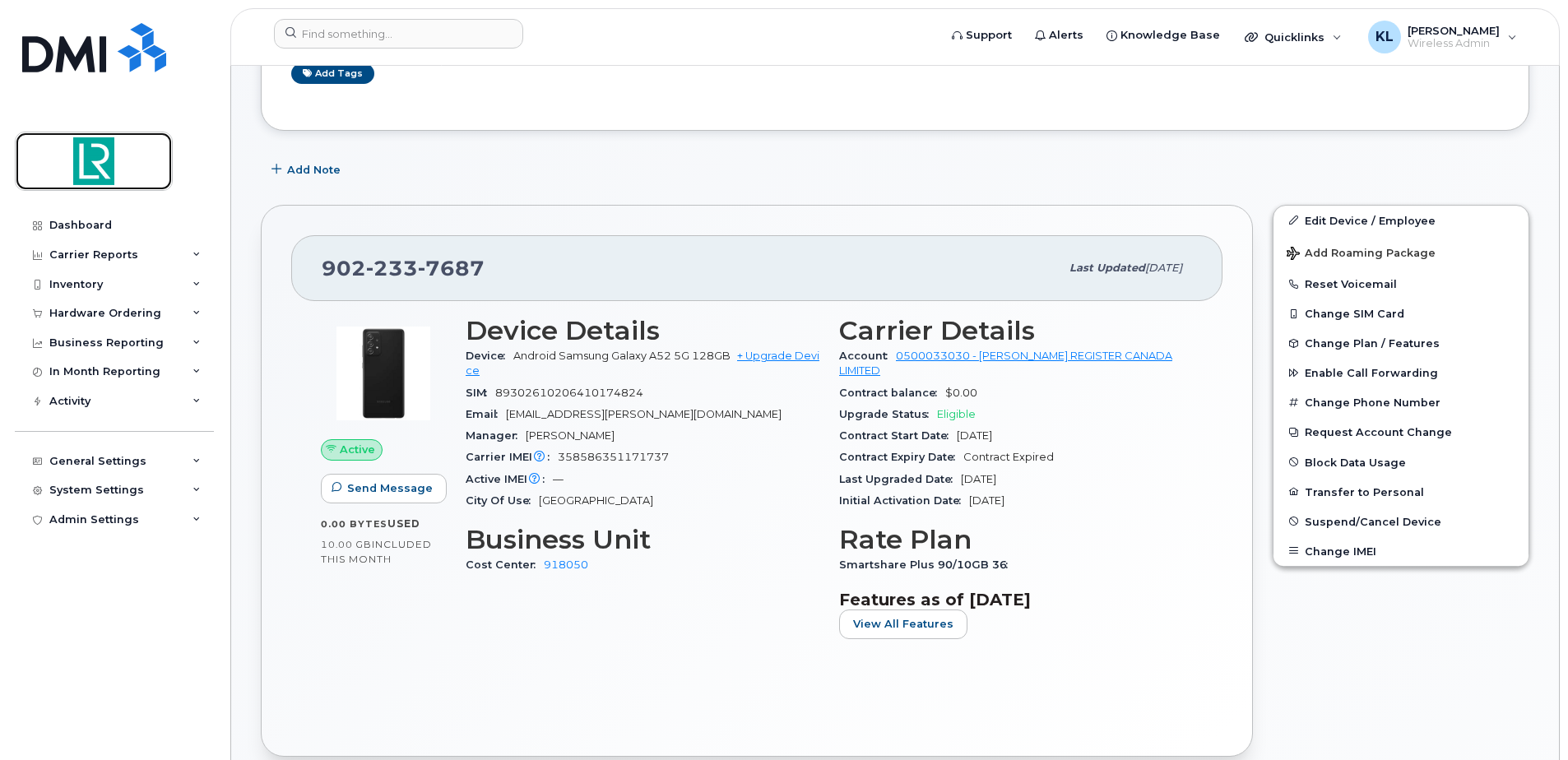
click at [88, 171] on img at bounding box center [94, 161] width 127 height 47
